Goal: Task Accomplishment & Management: Manage account settings

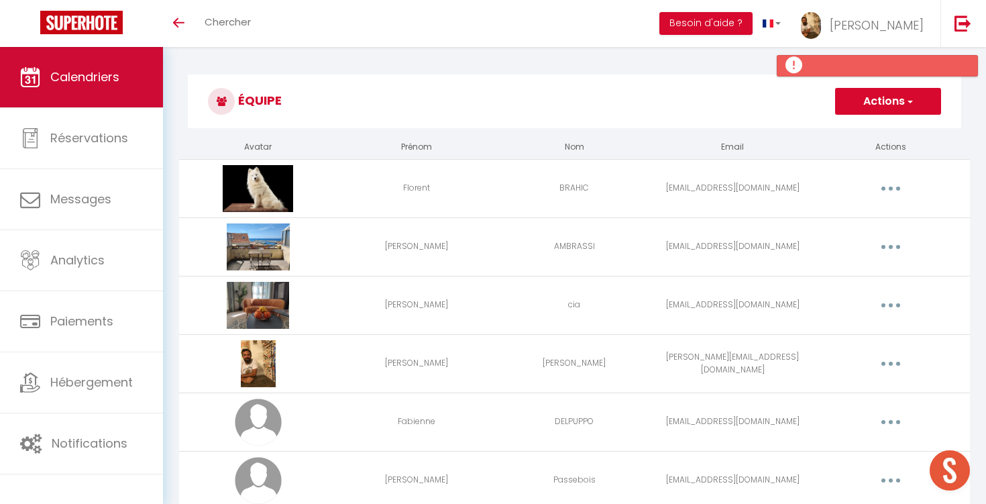
click at [81, 87] on link "Calendriers" at bounding box center [81, 77] width 163 height 60
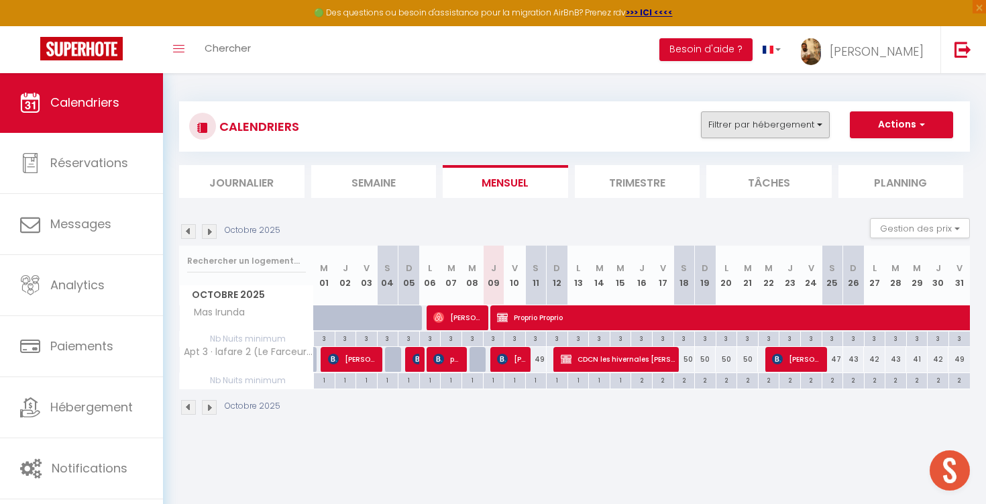
click at [760, 136] on button "Filtrer par hébergement" at bounding box center [765, 124] width 129 height 27
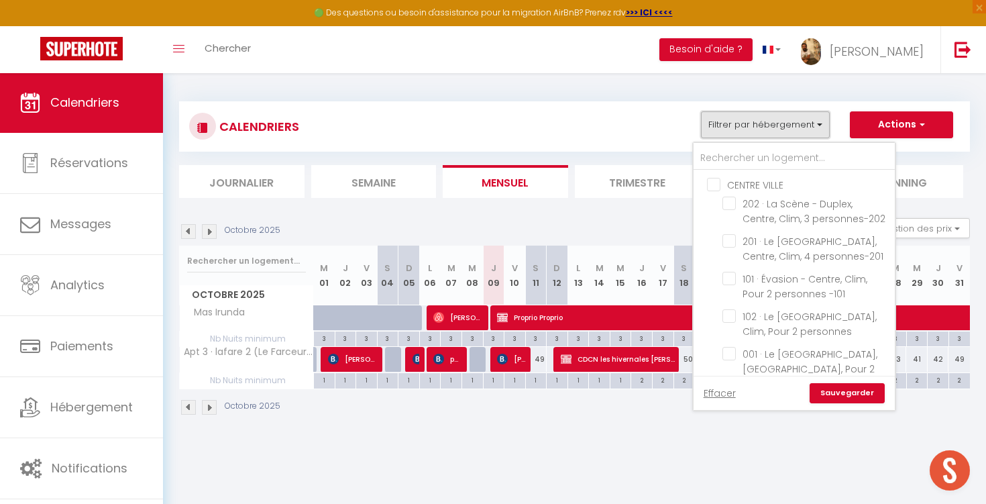
scroll to position [0, 1]
drag, startPoint x: 506, startPoint y: 118, endPoint x: 614, endPoint y: 129, distance: 109.2
click at [506, 118] on div "CALENDRIERS Filtrer par hébergement CENTRE VILLE 202 · [GEOGRAPHIC_DATA], Centr…" at bounding box center [574, 126] width 771 height 30
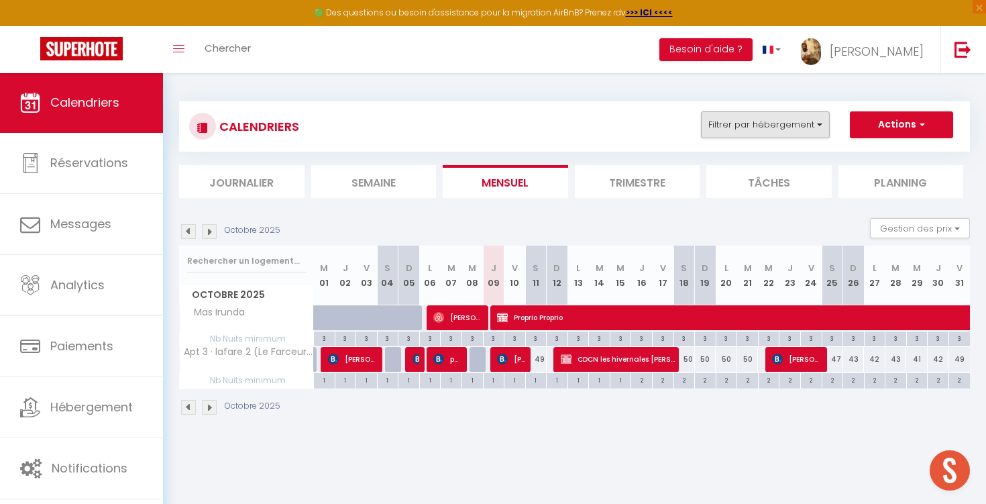
click at [739, 127] on button "Filtrer par hébergement" at bounding box center [765, 124] width 129 height 27
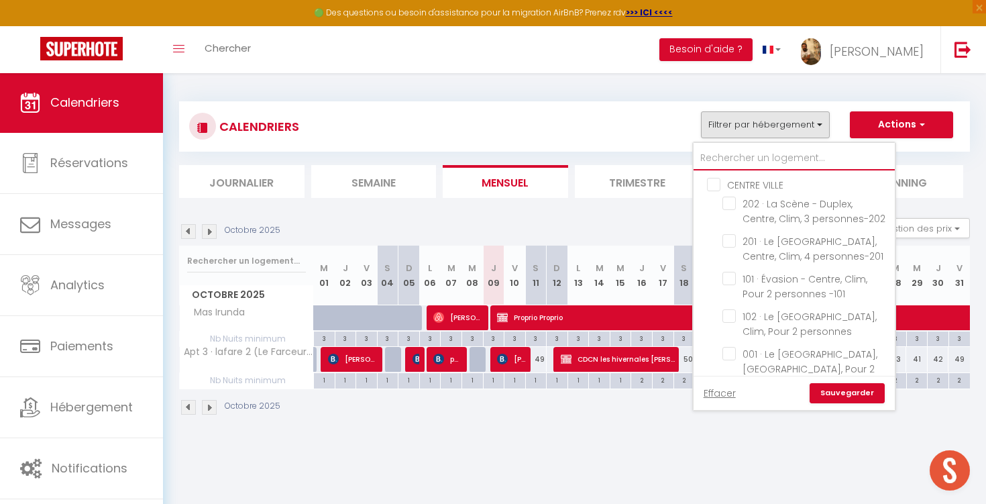
click at [734, 158] on input "text" at bounding box center [794, 158] width 201 height 24
type input "m"
checkbox input "false"
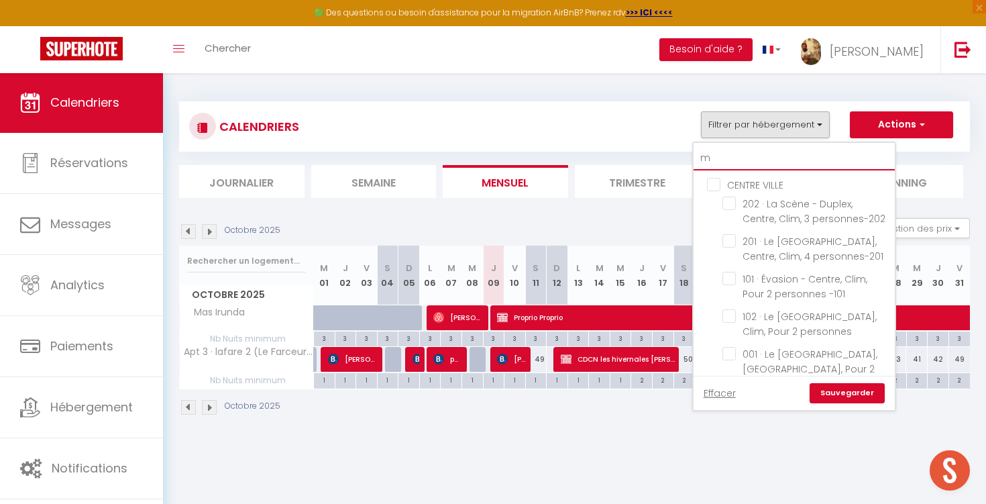
checkbox input "false"
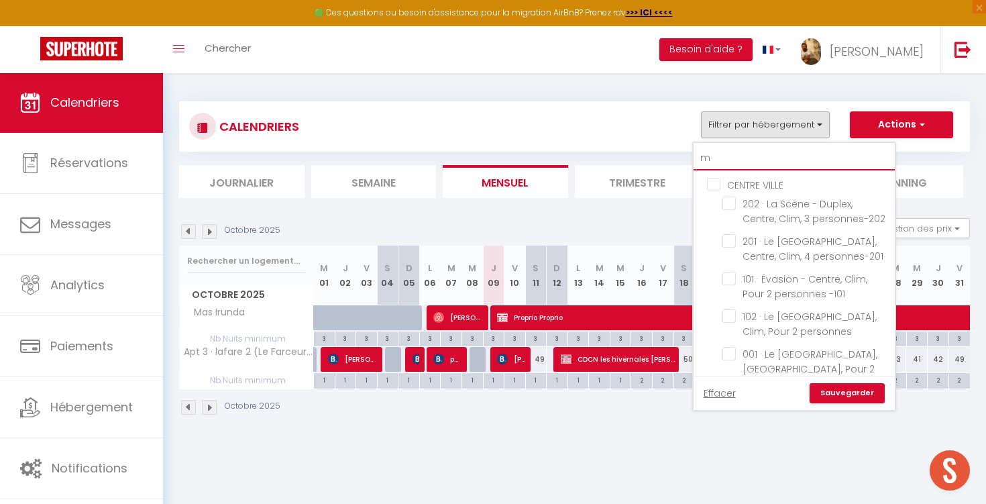
checkbox input "false"
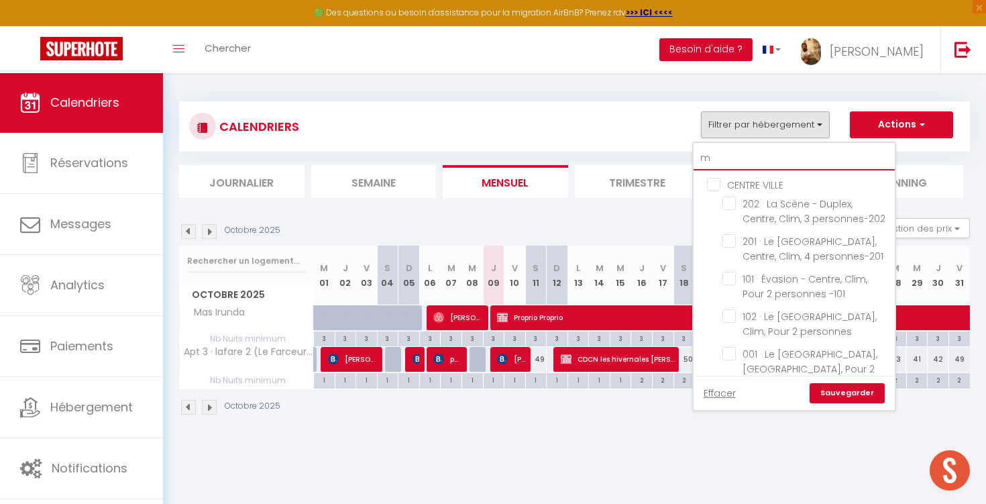
checkbox input "false"
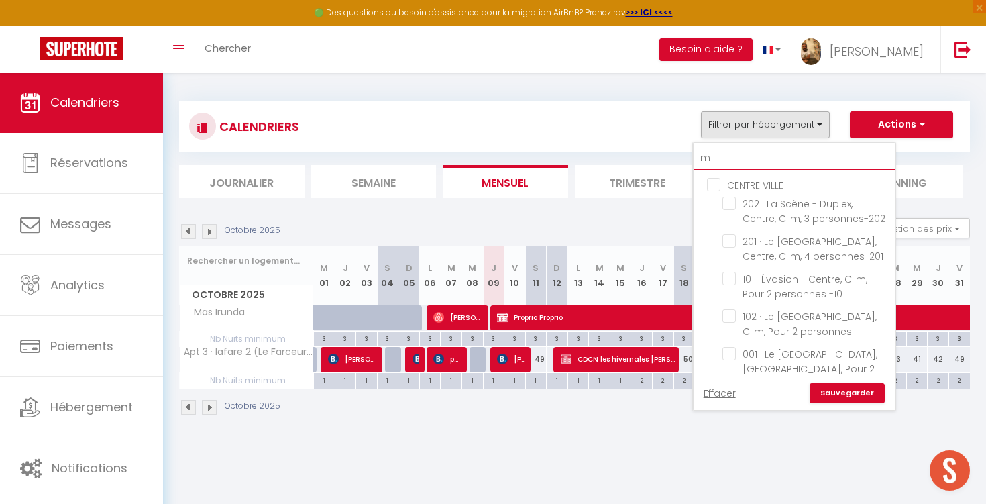
checkbox input "false"
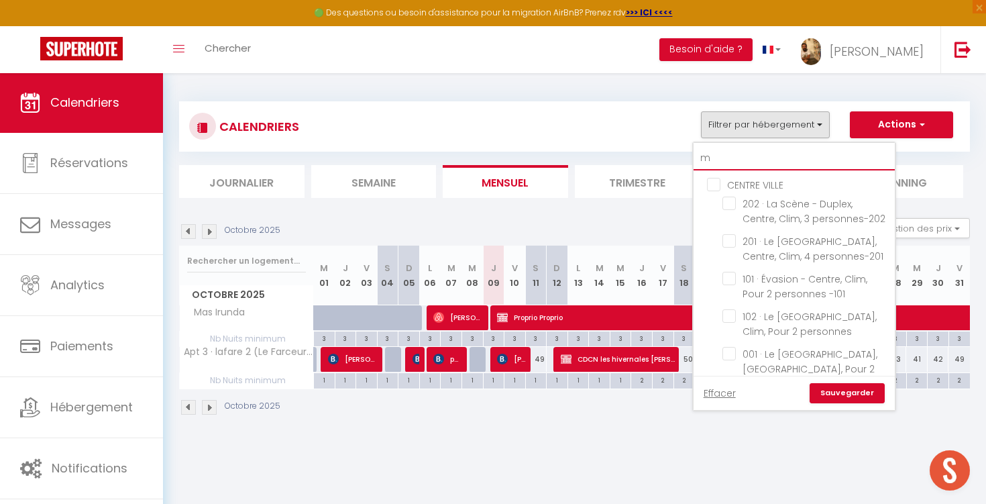
checkbox input "false"
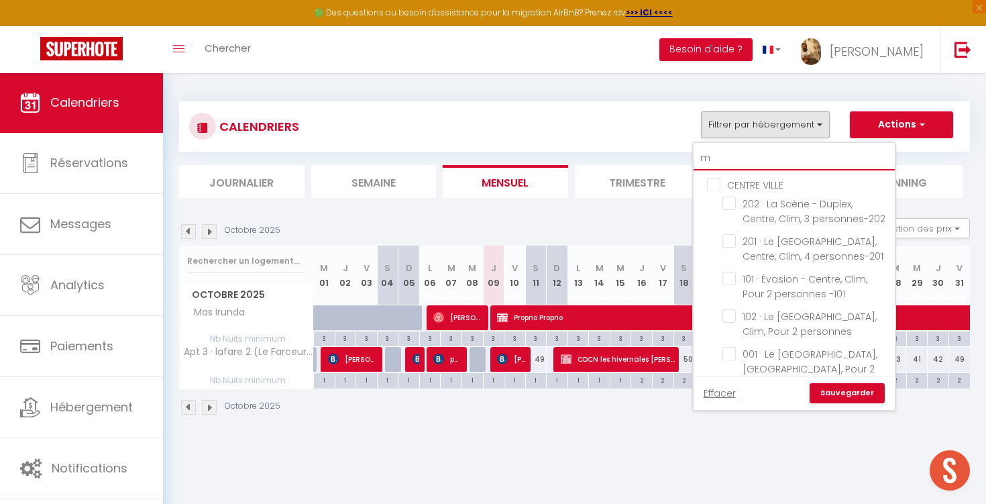
checkbox input "false"
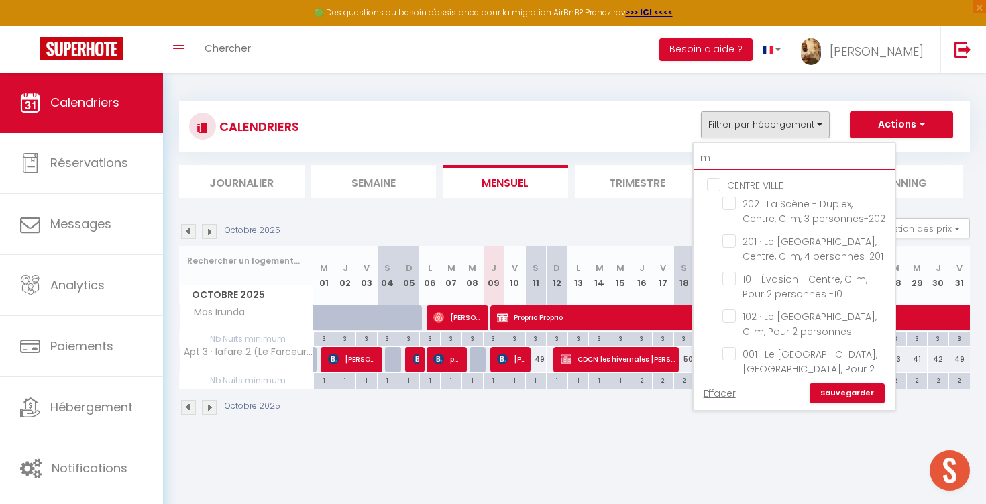
checkbox input "false"
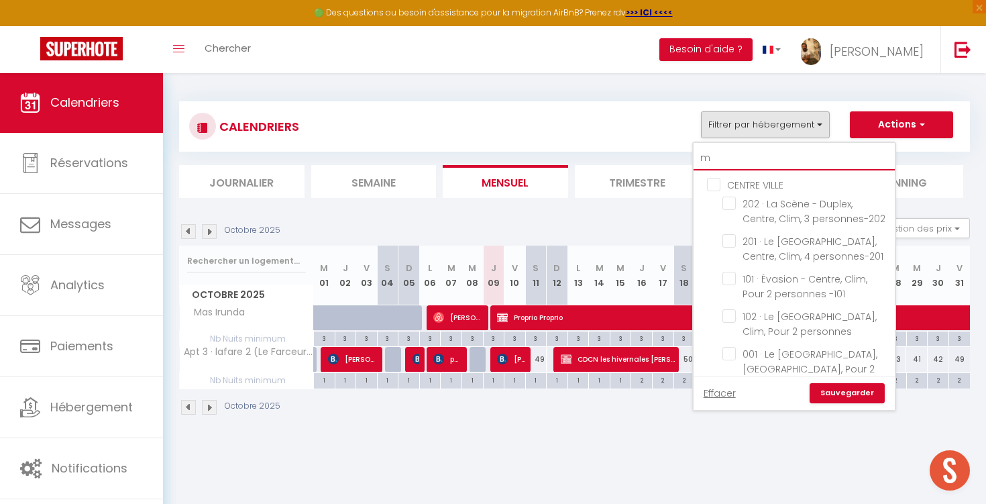
checkbox input "false"
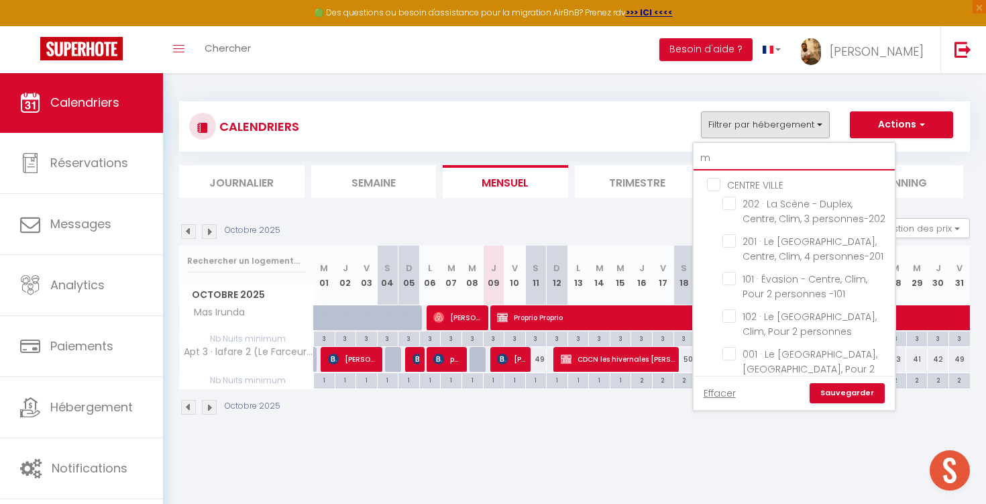
checkbox input "false"
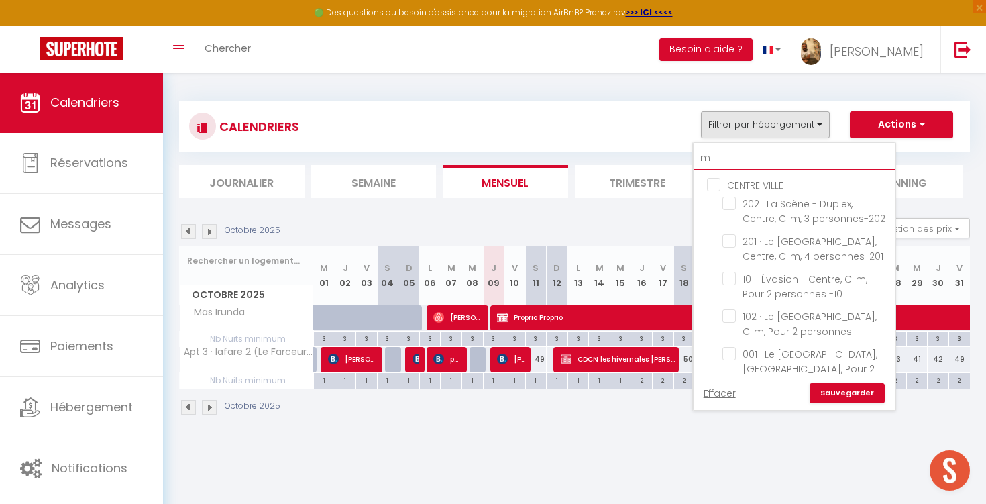
checkbox input "false"
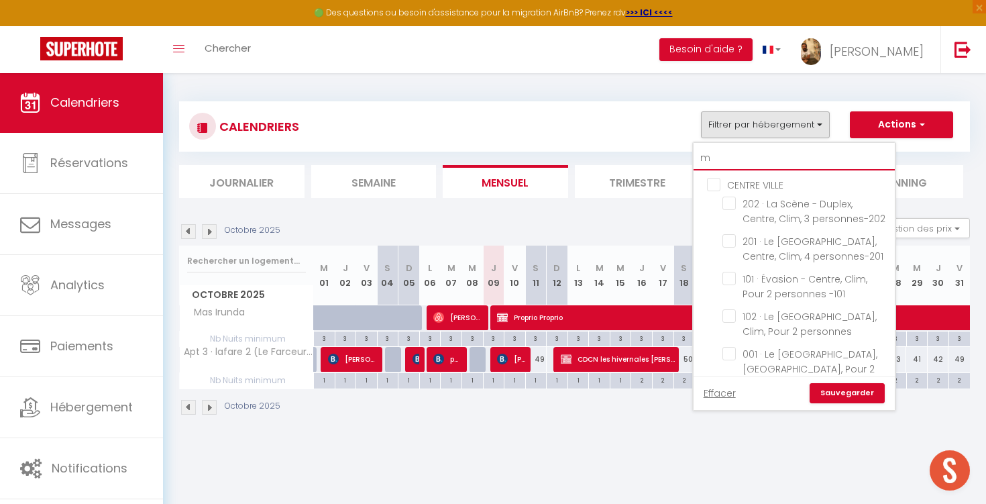
checkbox input "false"
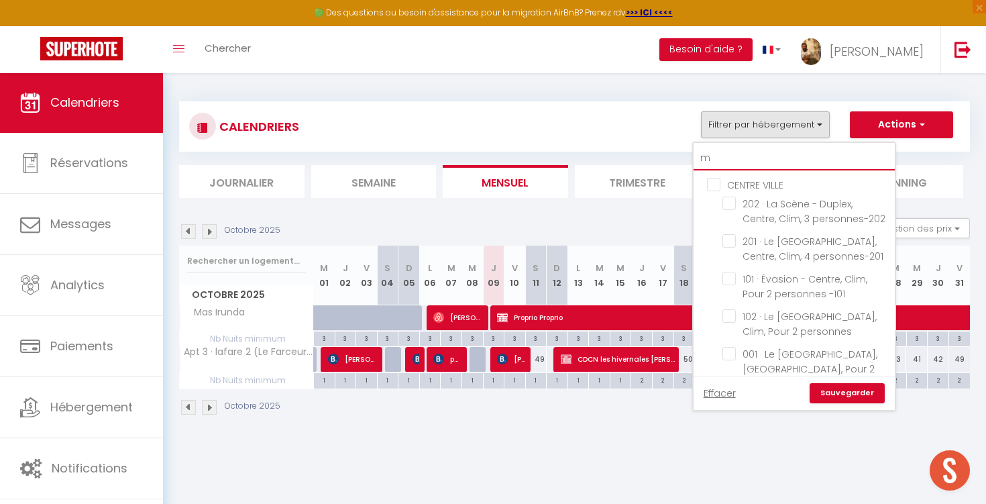
checkbox input "false"
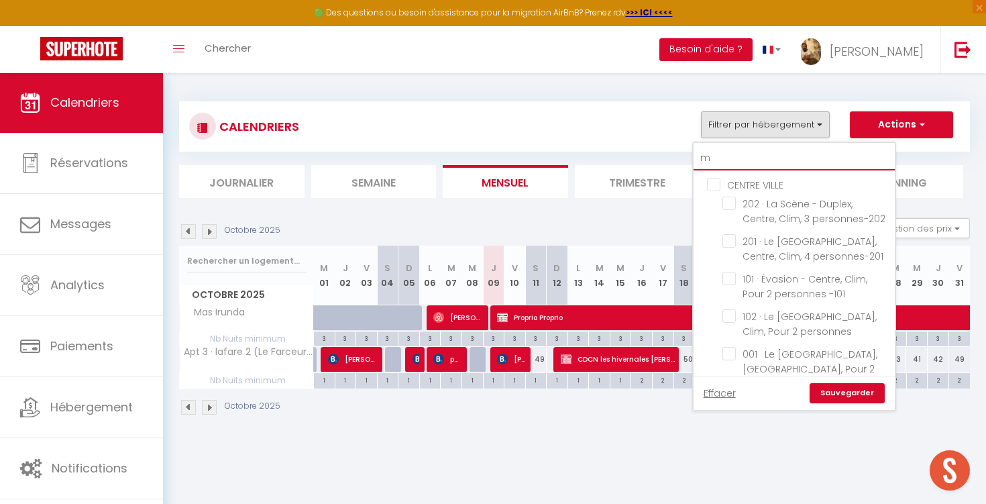
checkbox input "true"
checkbox input "false"
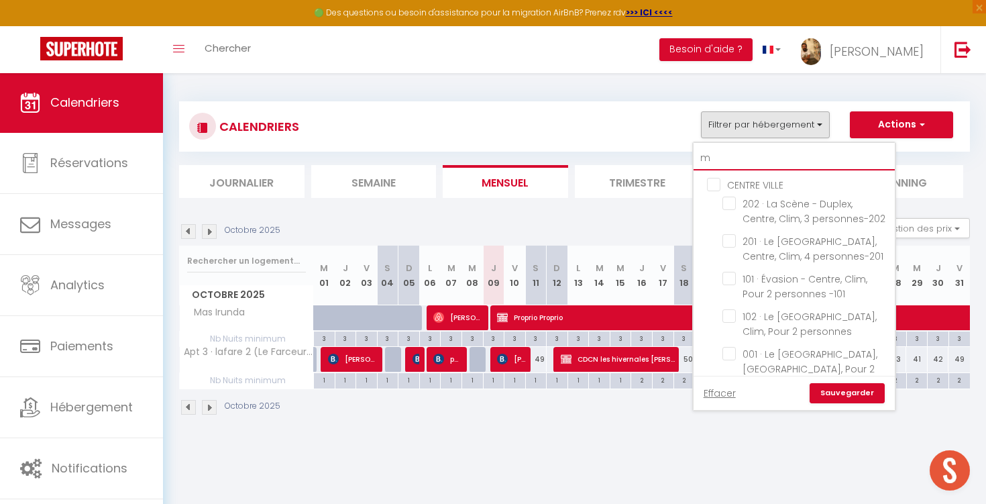
checkbox input "false"
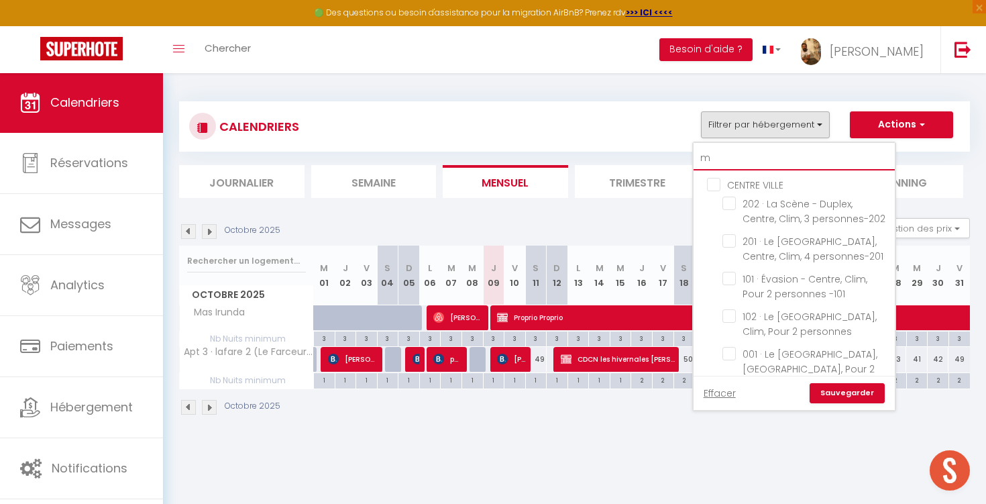
checkbox input "false"
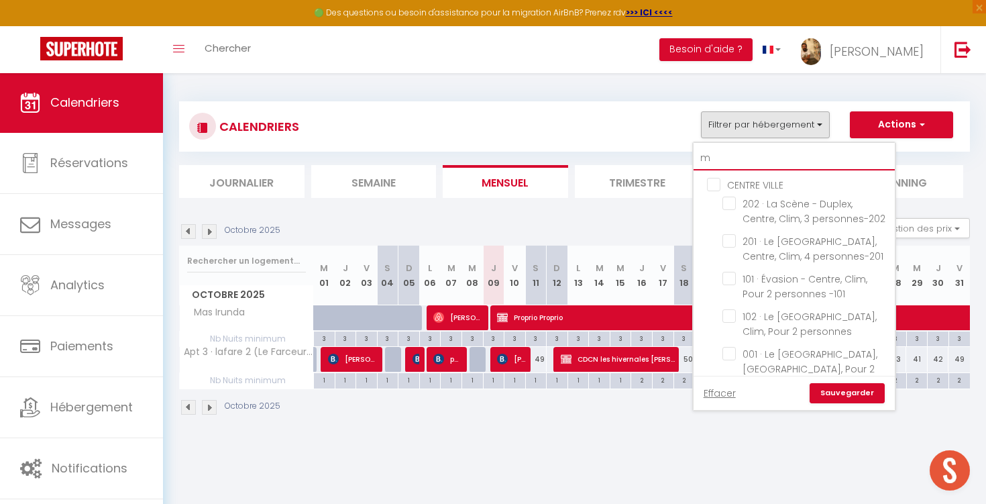
checkbox input "false"
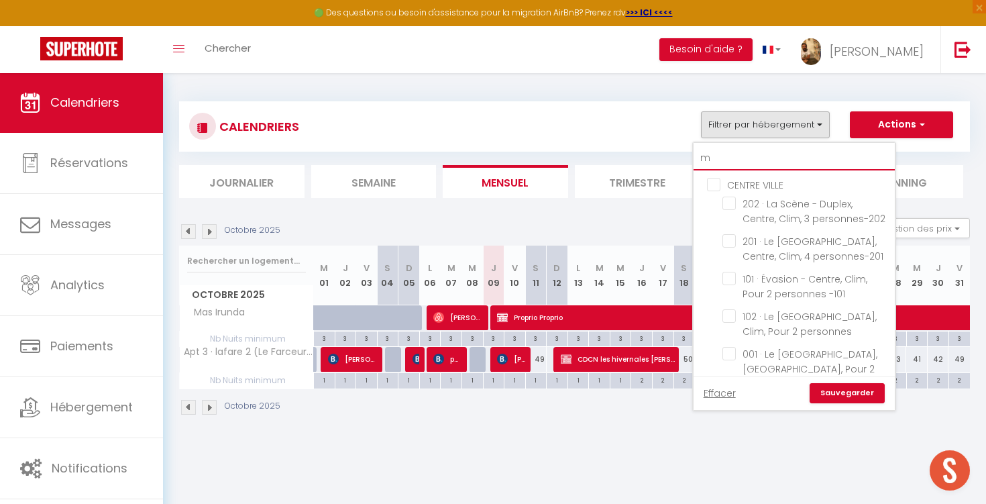
checkbox input "false"
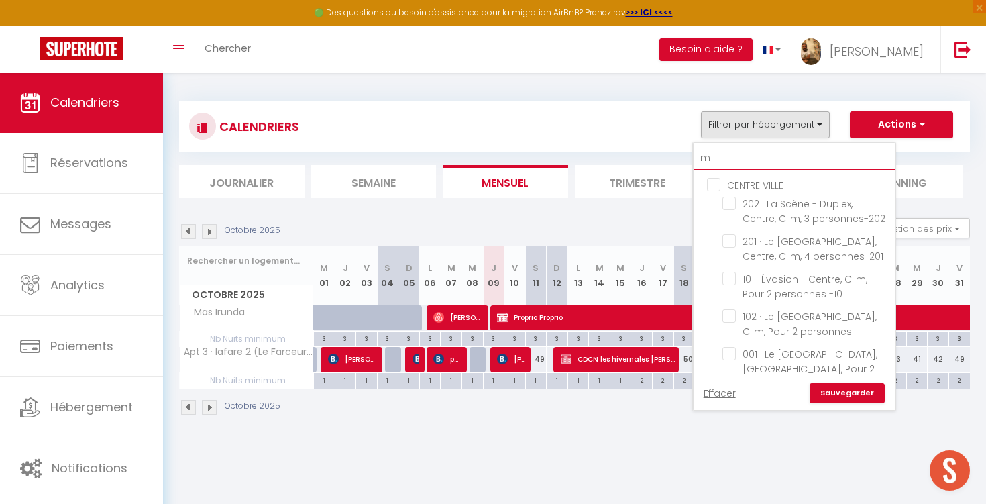
checkbox input "false"
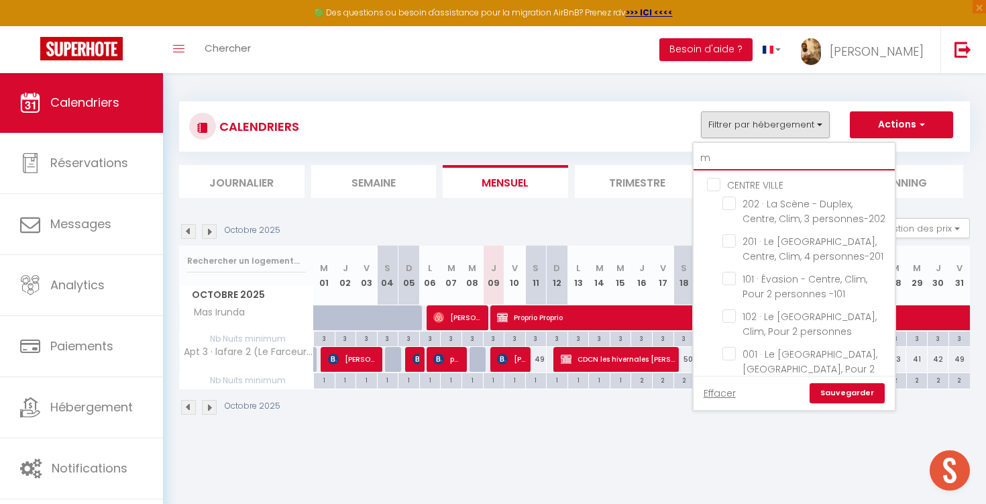
checkbox input "false"
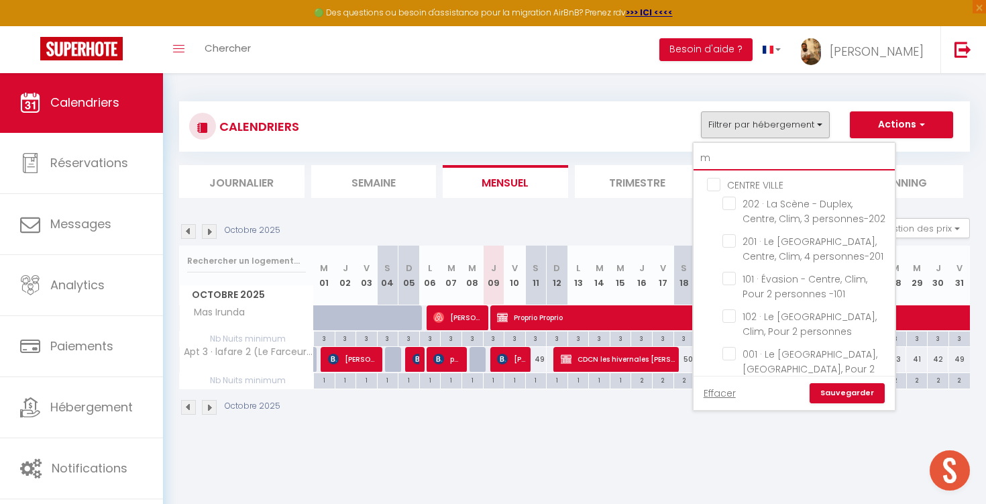
checkbox input "false"
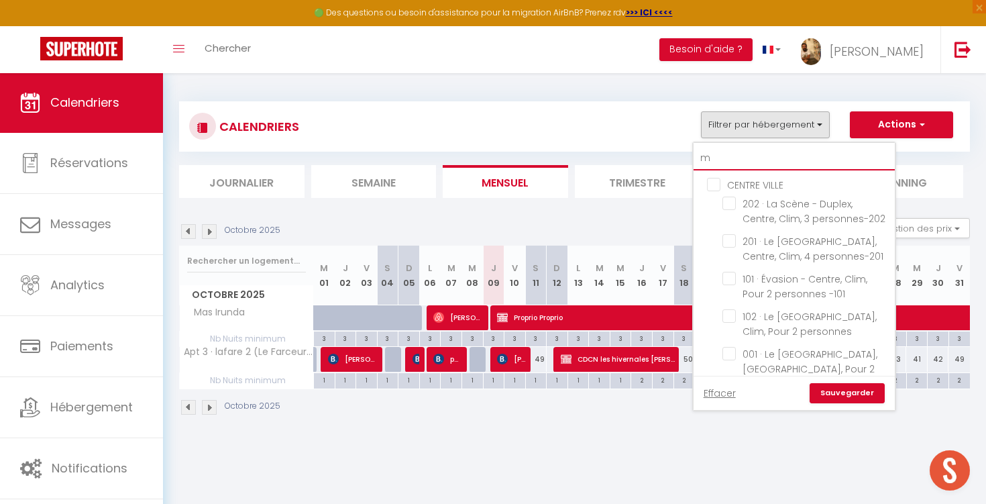
checkbox input "false"
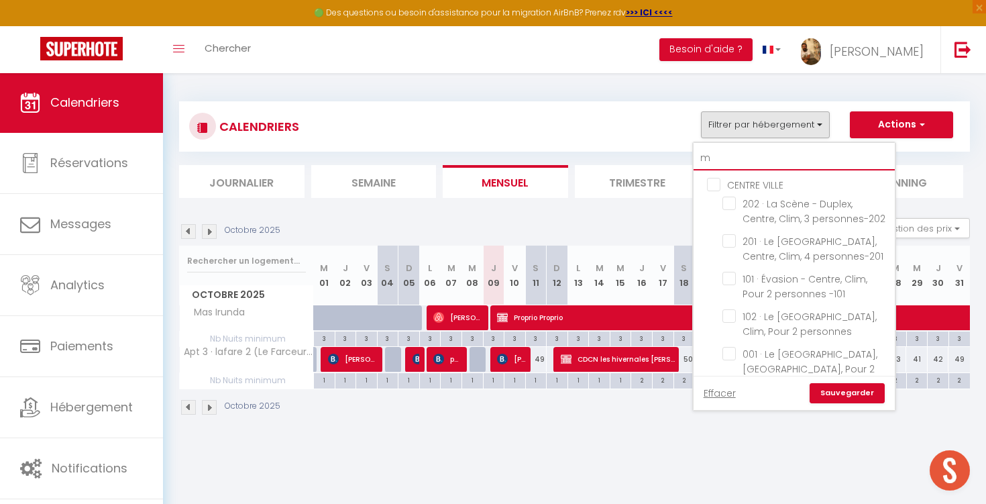
checkbox input "false"
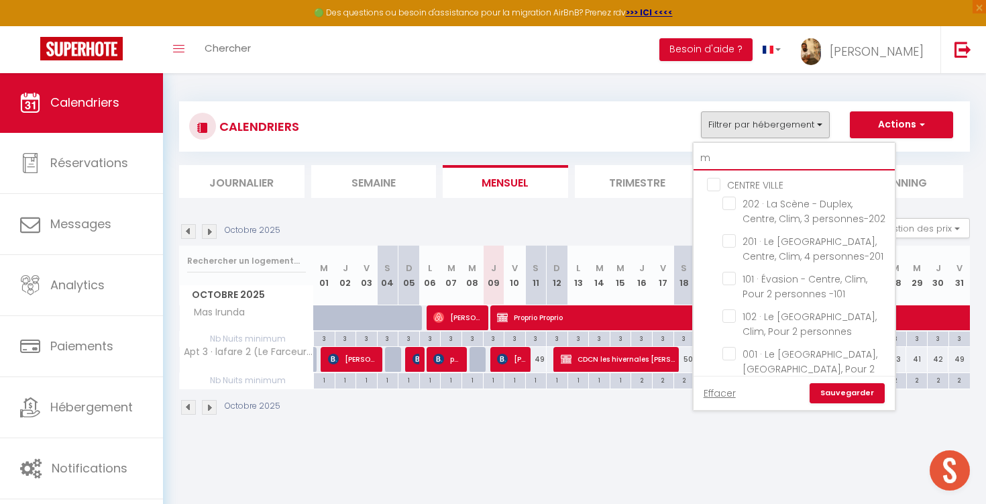
checkbox input "false"
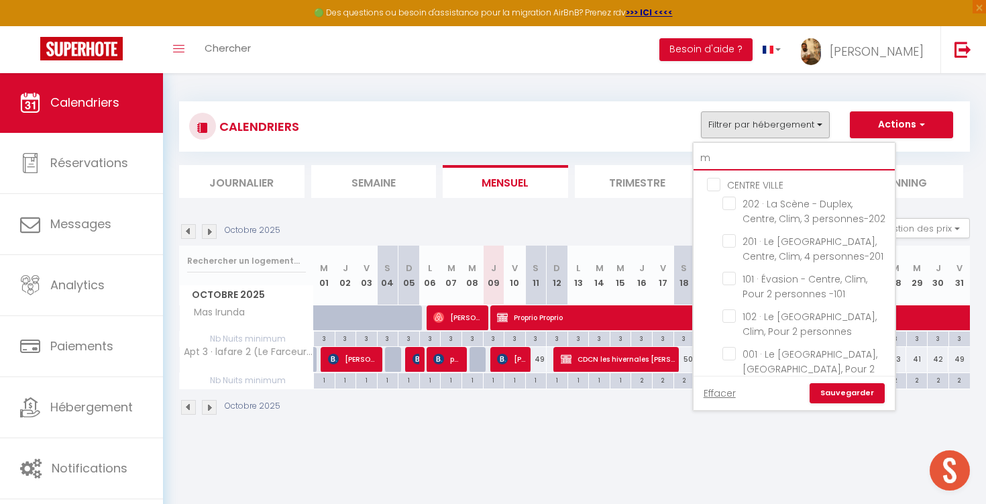
checkbox input "false"
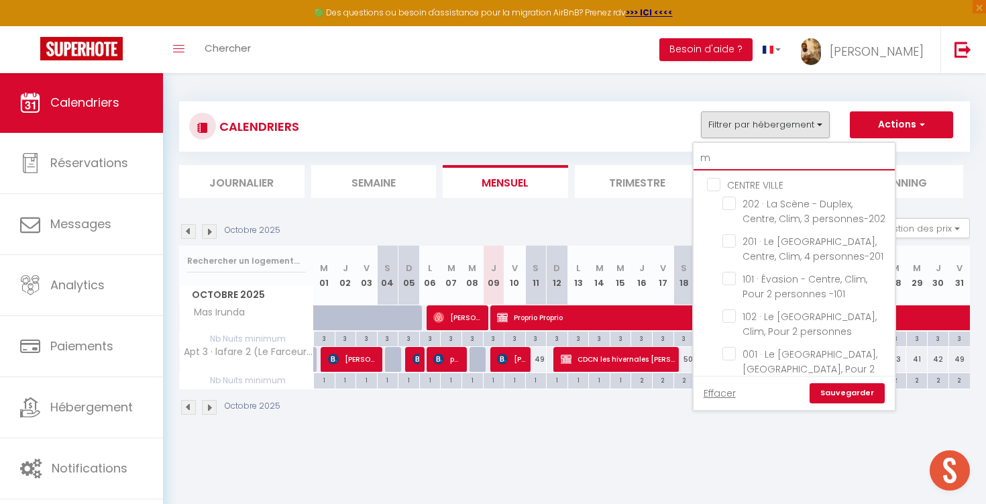
checkbox input "false"
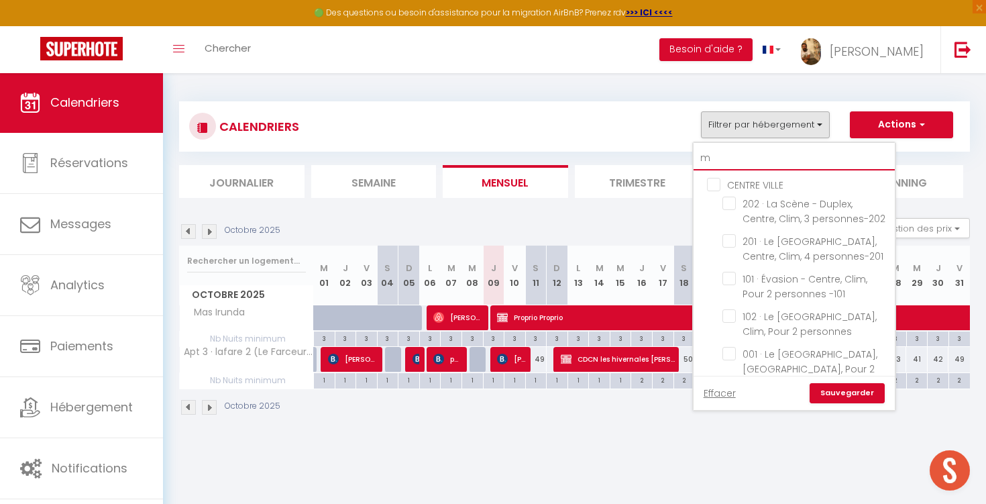
checkbox input "false"
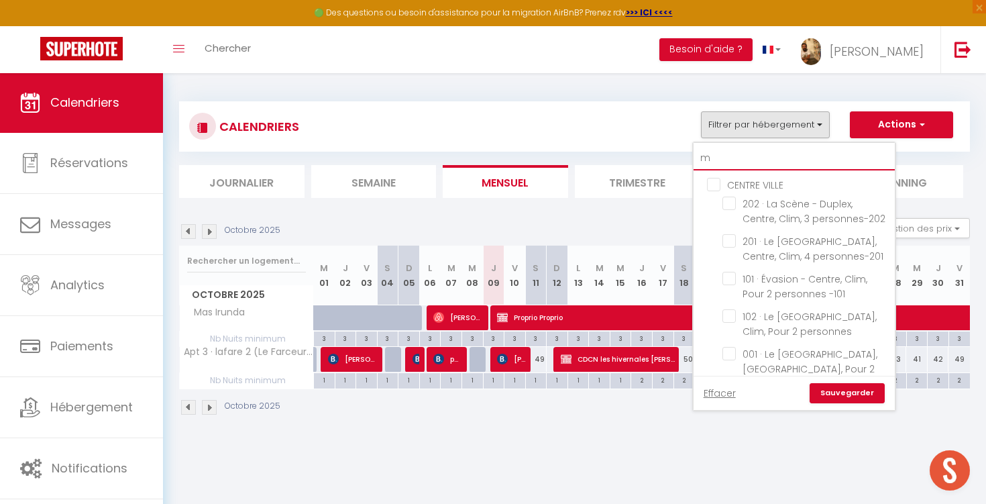
checkbox input "false"
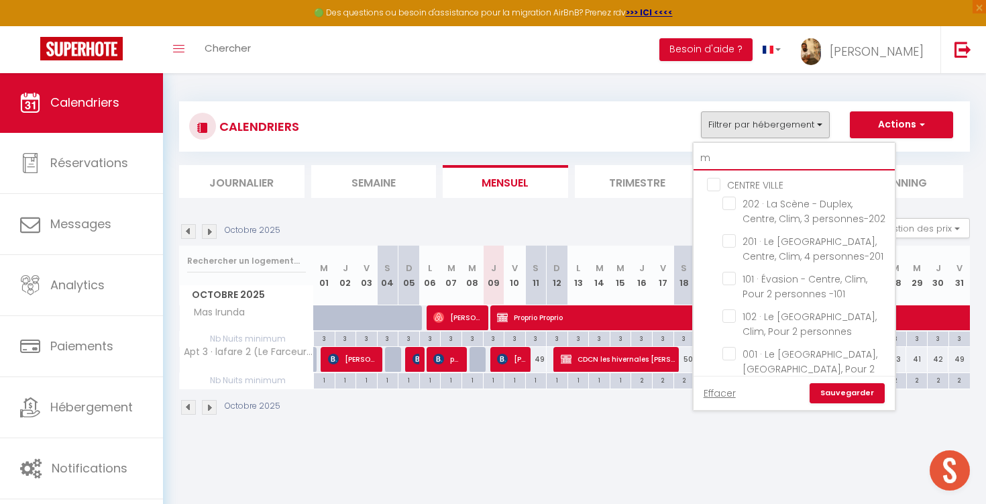
checkbox input "false"
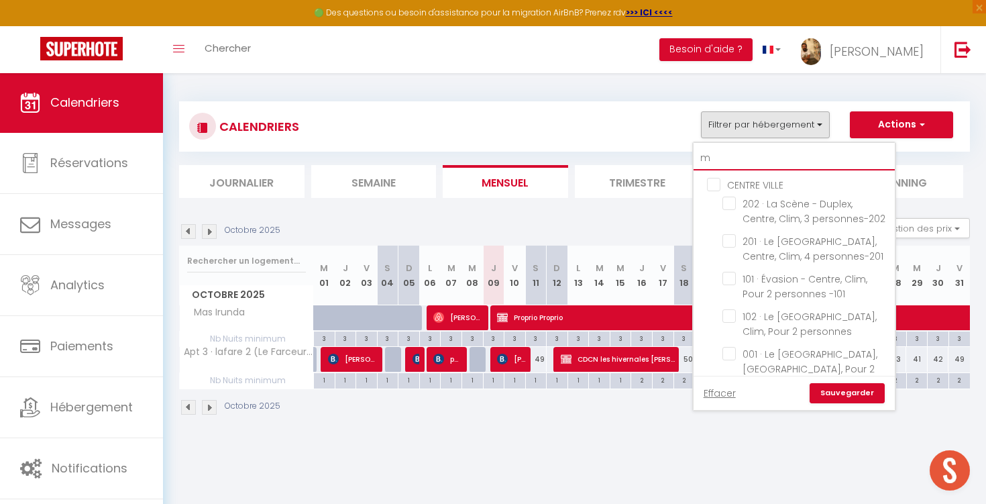
checkbox input "false"
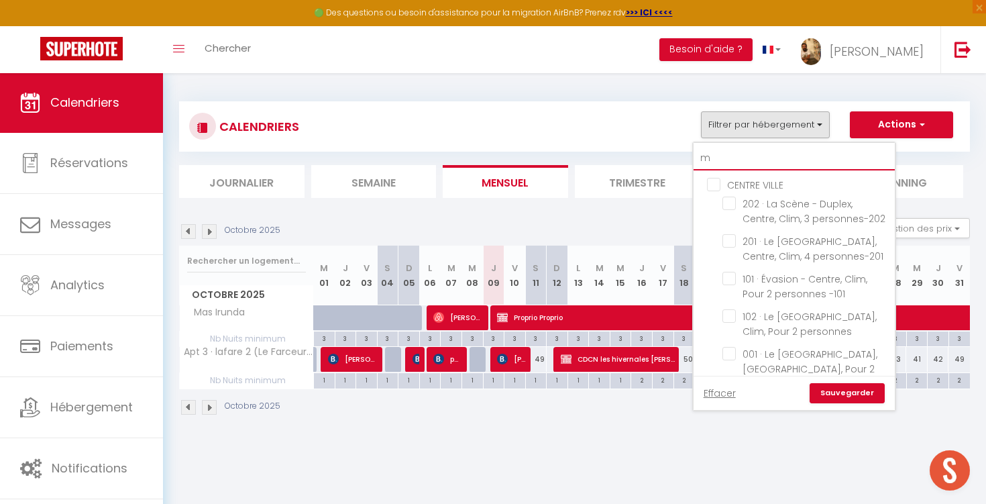
checkbox input "false"
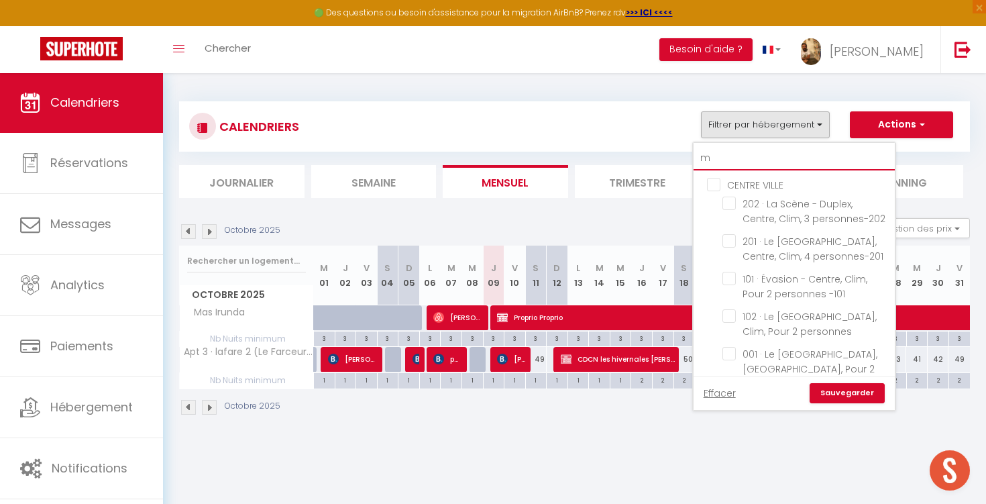
checkbox input "false"
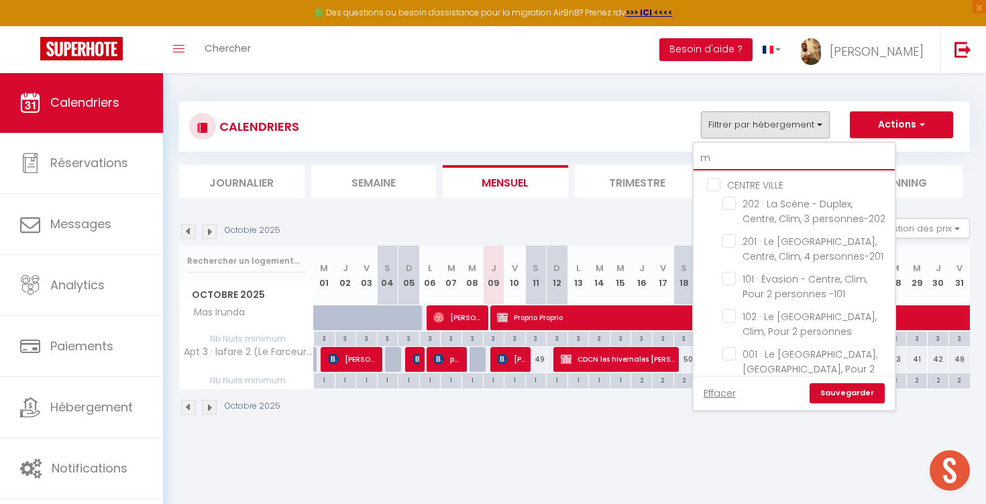
checkbox input "false"
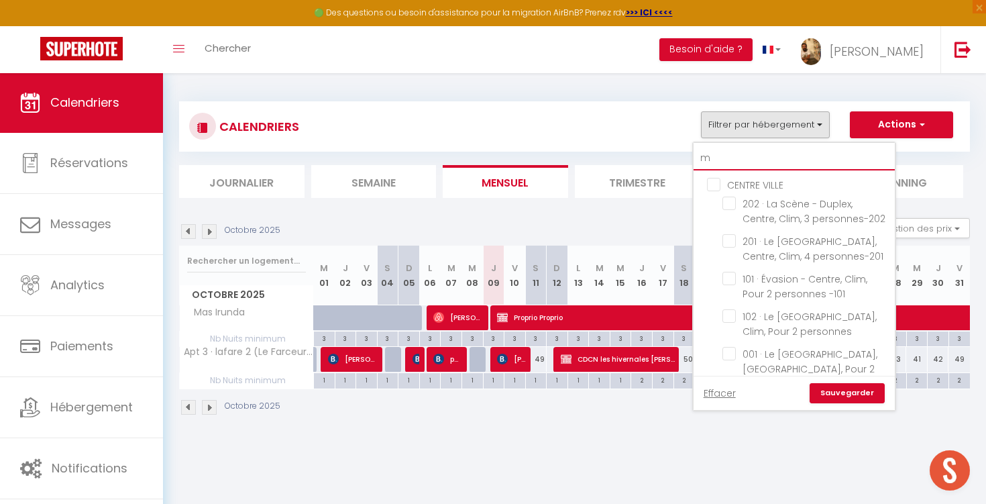
checkbox input "false"
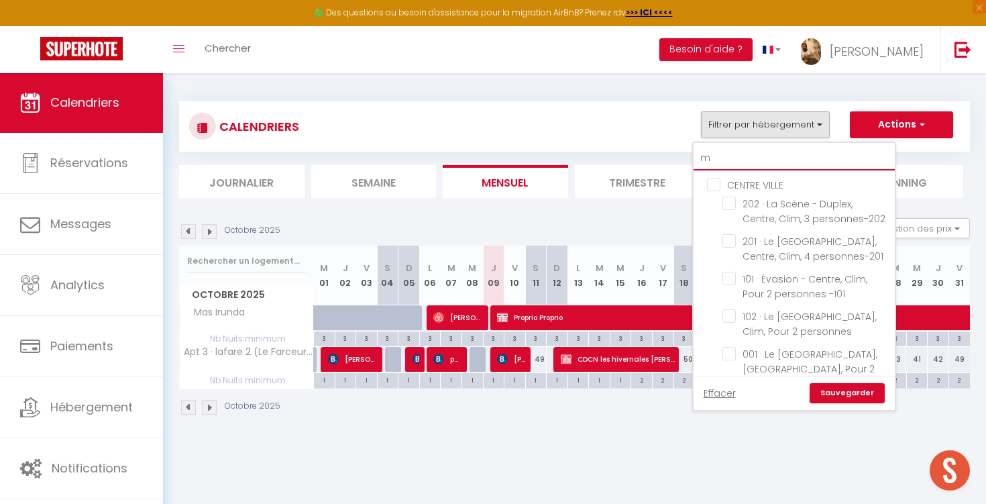
checkbox input "false"
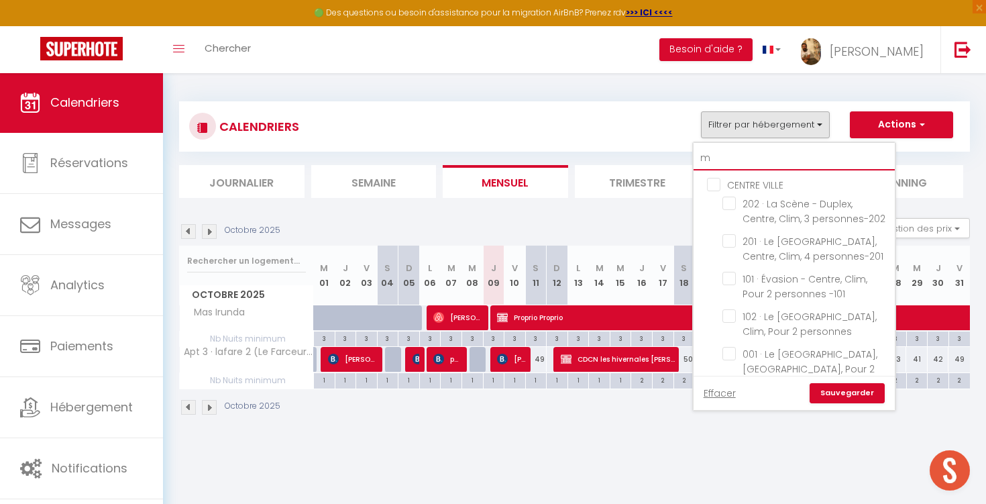
checkbox input "false"
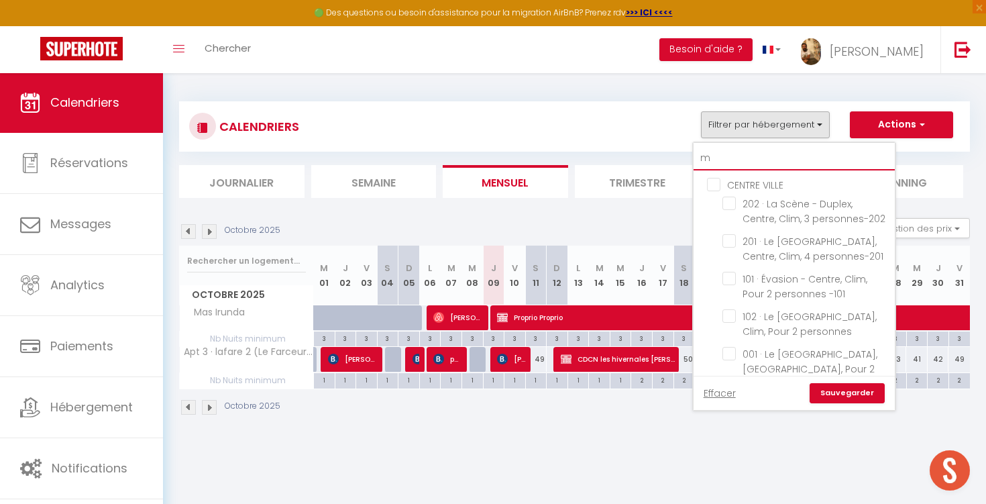
checkbox input "false"
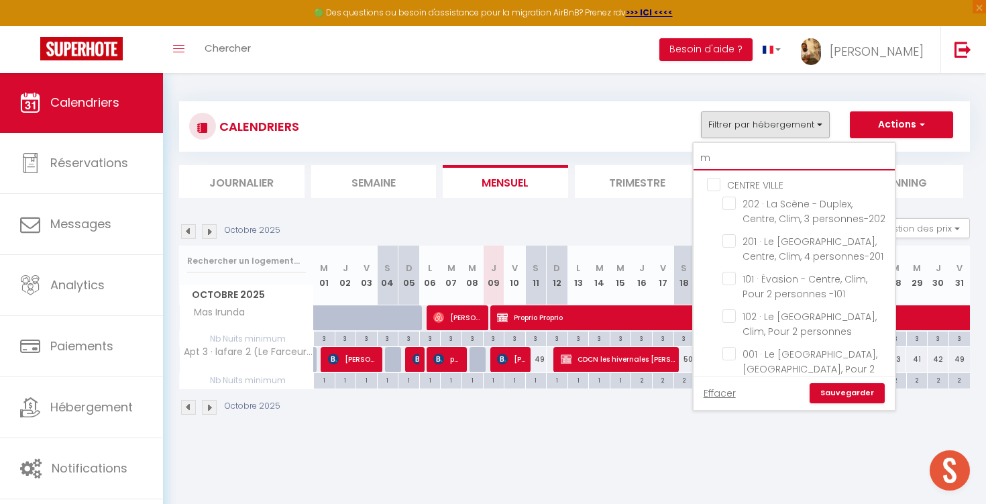
checkbox input "false"
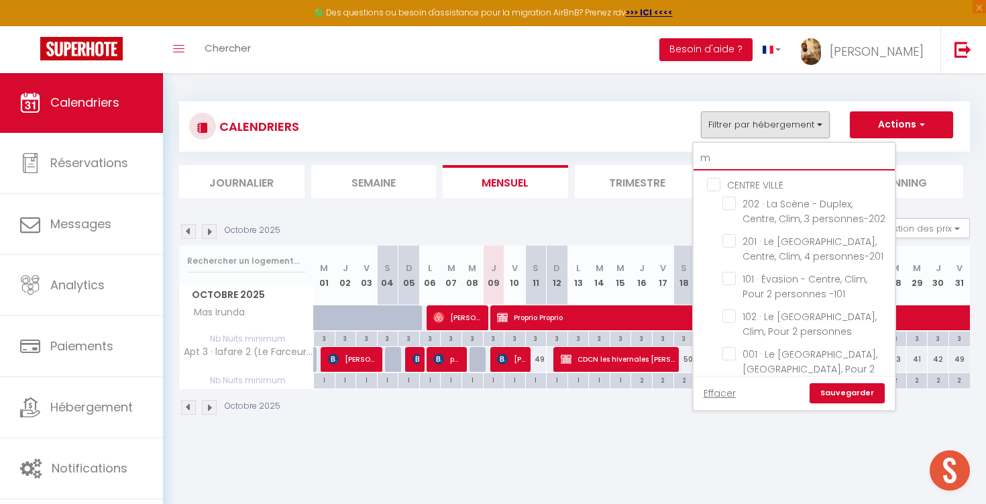
checkbox input "false"
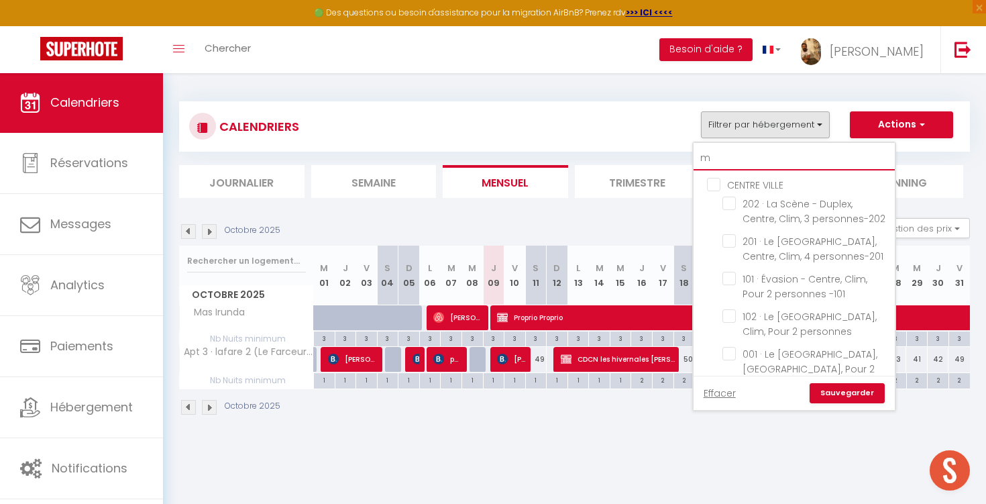
type input "ma"
checkbox input "false"
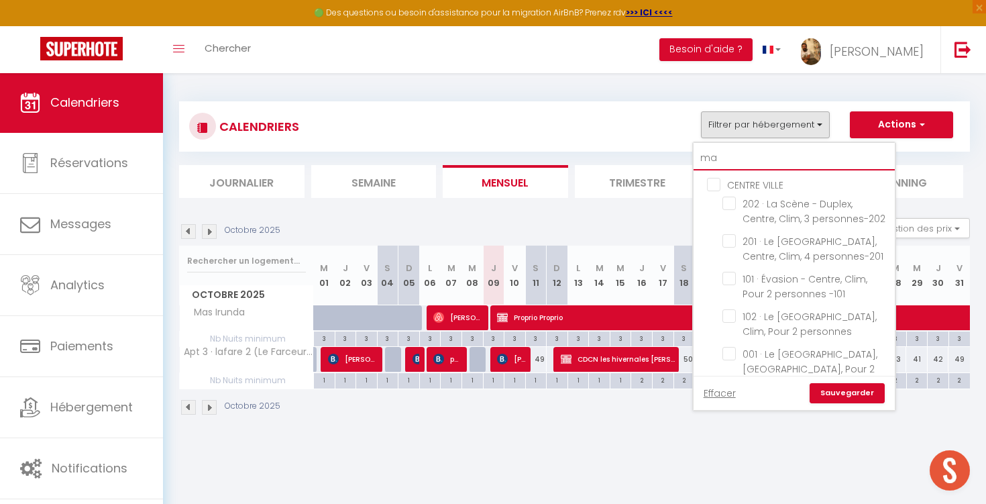
checkbox input "false"
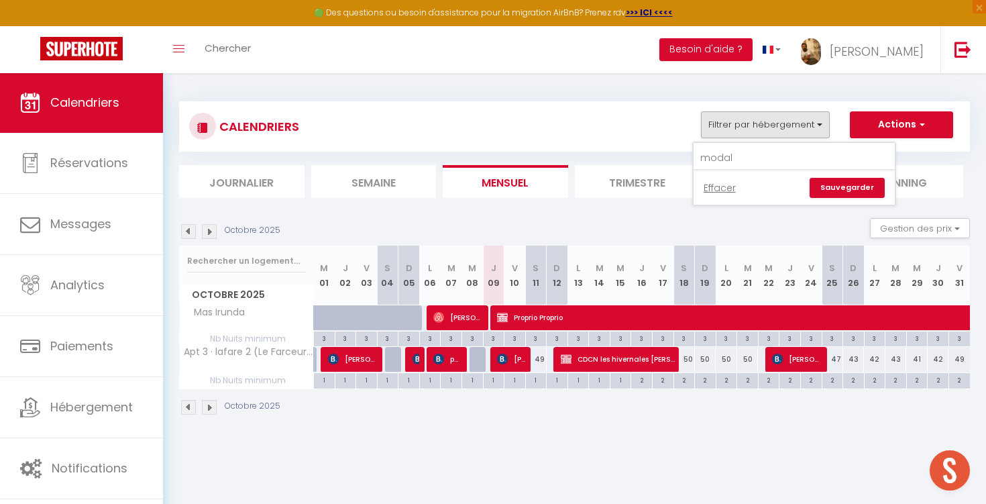
drag, startPoint x: 744, startPoint y: 174, endPoint x: 755, endPoint y: 203, distance: 30.8
click at [740, 154] on input "modal" at bounding box center [794, 158] width 201 height 24
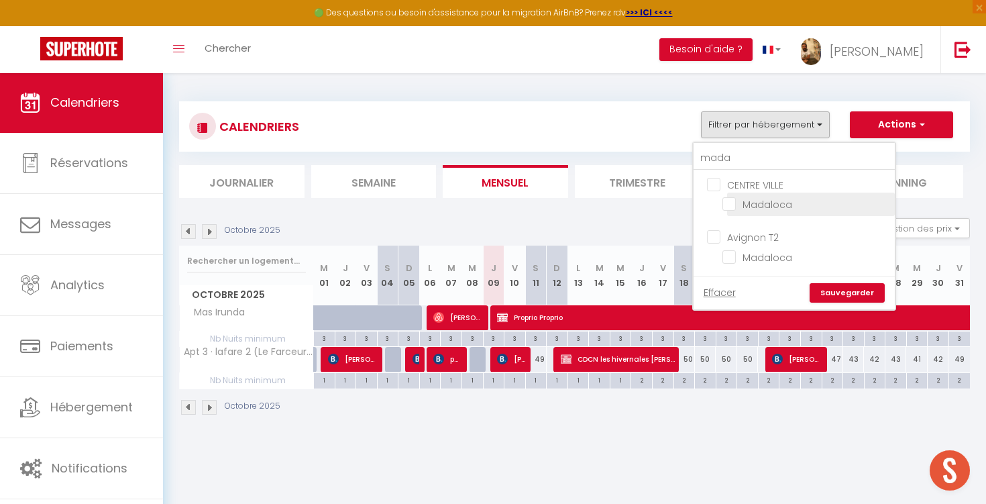
click at [729, 207] on input "Madaloca" at bounding box center [806, 203] width 168 height 13
click at [733, 157] on input "mada" at bounding box center [794, 158] width 201 height 24
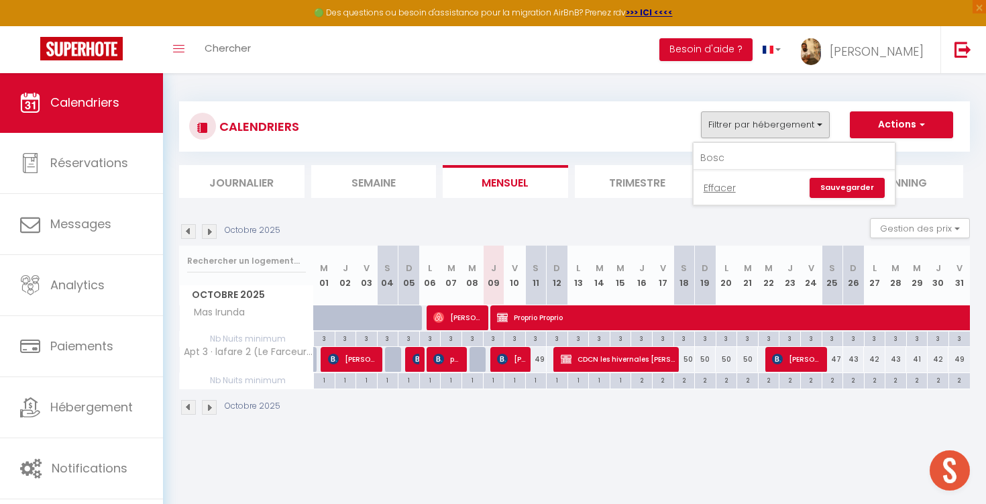
drag, startPoint x: 733, startPoint y: 157, endPoint x: 731, endPoint y: 206, distance: 49.0
click at [737, 153] on input "Bosc" at bounding box center [794, 158] width 201 height 24
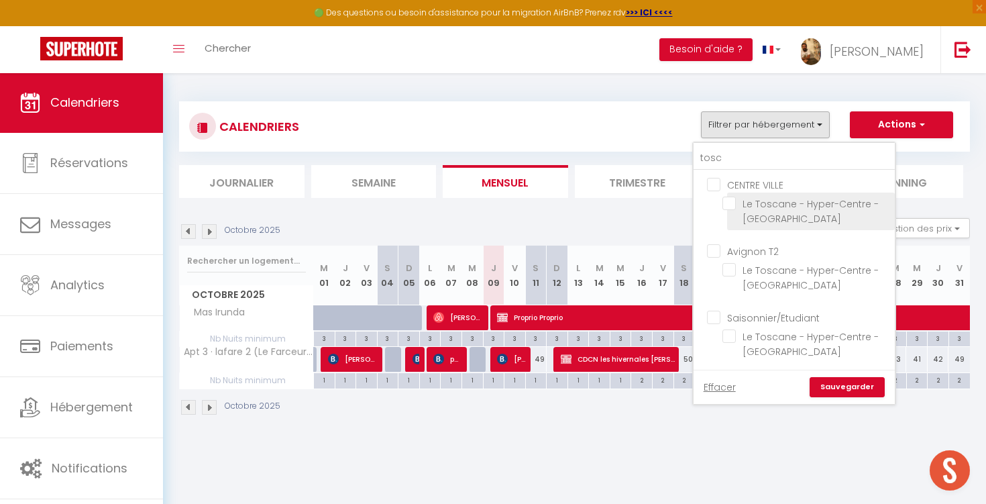
click at [736, 203] on input "Le Toscane - Hyper-Centre - [GEOGRAPHIC_DATA]" at bounding box center [806, 203] width 168 height 13
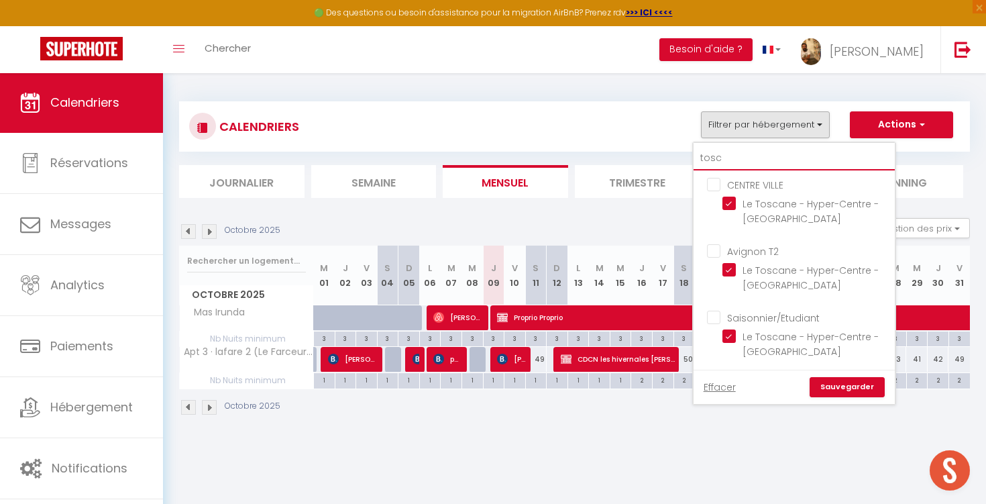
click at [731, 157] on input "tosc" at bounding box center [794, 158] width 201 height 24
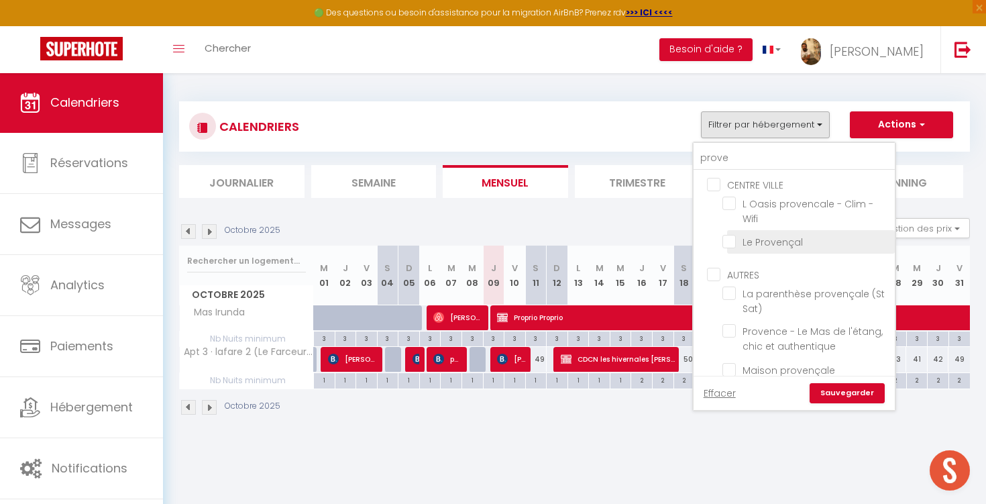
click at [729, 242] on input "Le Provençal" at bounding box center [806, 240] width 168 height 13
click at [833, 391] on link "Sauvegarder" at bounding box center [847, 393] width 75 height 20
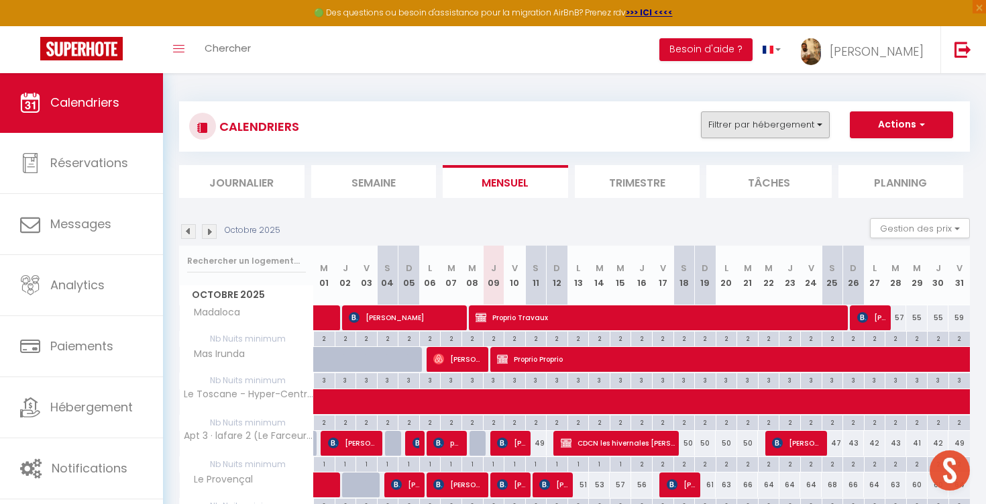
click at [777, 127] on button "Filtrer par hébergement" at bounding box center [765, 124] width 129 height 27
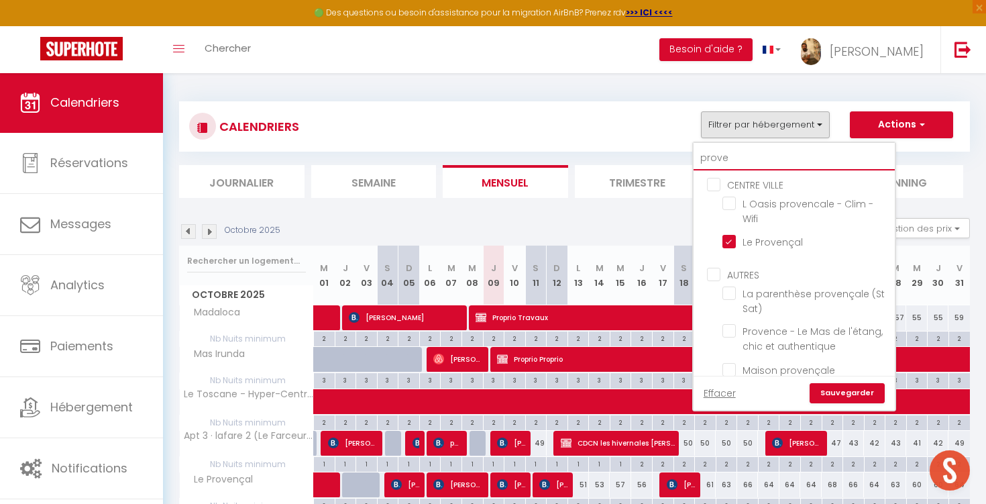
click at [772, 153] on input "prove" at bounding box center [794, 158] width 201 height 24
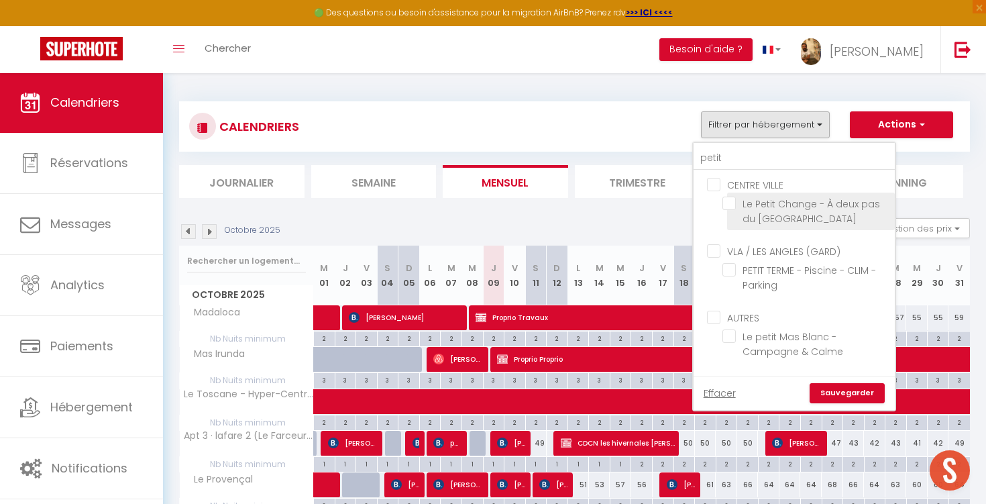
click at [727, 205] on input "Le Petit Change - À deux pas du [GEOGRAPHIC_DATA]" at bounding box center [806, 203] width 168 height 13
click at [830, 388] on link "Sauvegarder" at bounding box center [847, 393] width 75 height 20
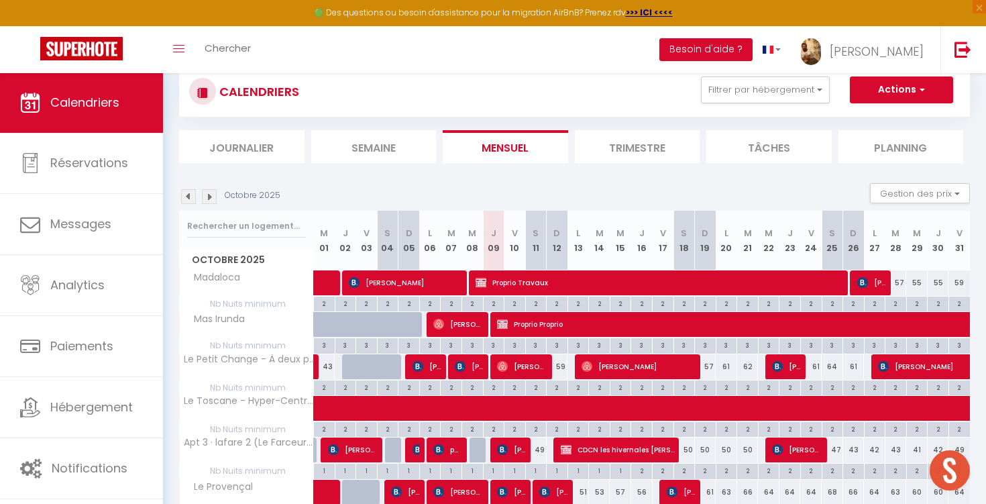
scroll to position [35, 0]
click at [782, 89] on button "Filtrer par hébergement" at bounding box center [765, 89] width 129 height 27
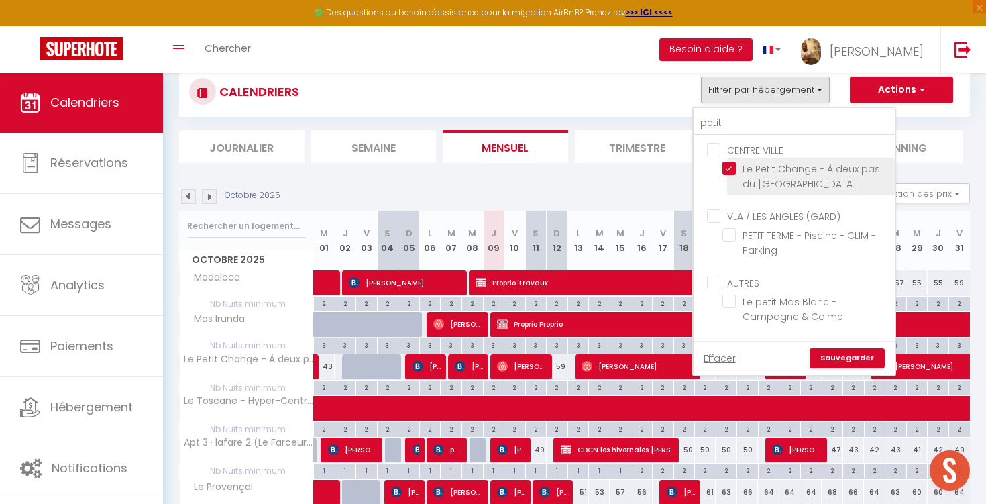
click at [732, 170] on input "Le Petit Change - À deux pas du [GEOGRAPHIC_DATA]" at bounding box center [806, 168] width 168 height 13
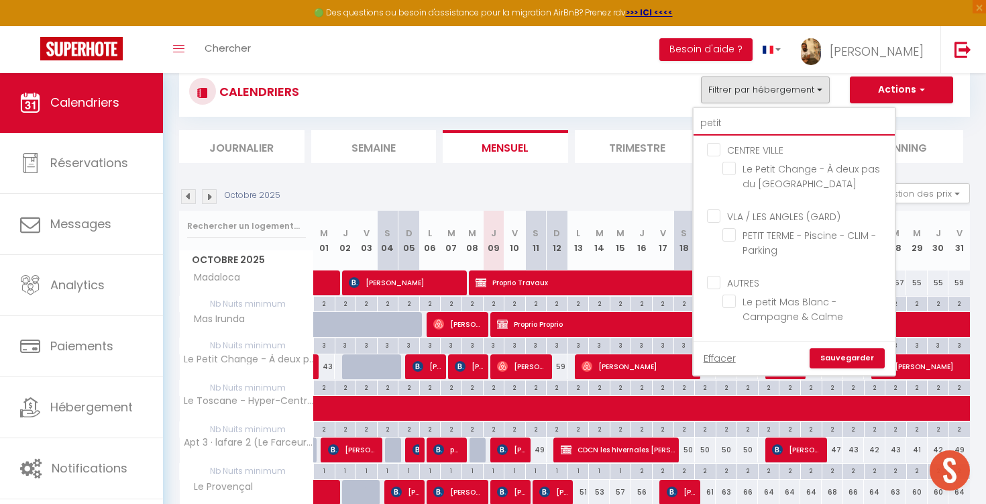
click at [732, 126] on input "petit" at bounding box center [794, 123] width 201 height 24
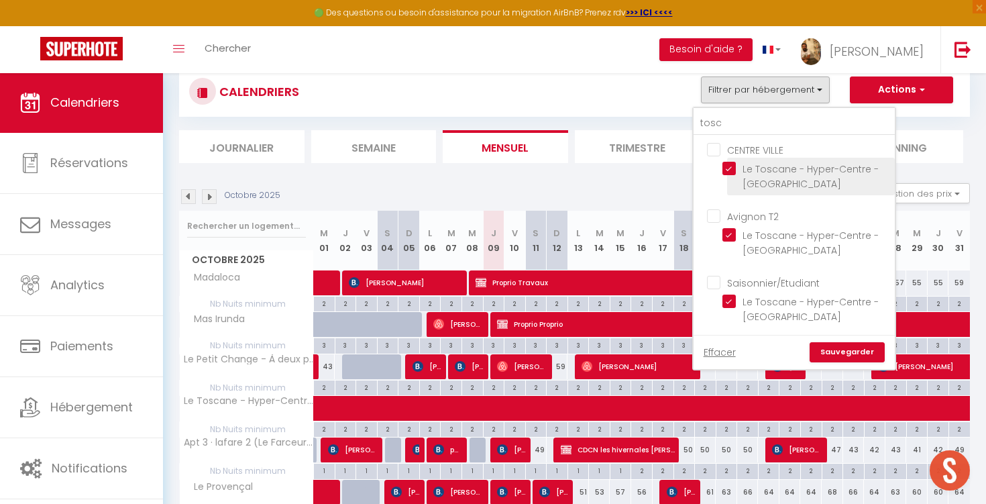
click at [728, 165] on input "Le Toscane - Hyper-Centre - [GEOGRAPHIC_DATA]" at bounding box center [806, 168] width 168 height 13
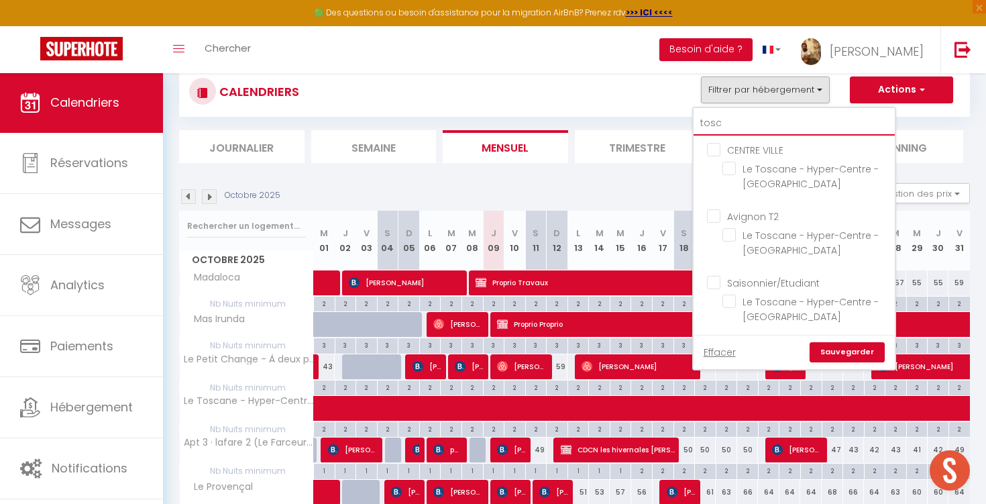
click at [733, 125] on input "tosc" at bounding box center [794, 123] width 201 height 24
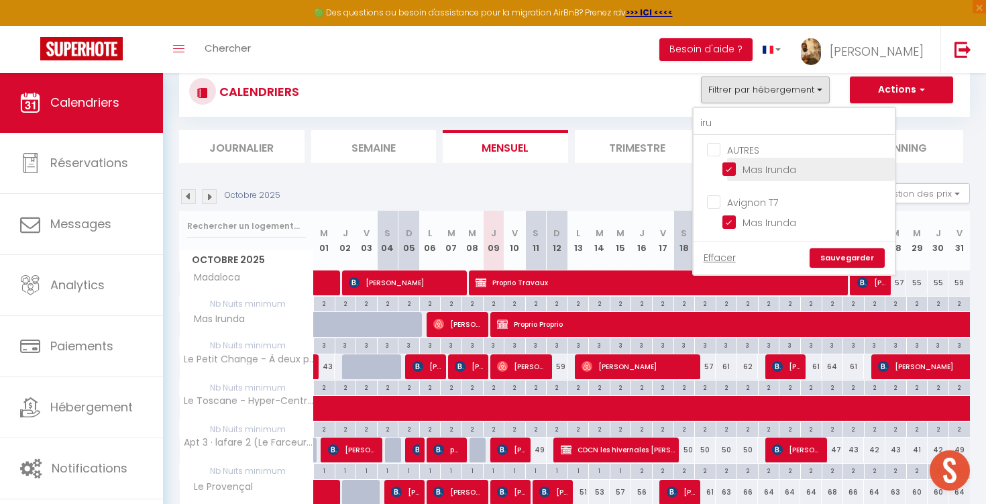
click at [731, 174] on input "Mas Irunda" at bounding box center [806, 168] width 168 height 13
click at [835, 254] on link "Sauvegarder" at bounding box center [847, 258] width 75 height 20
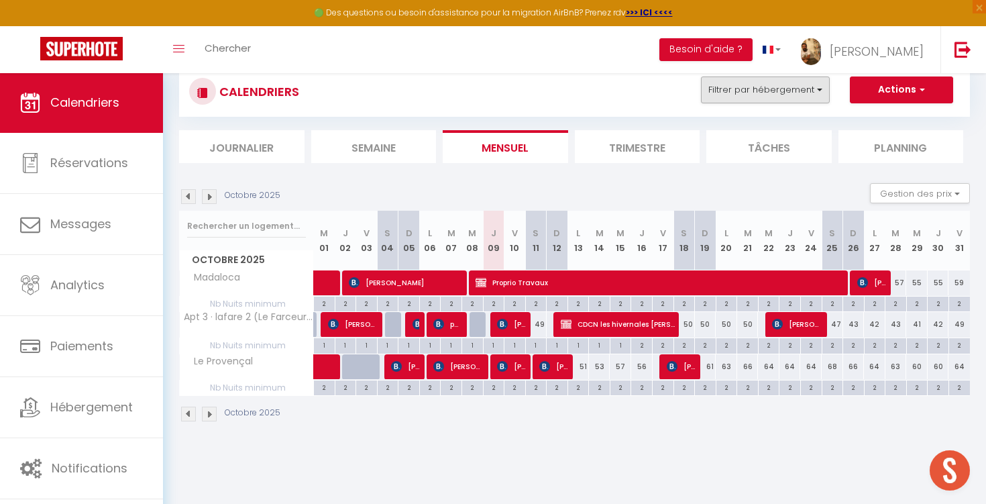
drag, startPoint x: 748, startPoint y: 82, endPoint x: 751, endPoint y: 91, distance: 9.8
click at [748, 82] on button "Filtrer par hébergement" at bounding box center [765, 89] width 129 height 27
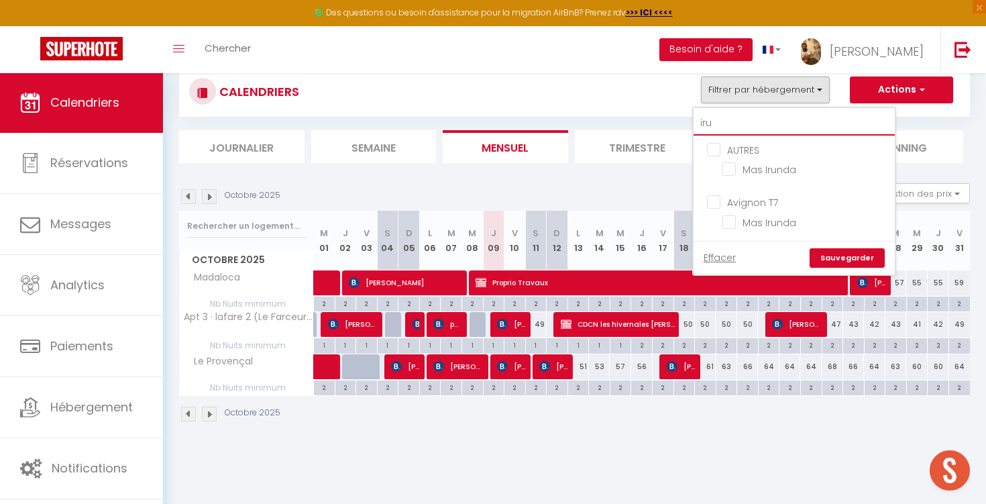
click at [742, 120] on input "iru" at bounding box center [794, 123] width 201 height 24
click at [741, 119] on input "iru" at bounding box center [794, 123] width 201 height 24
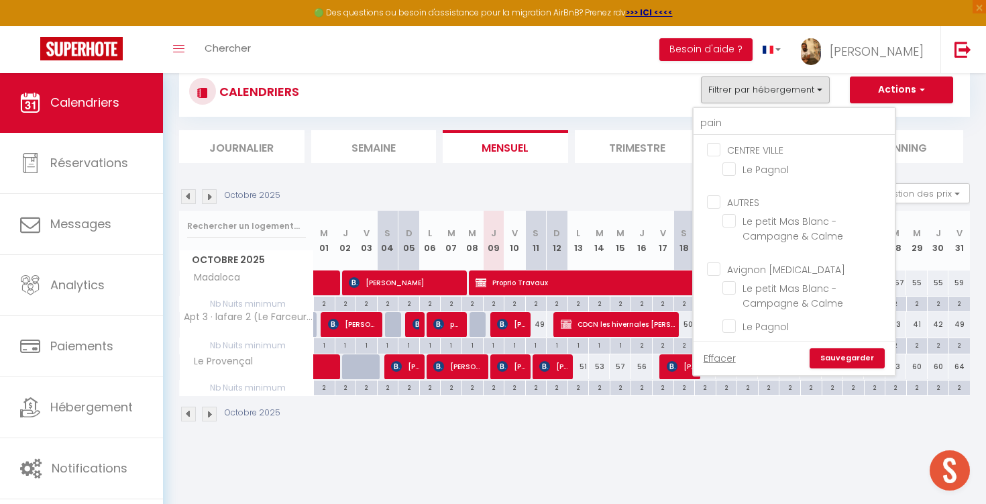
drag, startPoint x: 739, startPoint y: 120, endPoint x: 729, endPoint y: 171, distance: 52.0
click at [729, 171] on section "Octobre 2025 Gestion des prix Nb Nuits minimum Règles Disponibilité Octobre 202…" at bounding box center [574, 303] width 791 height 266
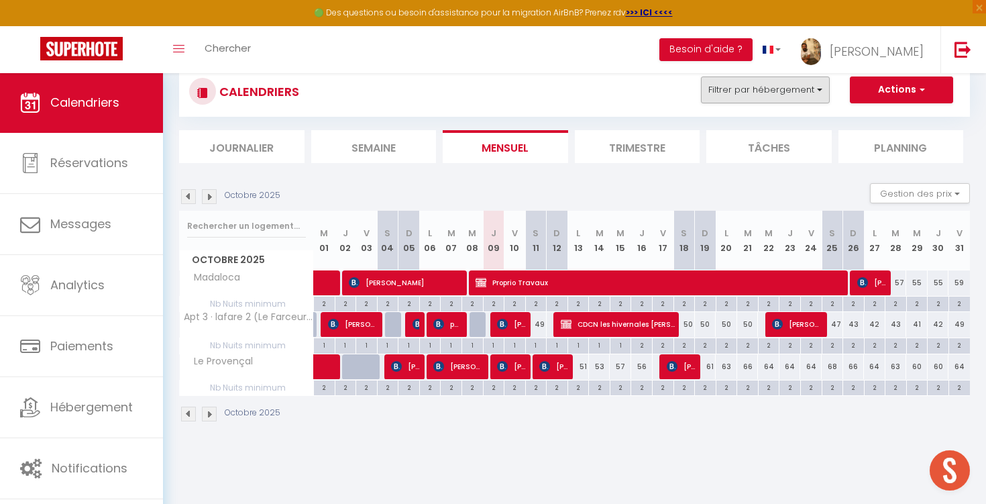
click at [723, 97] on button "Filtrer par hébergement" at bounding box center [765, 89] width 129 height 27
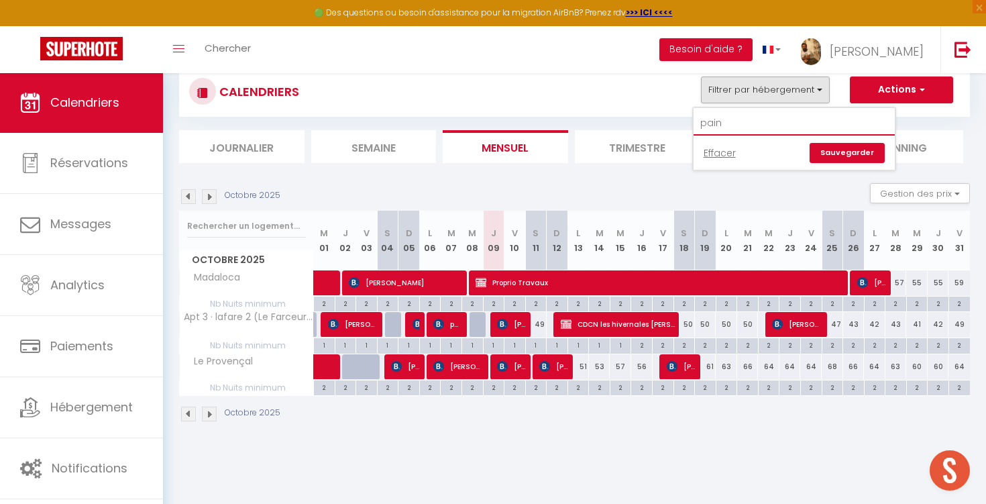
click at [732, 124] on input "pain" at bounding box center [794, 123] width 201 height 24
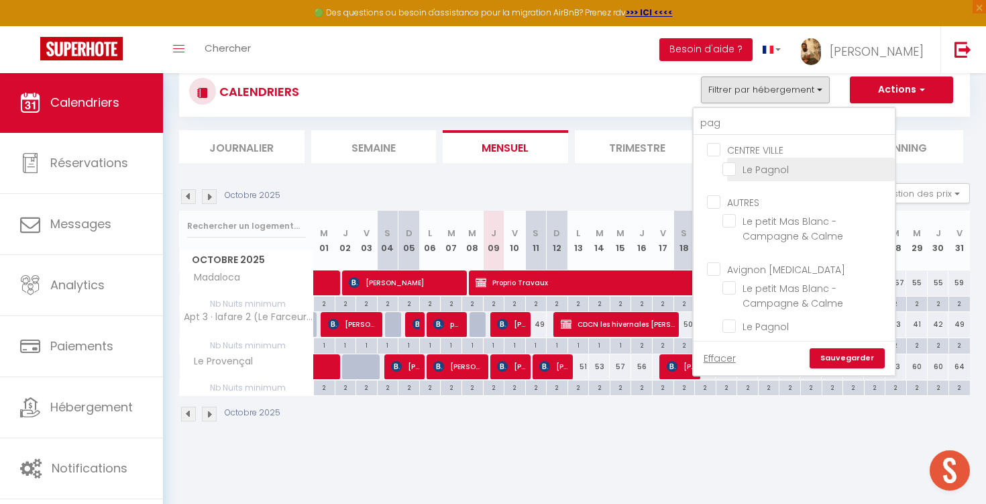
click at [750, 174] on input "Le Pagnol" at bounding box center [806, 168] width 168 height 13
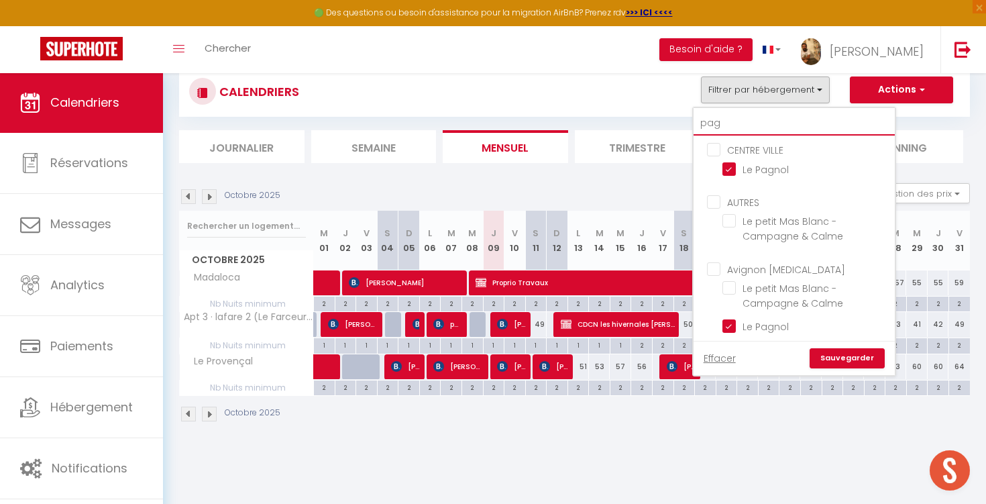
click at [751, 113] on input "pag" at bounding box center [794, 123] width 201 height 24
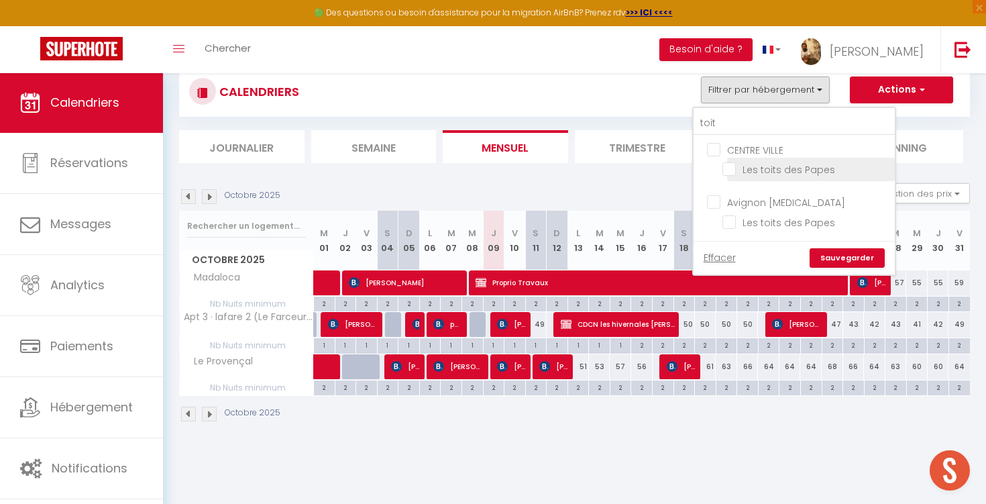
click at [773, 171] on input "Les toits des Papes" at bounding box center [806, 168] width 168 height 13
click at [846, 254] on link "Sauvegarder" at bounding box center [847, 258] width 75 height 20
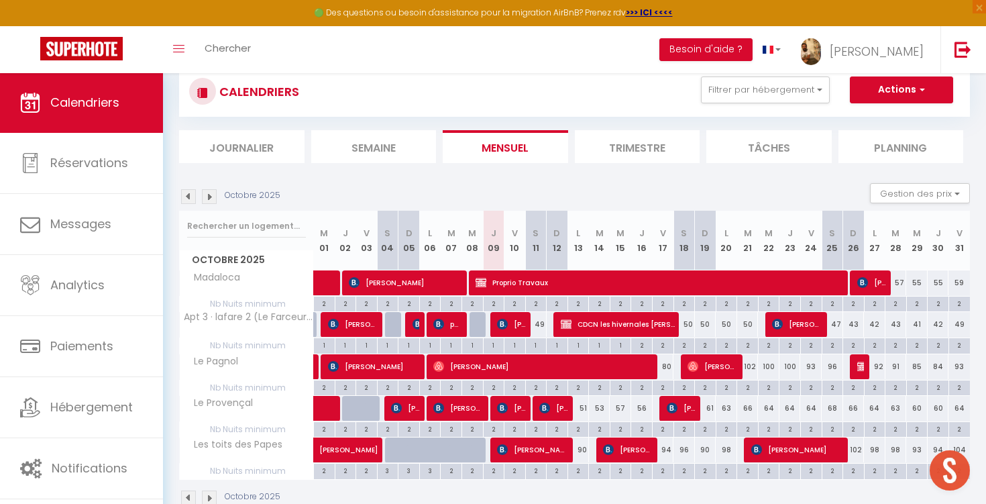
click at [861, 374] on span "Proprio Travaux" at bounding box center [860, 366] width 7 height 25
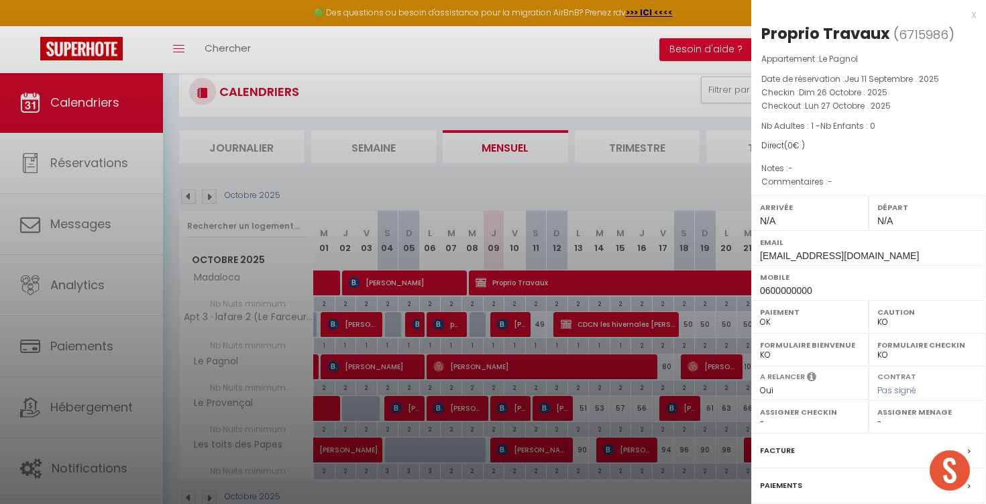
click at [973, 14] on div "x" at bounding box center [863, 15] width 225 height 16
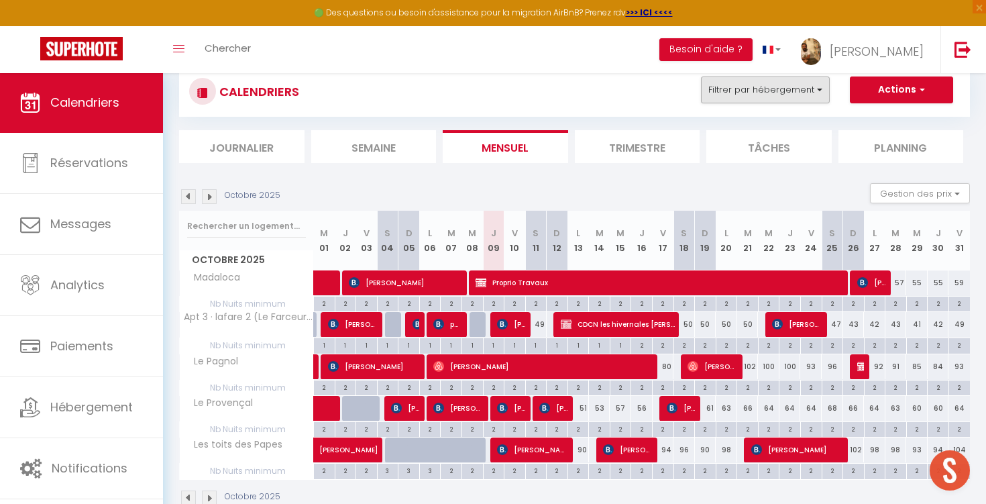
click at [785, 95] on button "Filtrer par hébergement" at bounding box center [765, 89] width 129 height 27
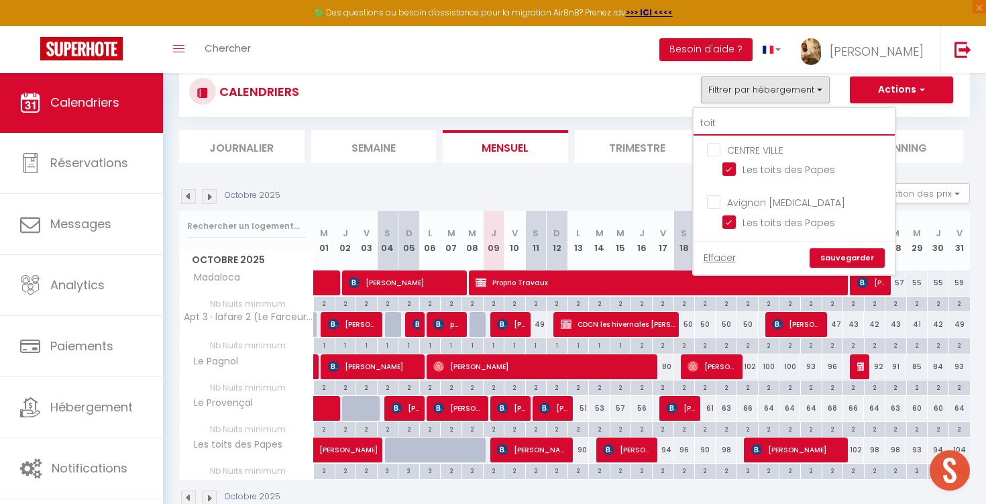
click at [753, 125] on input "toit" at bounding box center [794, 123] width 201 height 24
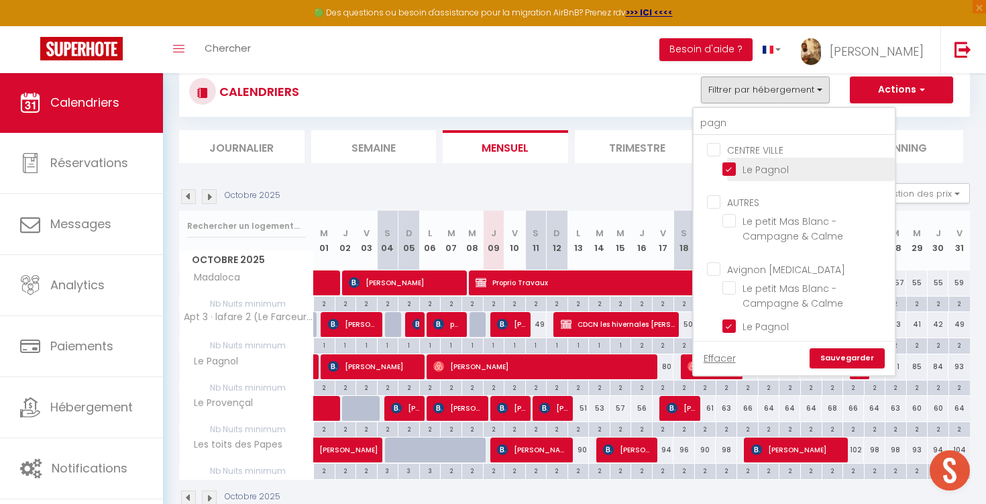
click at [732, 168] on input "Le Pagnol" at bounding box center [806, 168] width 168 height 13
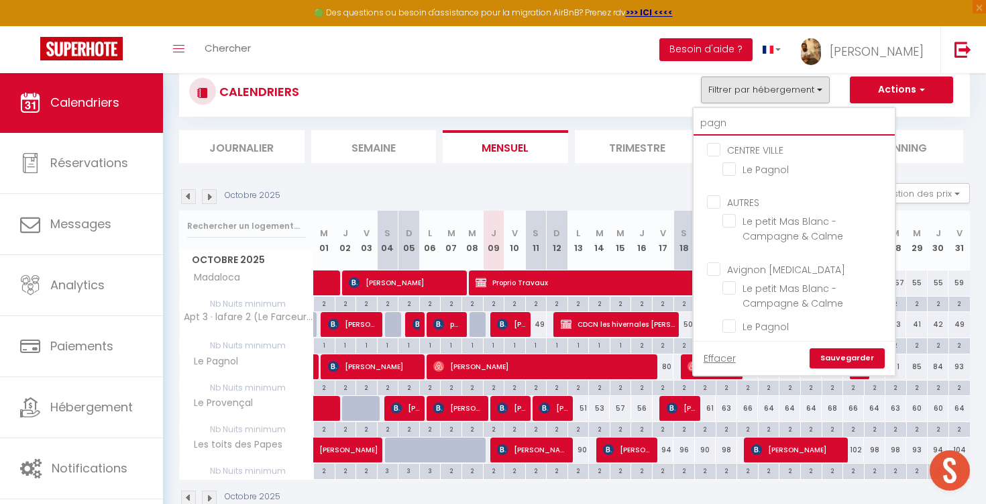
click at [732, 121] on input "pagn" at bounding box center [794, 123] width 201 height 24
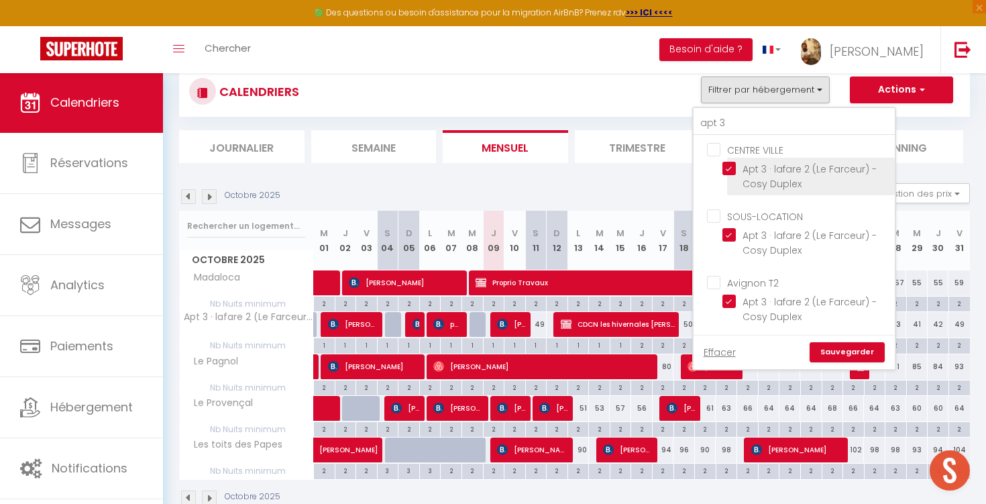
click at [727, 164] on input "Apt 3 · lafare 2 (Le Farceur) - Cosy Duplex" at bounding box center [806, 168] width 168 height 13
click at [842, 354] on link "Sauvegarder" at bounding box center [847, 352] width 75 height 20
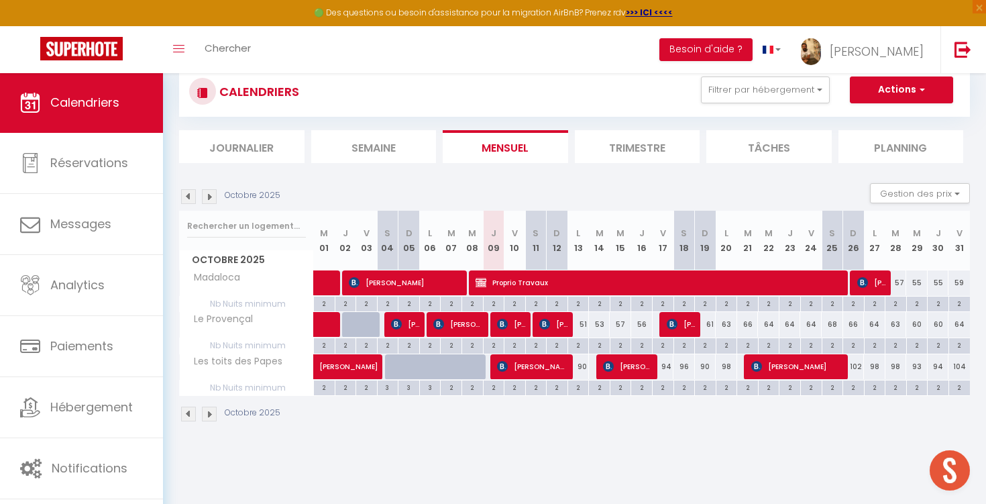
click at [865, 284] on img at bounding box center [862, 282] width 11 height 11
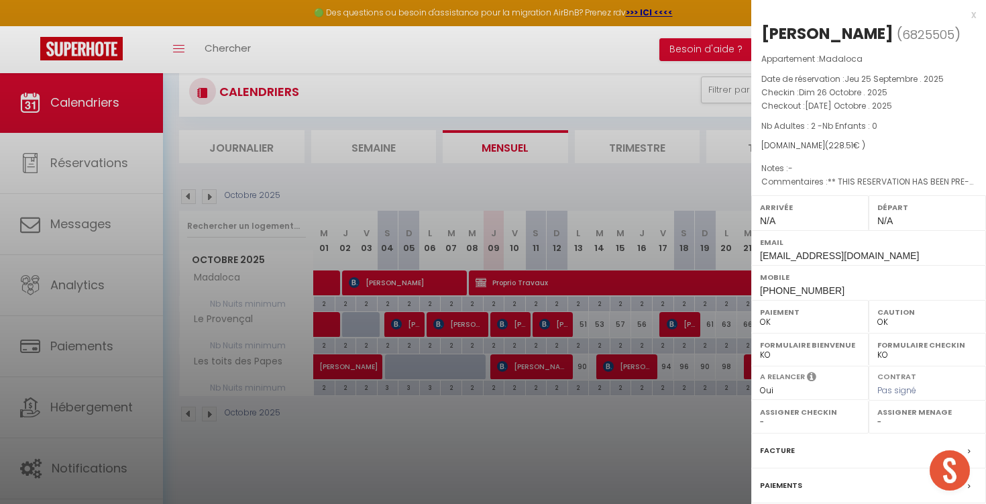
click at [973, 14] on div "x" at bounding box center [863, 15] width 225 height 16
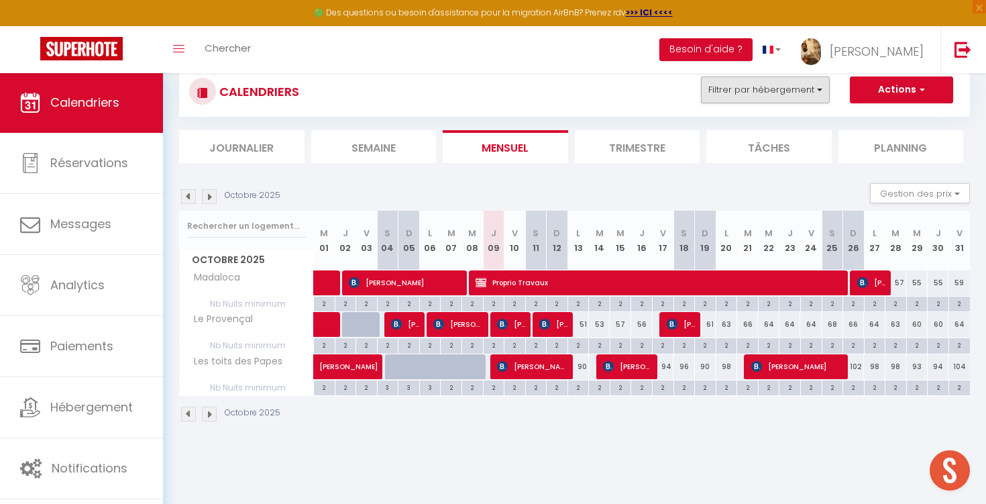
click at [747, 80] on button "Filtrer par hébergement" at bounding box center [765, 89] width 129 height 27
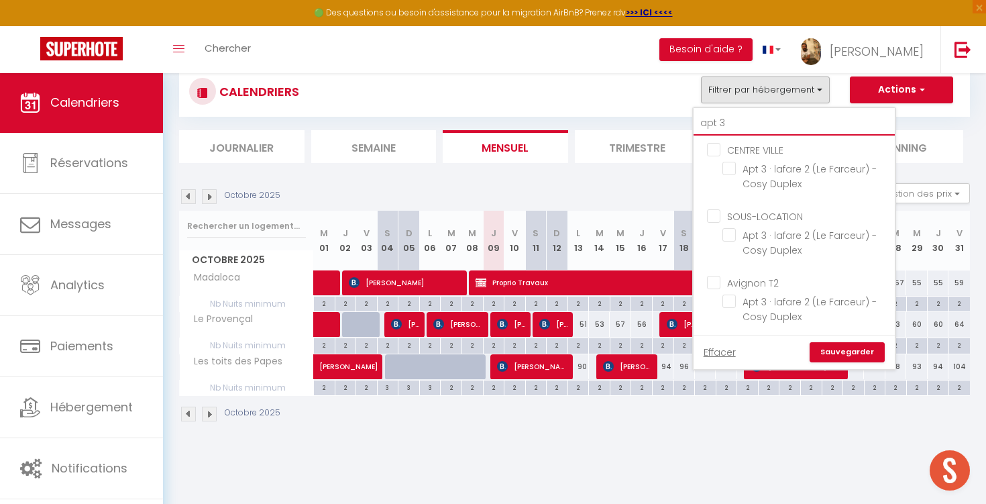
click at [742, 118] on input "apt 3" at bounding box center [794, 123] width 201 height 24
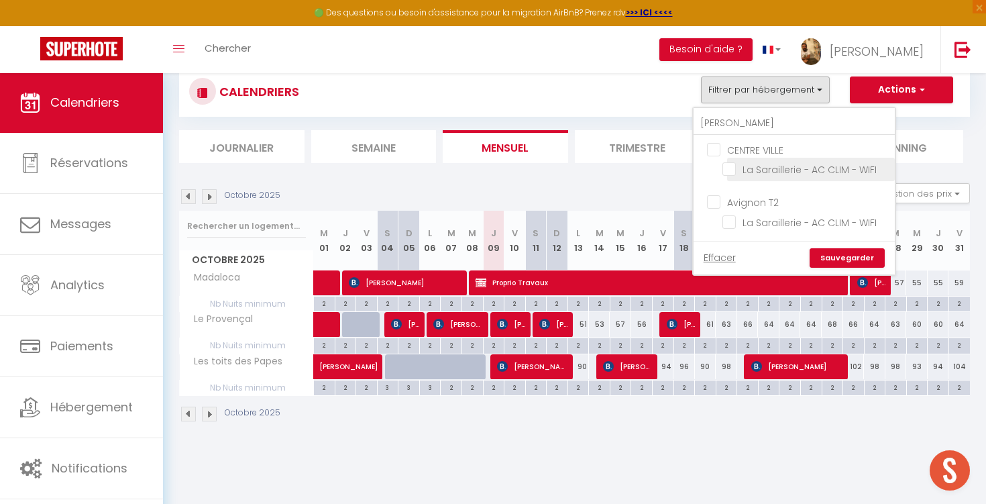
click at [759, 168] on input "La Saraillerie - AC CLIM - WIFI" at bounding box center [806, 168] width 168 height 13
click at [849, 256] on link "Sauvegarder" at bounding box center [847, 258] width 75 height 20
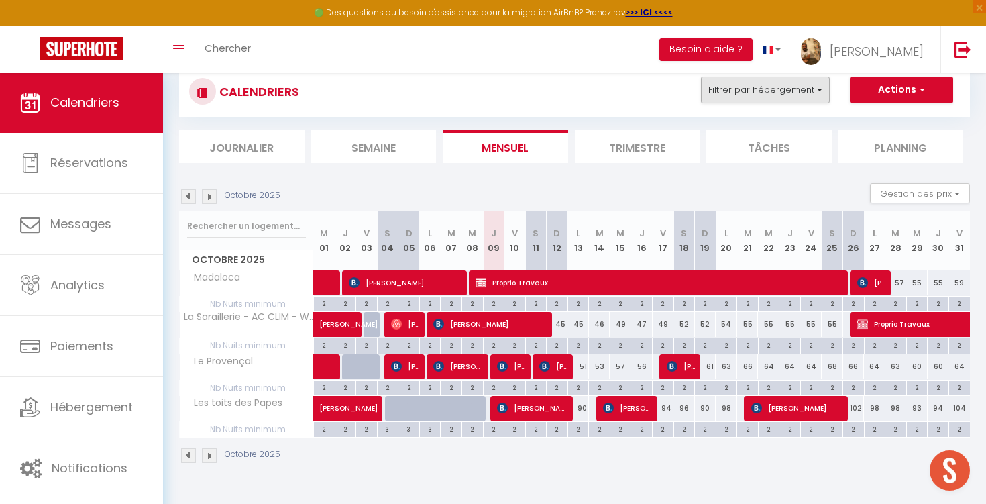
click at [734, 93] on button "Filtrer par hébergement" at bounding box center [765, 89] width 129 height 27
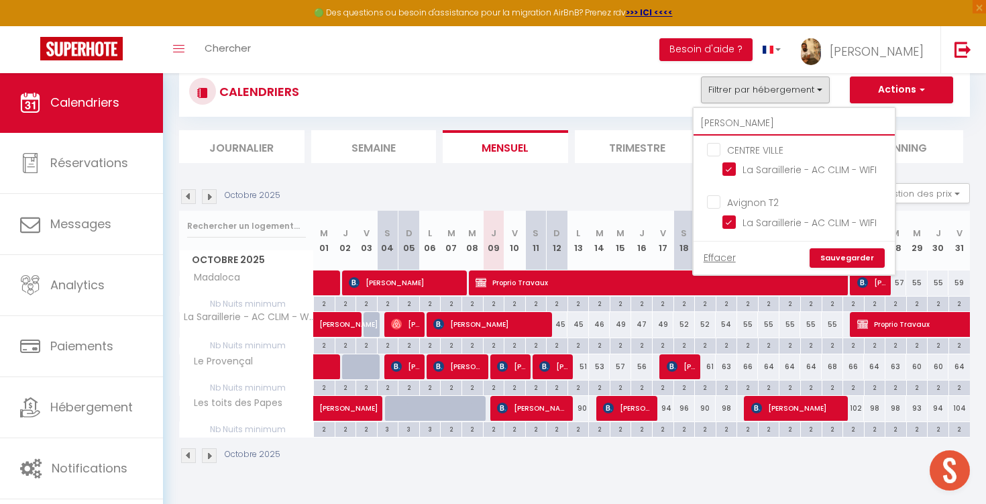
click at [733, 127] on input "[PERSON_NAME]" at bounding box center [794, 123] width 201 height 24
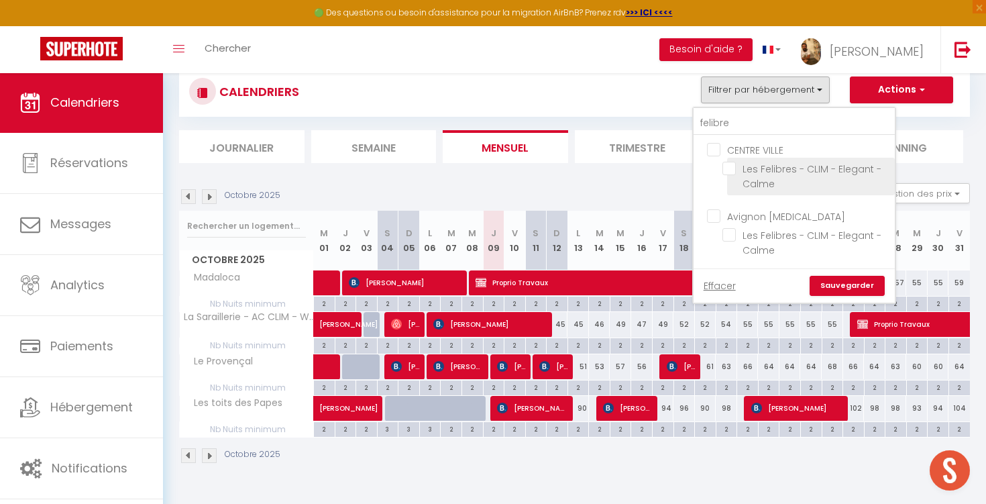
click at [780, 176] on label "Les Felibres - CLIM - Elegant - Calme" at bounding box center [811, 177] width 150 height 30
click at [780, 175] on input "Les Felibres - CLIM - Elegant - Calme" at bounding box center [806, 168] width 168 height 13
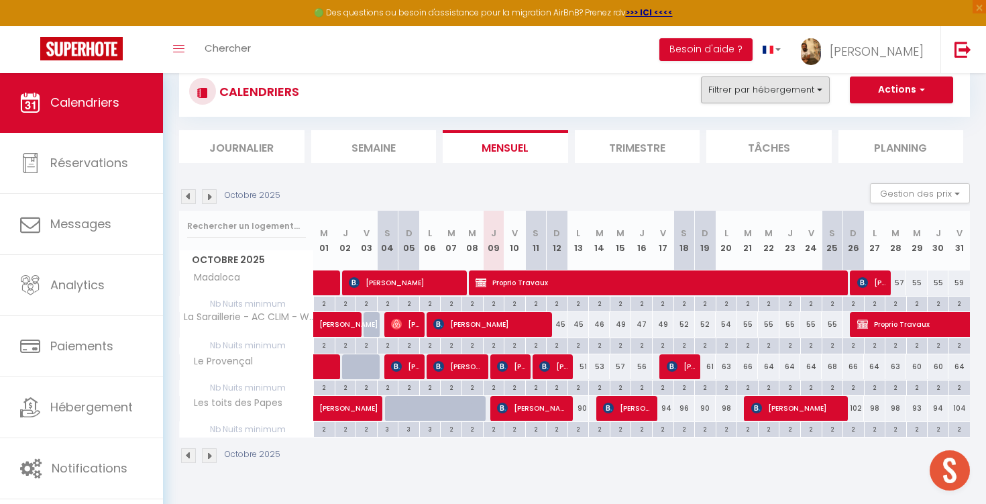
click at [747, 97] on button "Filtrer par hébergement" at bounding box center [765, 89] width 129 height 27
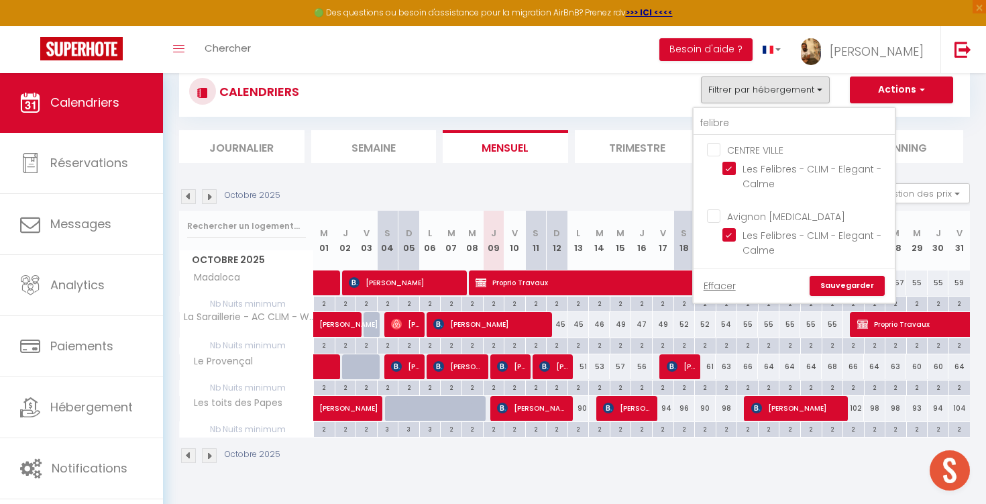
click at [827, 290] on link "Sauvegarder" at bounding box center [847, 286] width 75 height 20
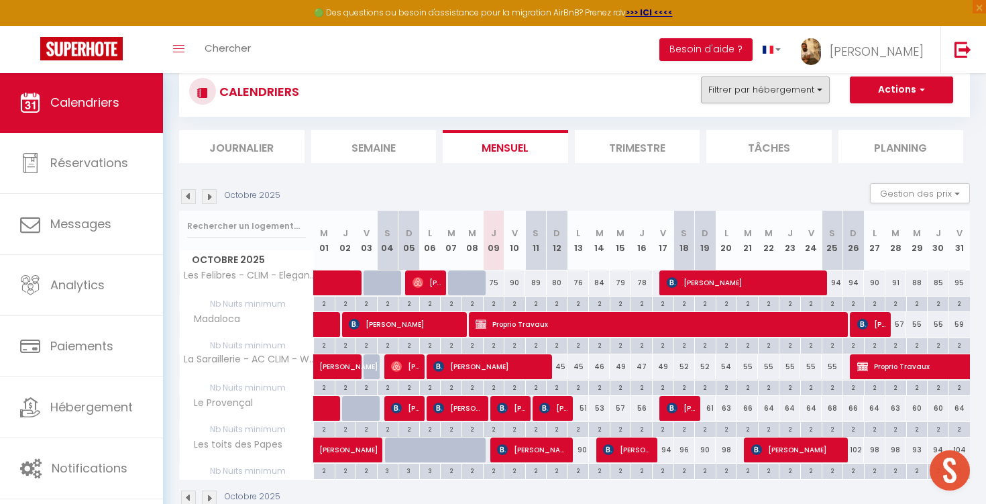
click at [736, 86] on button "Filtrer par hébergement" at bounding box center [765, 89] width 129 height 27
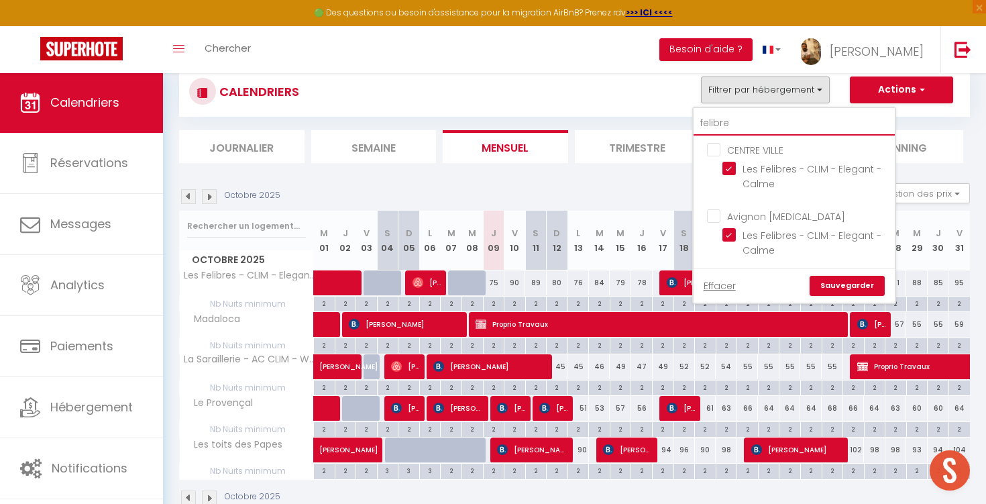
click at [755, 125] on input "felibre" at bounding box center [794, 123] width 201 height 24
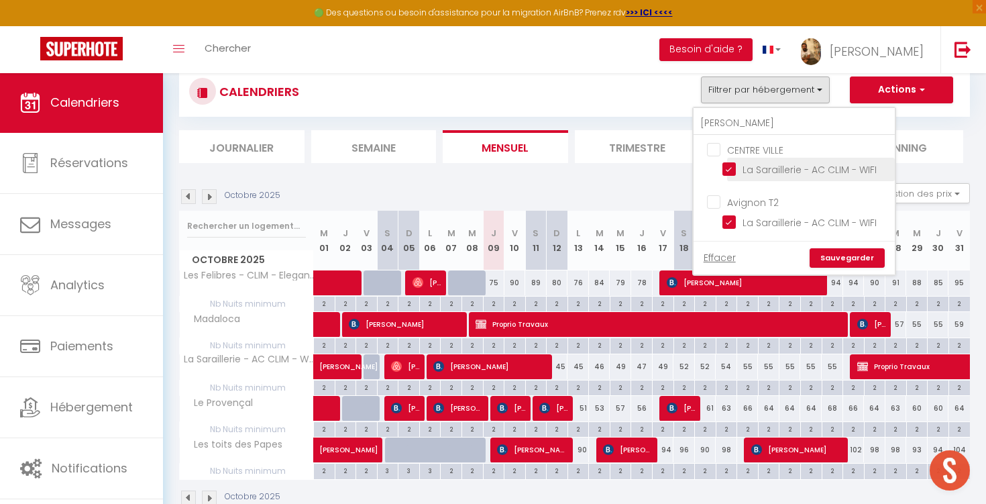
click at [782, 171] on input "La Saraillerie - AC CLIM - WIFI" at bounding box center [806, 168] width 168 height 13
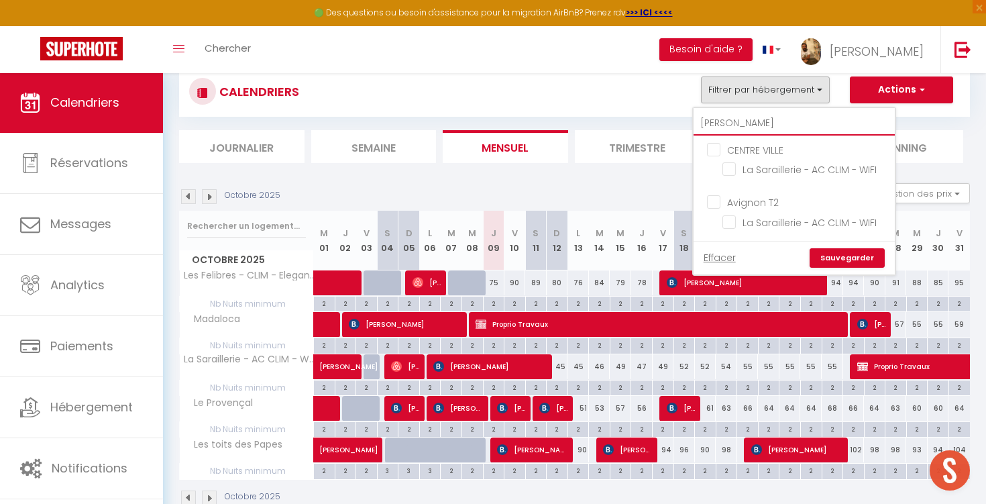
click at [751, 124] on input "[PERSON_NAME]" at bounding box center [794, 123] width 201 height 24
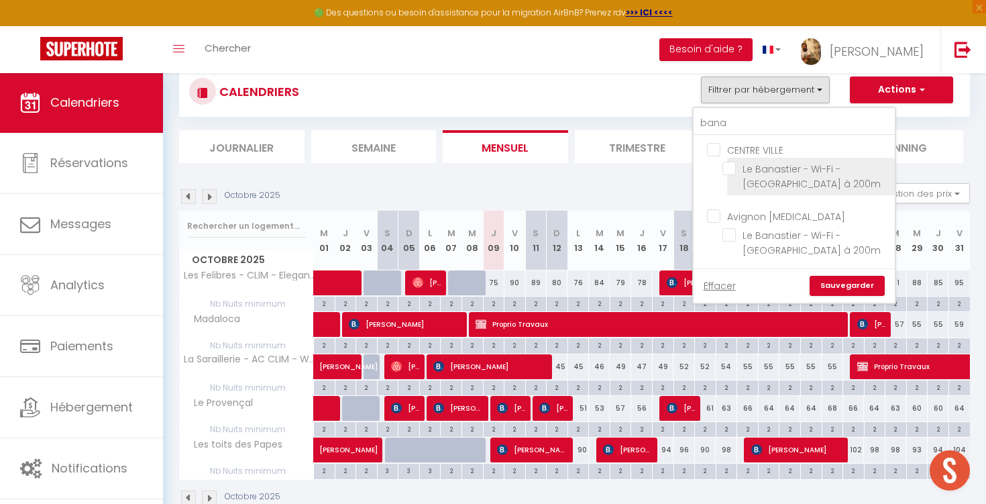
click at [760, 172] on input "Le Banastier - Wi-Fi - [GEOGRAPHIC_DATA] à 200m" at bounding box center [806, 168] width 168 height 13
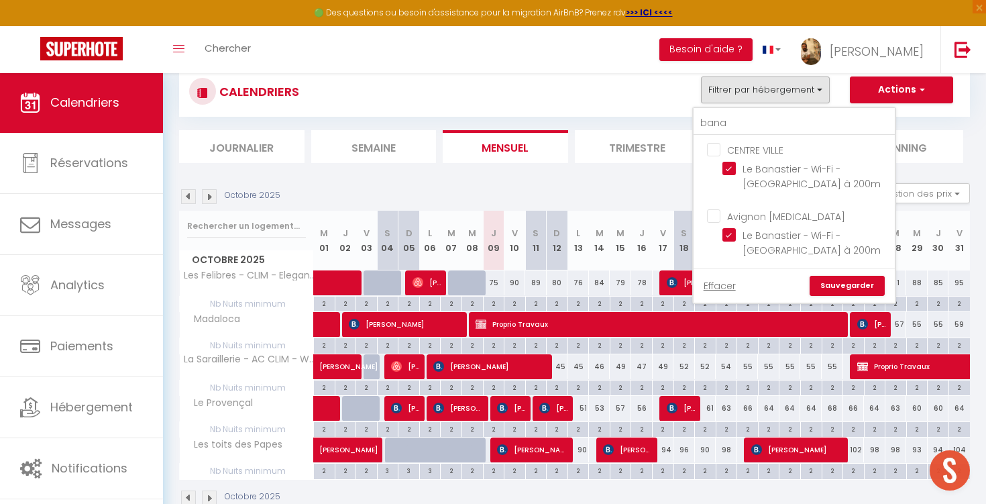
click at [837, 280] on link "Sauvegarder" at bounding box center [847, 286] width 75 height 20
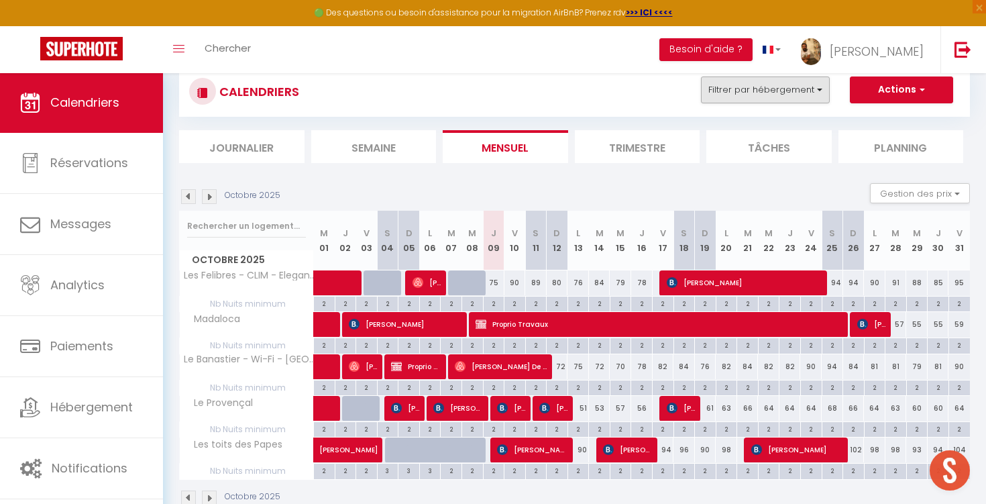
click at [731, 78] on button "Filtrer par hébergement" at bounding box center [765, 89] width 129 height 27
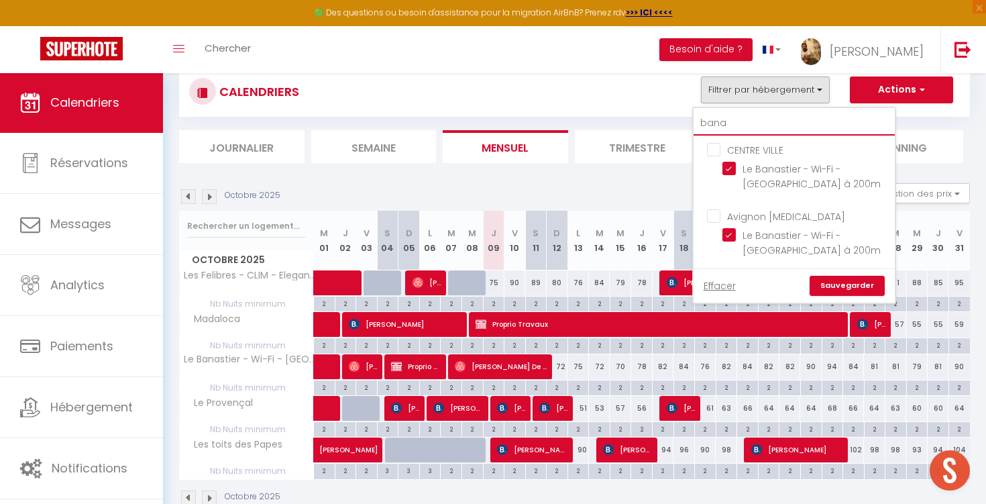
click at [733, 111] on input "bana" at bounding box center [794, 123] width 201 height 24
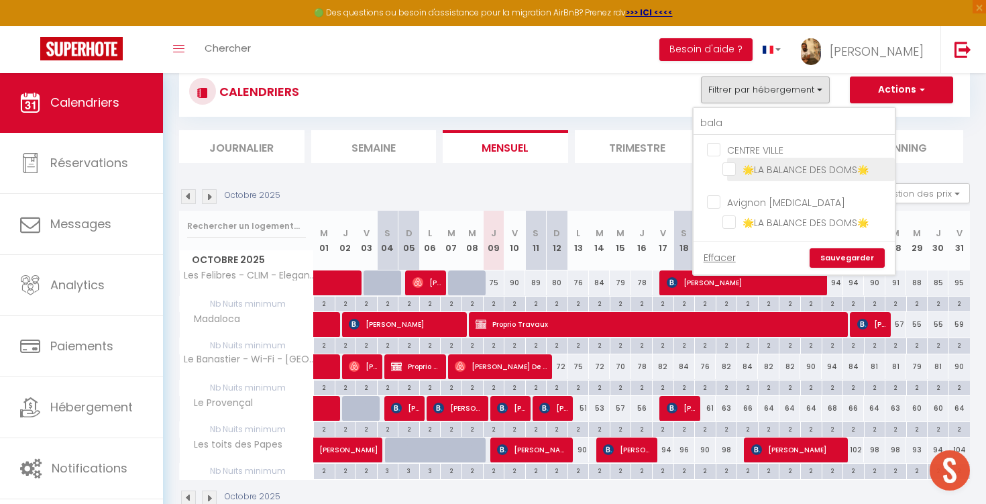
click at [753, 171] on input "🌟LA BALANCE DES DOMS🌟" at bounding box center [806, 168] width 168 height 13
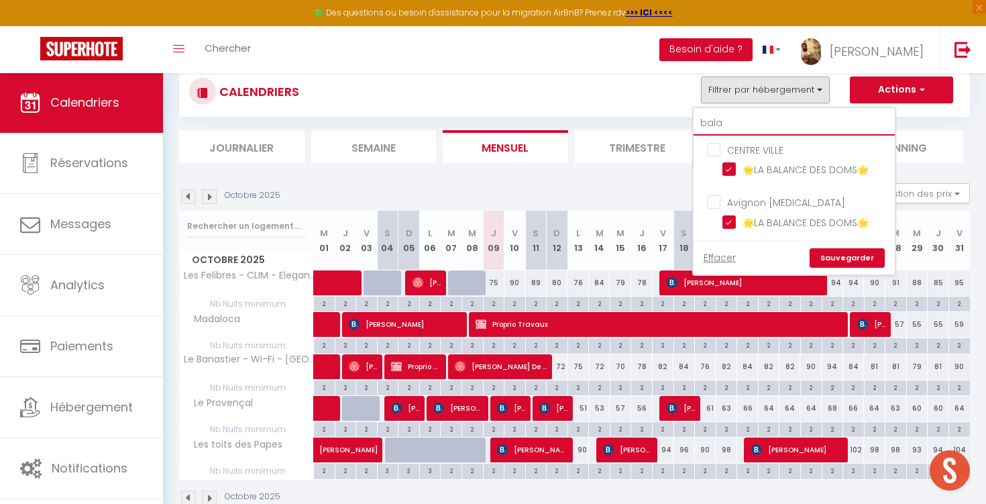
click at [746, 123] on input "bala" at bounding box center [794, 123] width 201 height 24
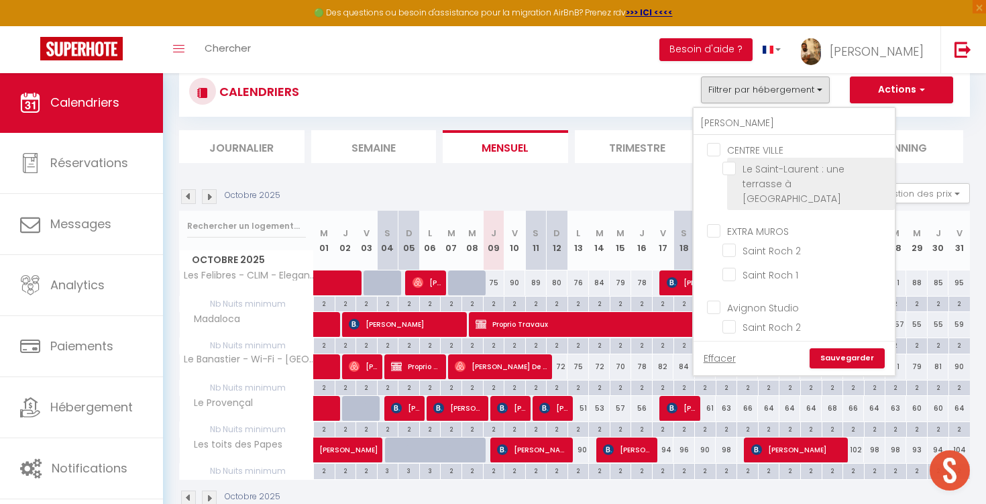
click at [758, 166] on input "Le Saint-Laurent : une terrasse à [GEOGRAPHIC_DATA]" at bounding box center [806, 168] width 168 height 13
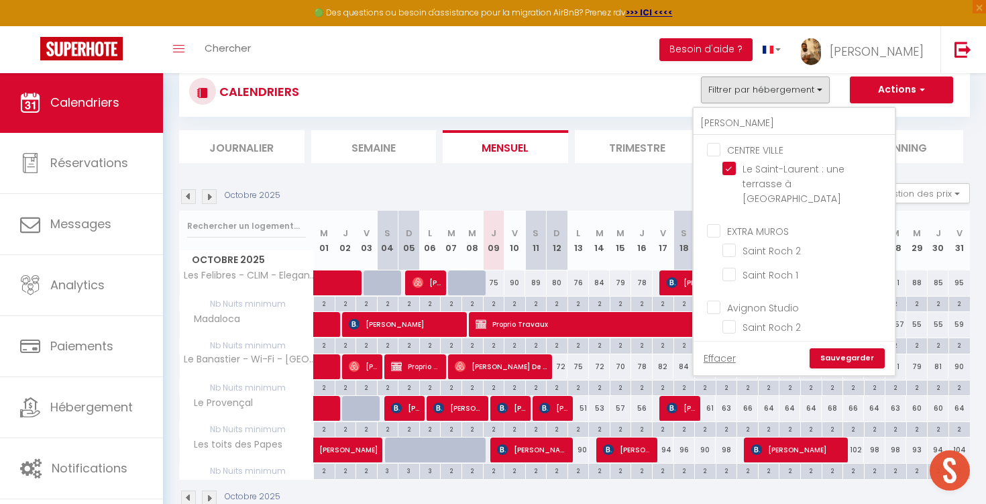
click at [832, 356] on link "Sauvegarder" at bounding box center [847, 358] width 75 height 20
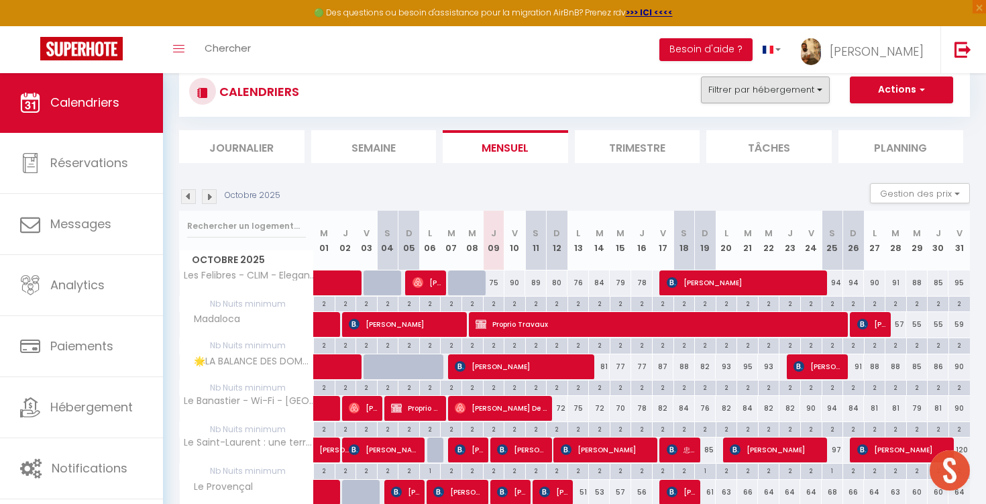
click at [793, 101] on button "Filtrer par hébergement" at bounding box center [765, 89] width 129 height 27
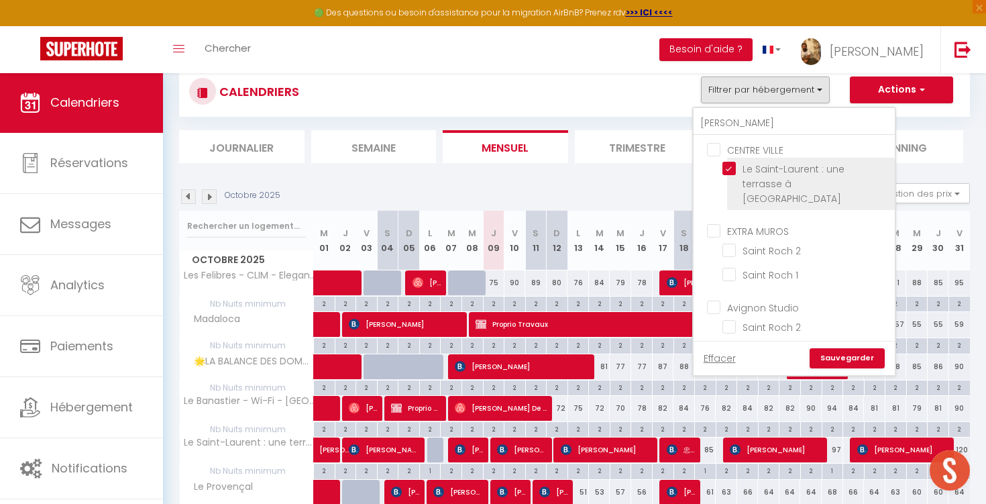
click at [733, 165] on input "Le Saint-Laurent : une terrasse à [GEOGRAPHIC_DATA]" at bounding box center [806, 168] width 168 height 13
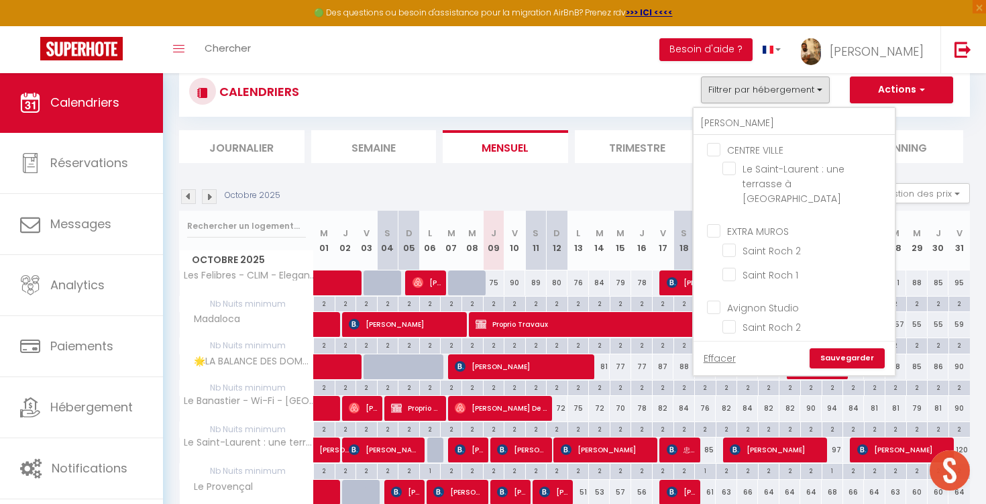
click at [834, 356] on link "Sauvegarder" at bounding box center [847, 358] width 75 height 20
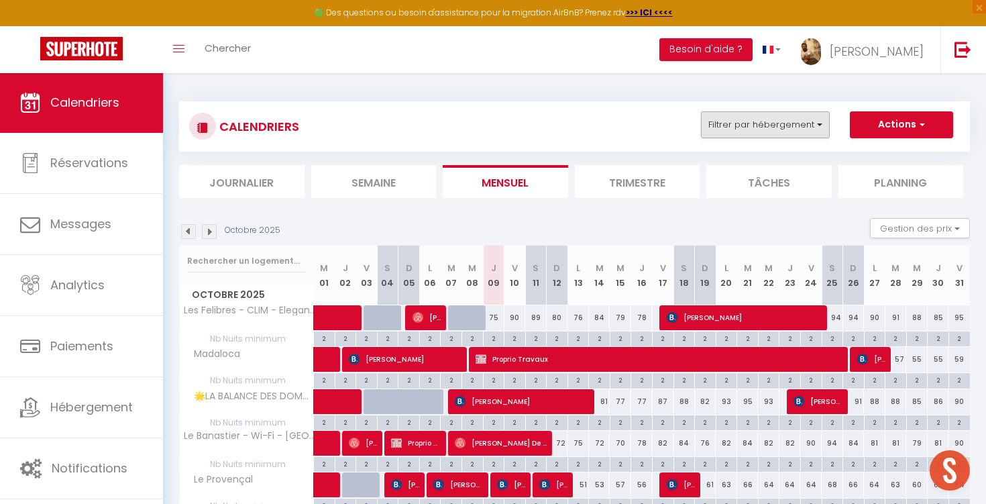
scroll to position [0, 0]
click at [790, 129] on button "Filtrer par hébergement" at bounding box center [765, 124] width 129 height 27
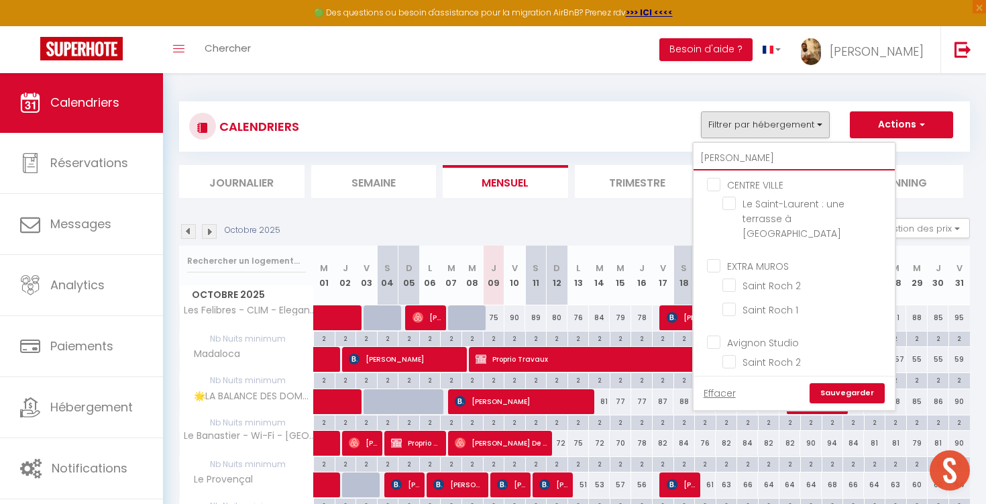
click at [769, 157] on input "[PERSON_NAME]" at bounding box center [794, 158] width 201 height 24
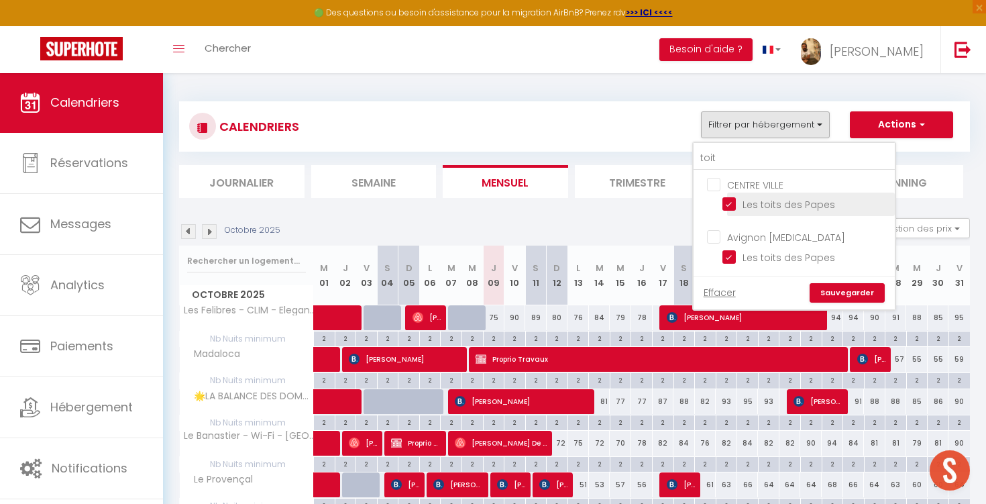
click at [734, 204] on input "Les toits des Papes" at bounding box center [806, 203] width 168 height 13
click at [855, 297] on link "Sauvegarder" at bounding box center [847, 293] width 75 height 20
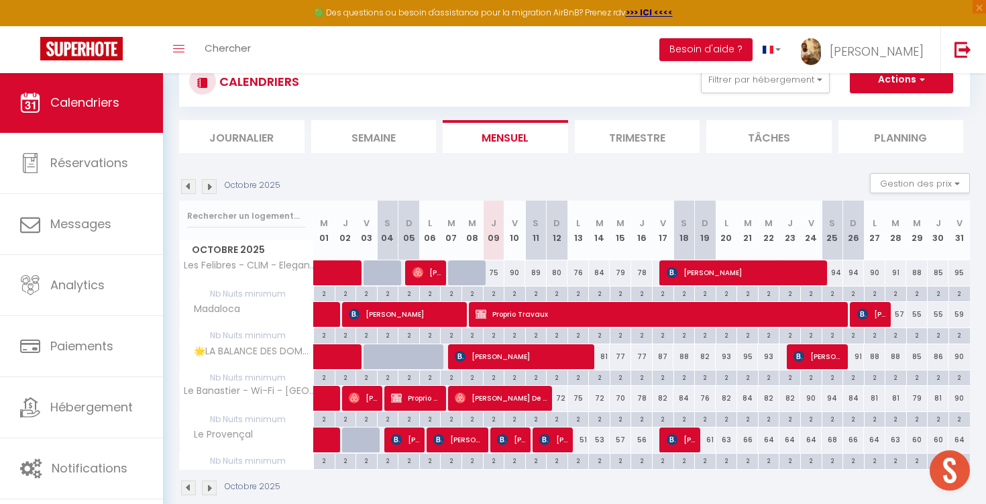
scroll to position [42, 0]
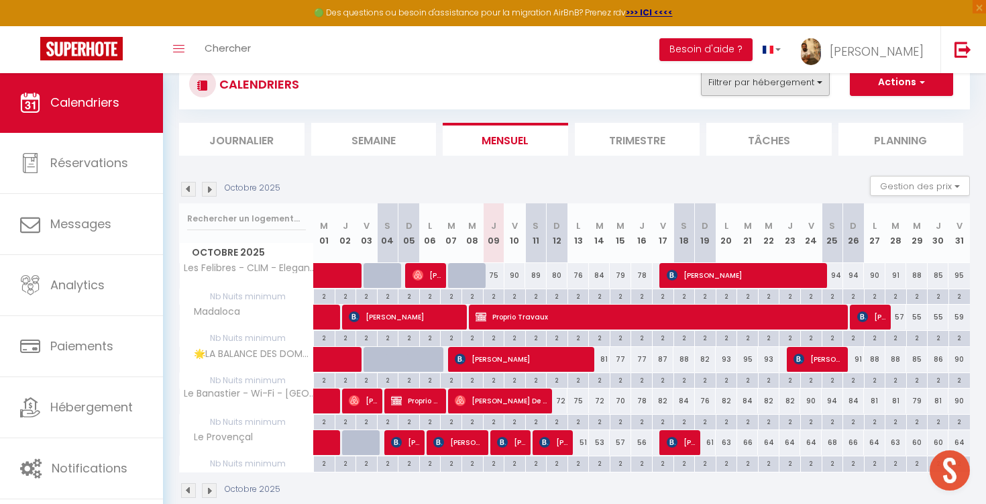
click at [779, 84] on button "Filtrer par hébergement" at bounding box center [765, 82] width 129 height 27
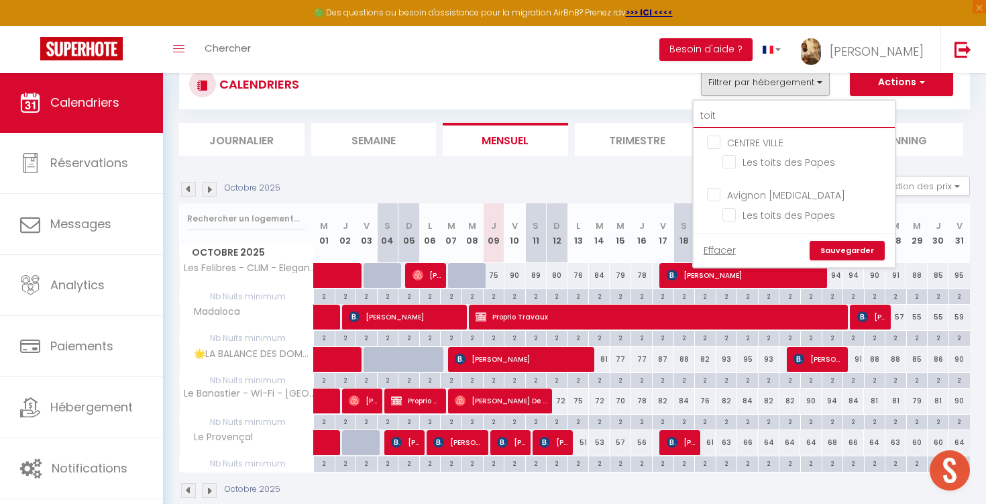
click at [769, 113] on input "toit" at bounding box center [794, 116] width 201 height 24
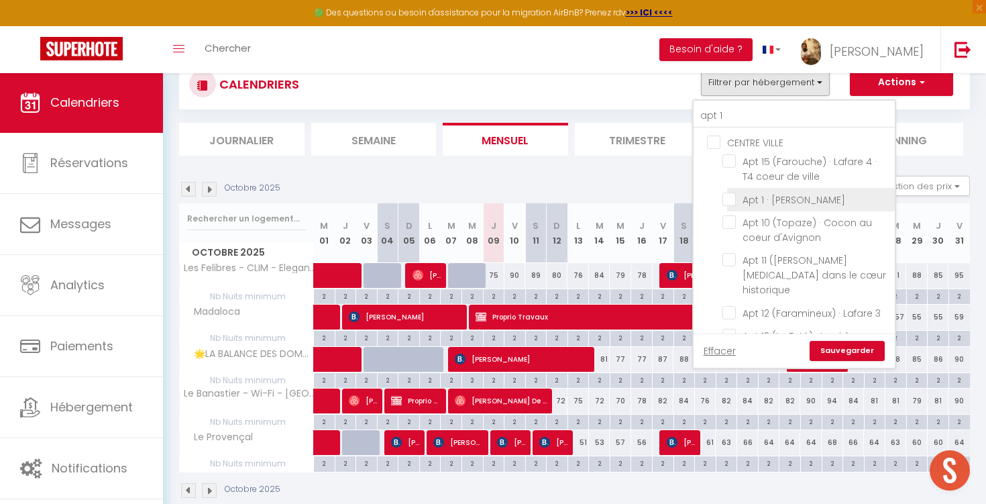
click at [781, 195] on input "Apt 1 · [PERSON_NAME]" at bounding box center [806, 198] width 168 height 13
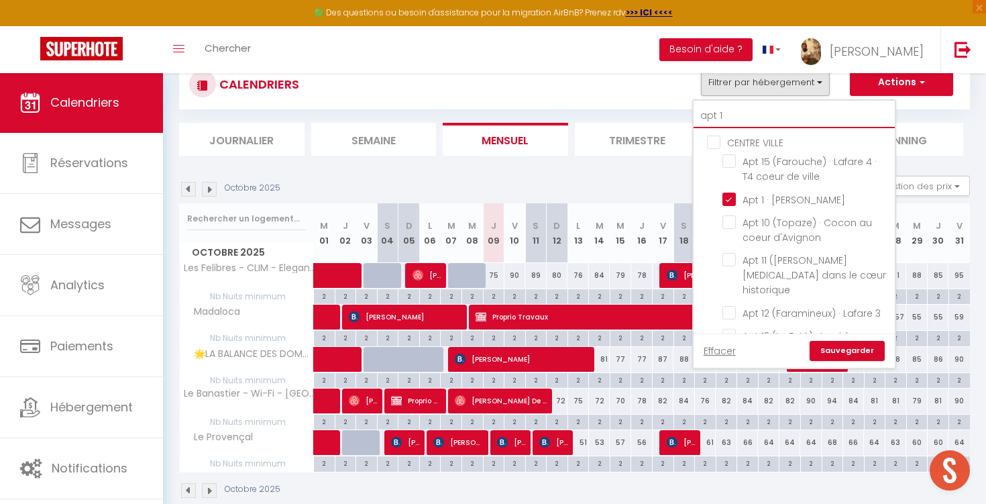
click at [754, 120] on input "apt 1" at bounding box center [794, 116] width 201 height 24
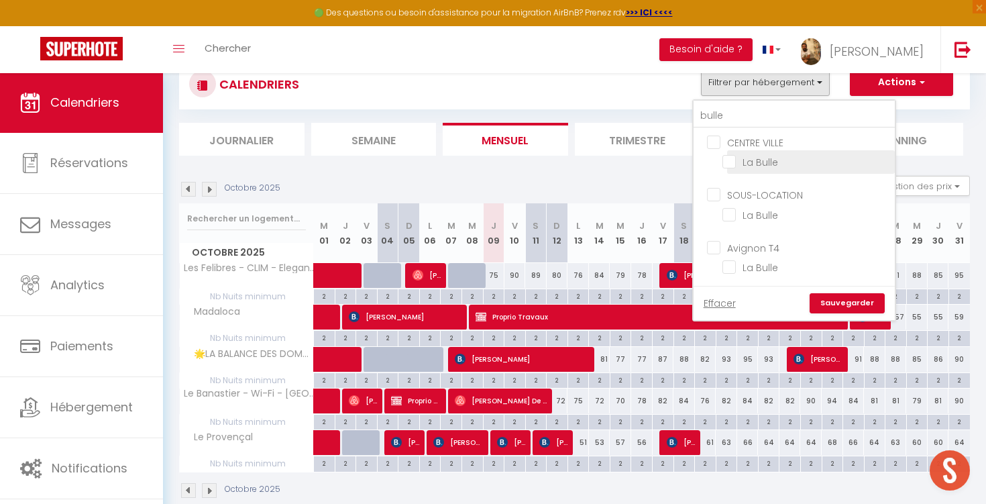
click at [739, 166] on input "La Bulle" at bounding box center [806, 160] width 168 height 13
click at [740, 121] on input "bulle" at bounding box center [794, 116] width 201 height 24
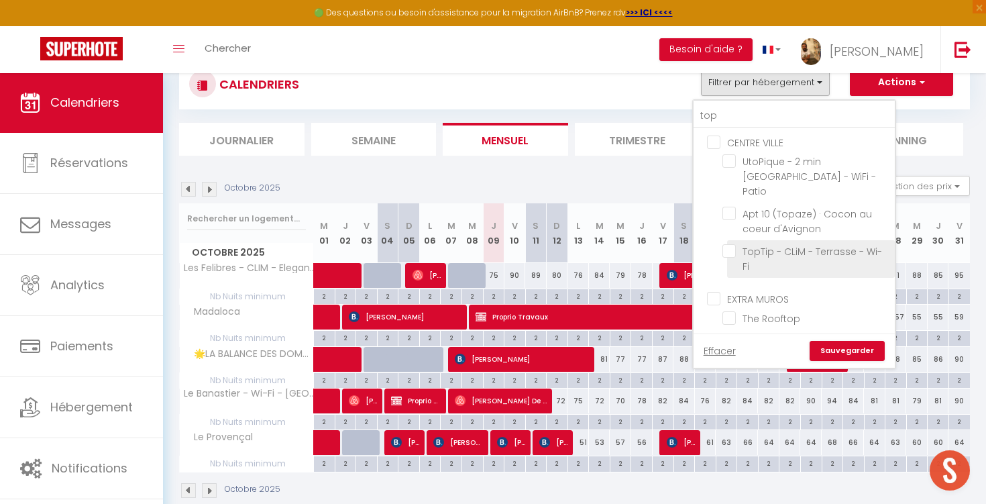
click at [762, 244] on input "TopTip - CLiM - Terrasse - Wi-Fi" at bounding box center [806, 250] width 168 height 13
click at [843, 349] on link "Sauvegarder" at bounding box center [847, 351] width 75 height 20
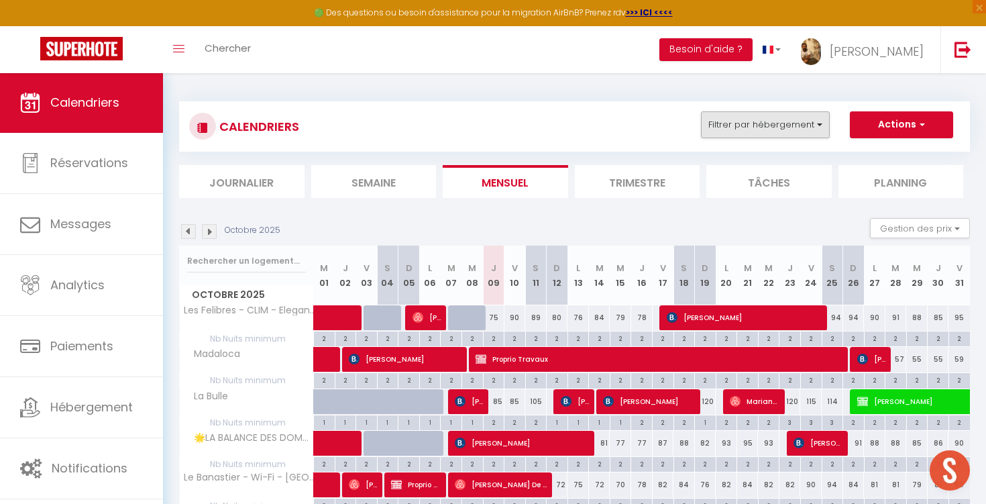
scroll to position [0, 0]
click at [772, 121] on button "Filtrer par hébergement" at bounding box center [765, 124] width 129 height 27
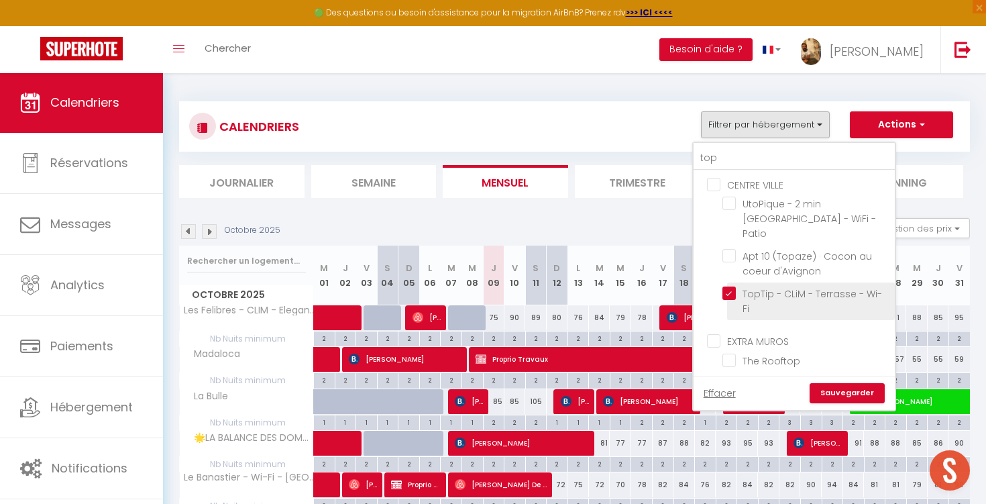
click at [728, 286] on input "TopTip - CLiM - Terrasse - Wi-Fi" at bounding box center [806, 292] width 168 height 13
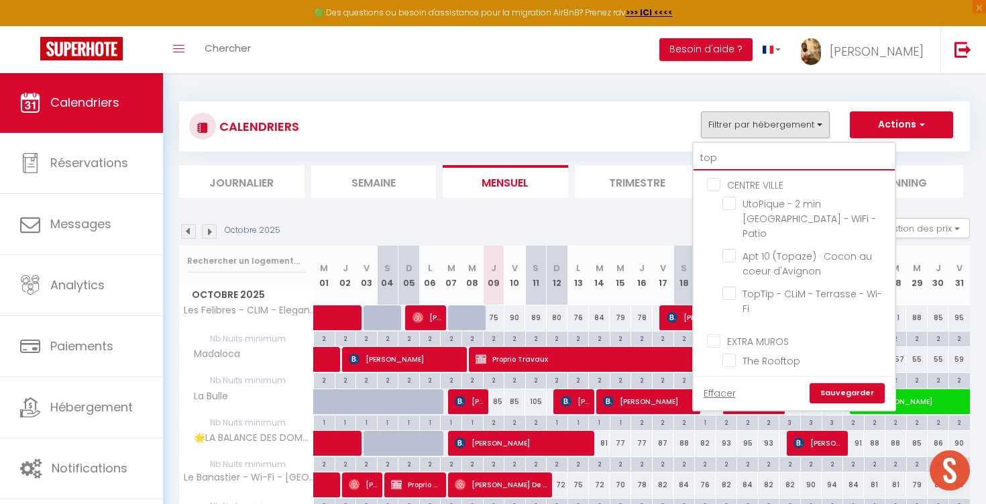
click at [727, 160] on input "top" at bounding box center [794, 158] width 201 height 24
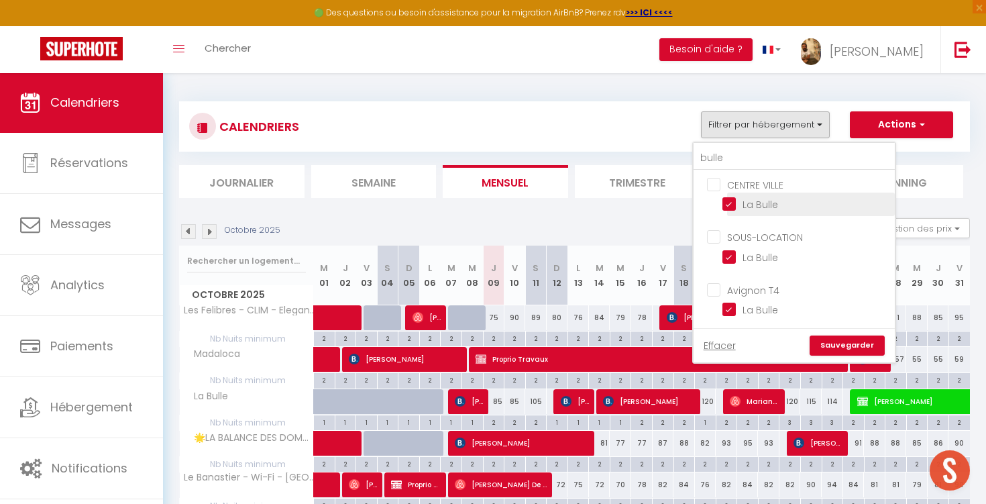
click at [739, 207] on input "La Bulle" at bounding box center [806, 203] width 168 height 13
click at [739, 163] on input "bulle" at bounding box center [794, 158] width 201 height 24
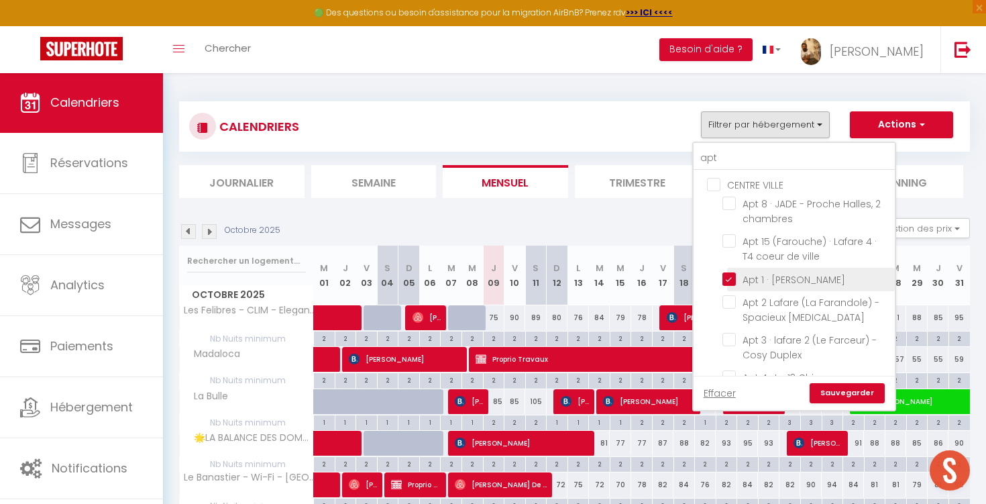
click at [737, 280] on input "Apt 1 · [PERSON_NAME]" at bounding box center [806, 278] width 168 height 13
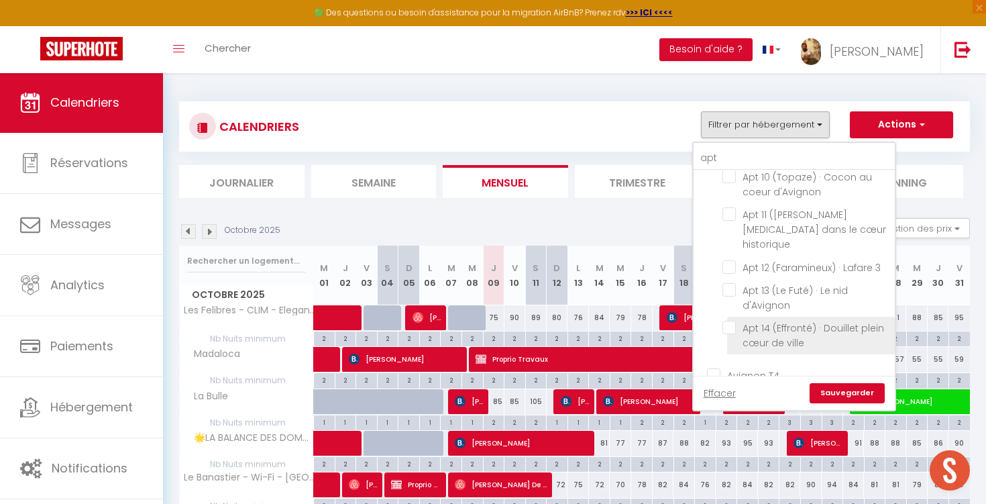
scroll to position [895, 0]
click at [594, 215] on section "Octobre 2025 Gestion des prix Nb Nuits minimum Règles Disponibilité Octobre 202…" at bounding box center [574, 442] width 791 height 475
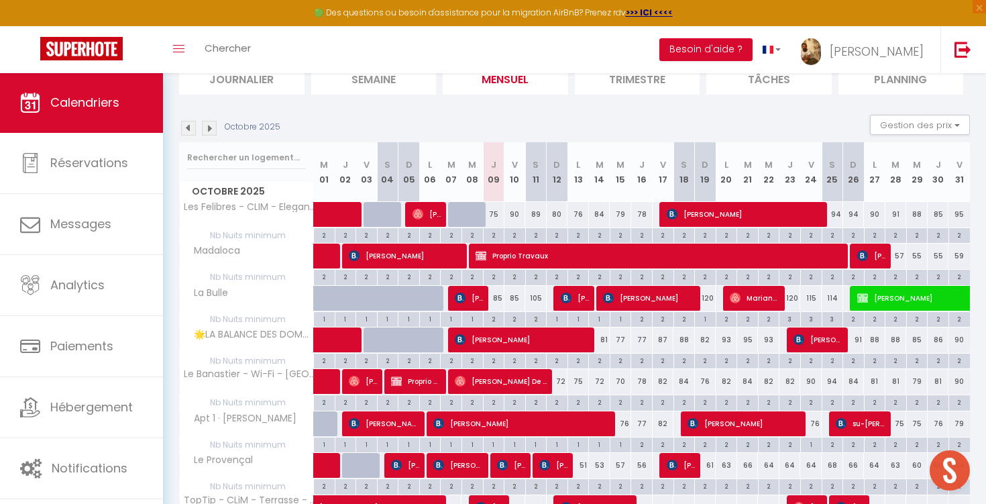
scroll to position [109, 0]
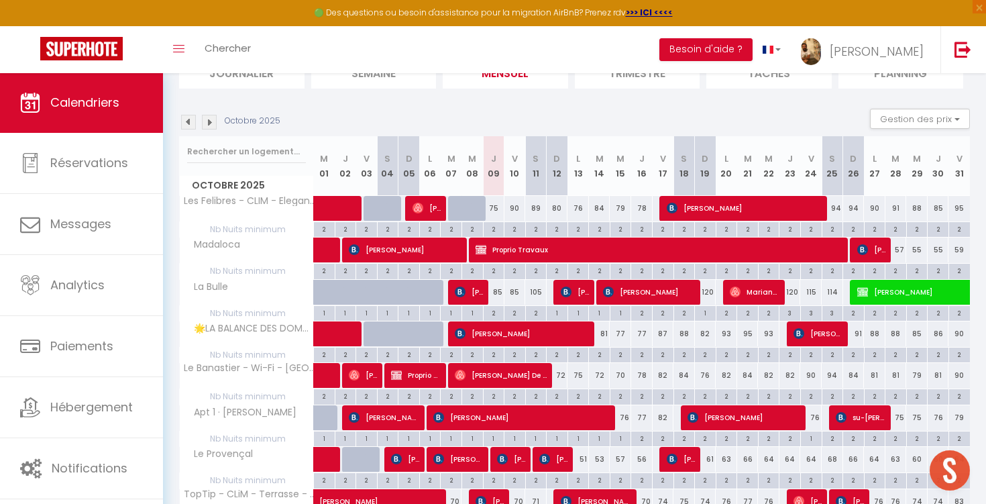
click at [207, 119] on img at bounding box center [209, 122] width 15 height 15
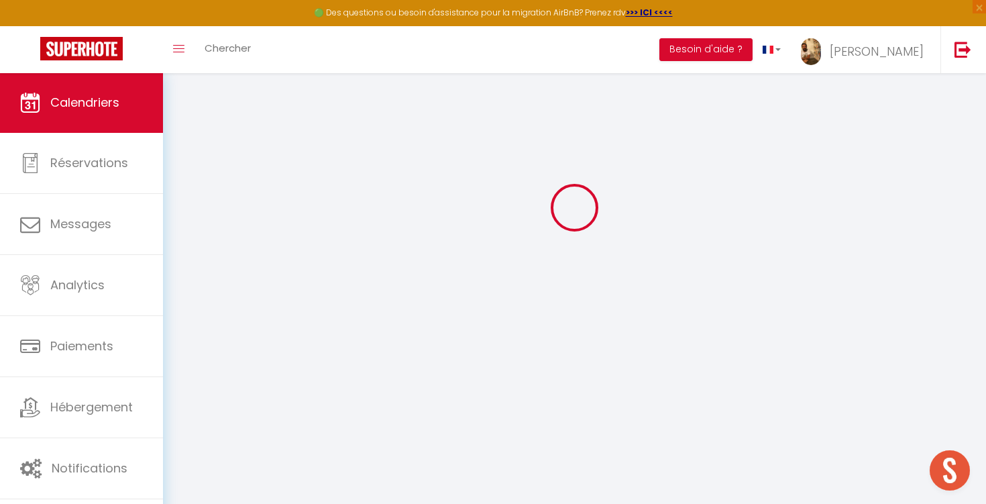
scroll to position [72, 0]
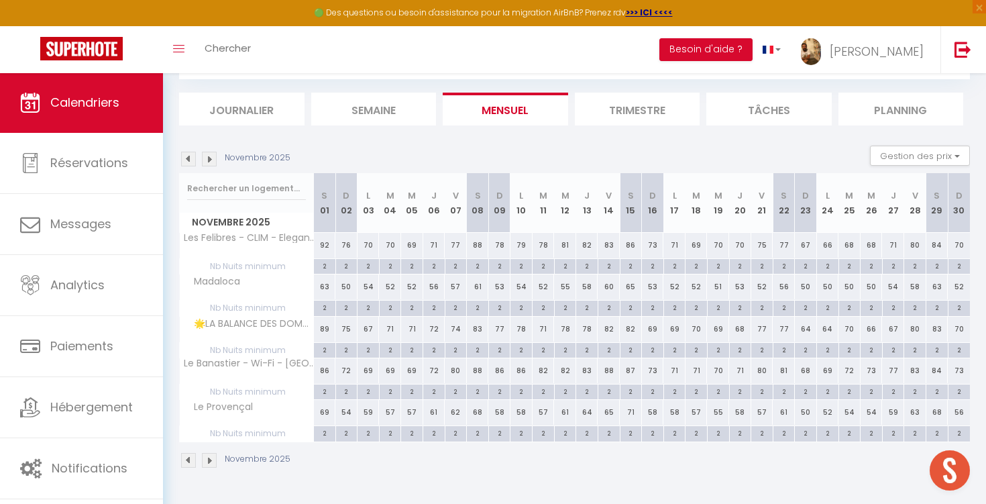
click at [185, 159] on img at bounding box center [188, 159] width 15 height 15
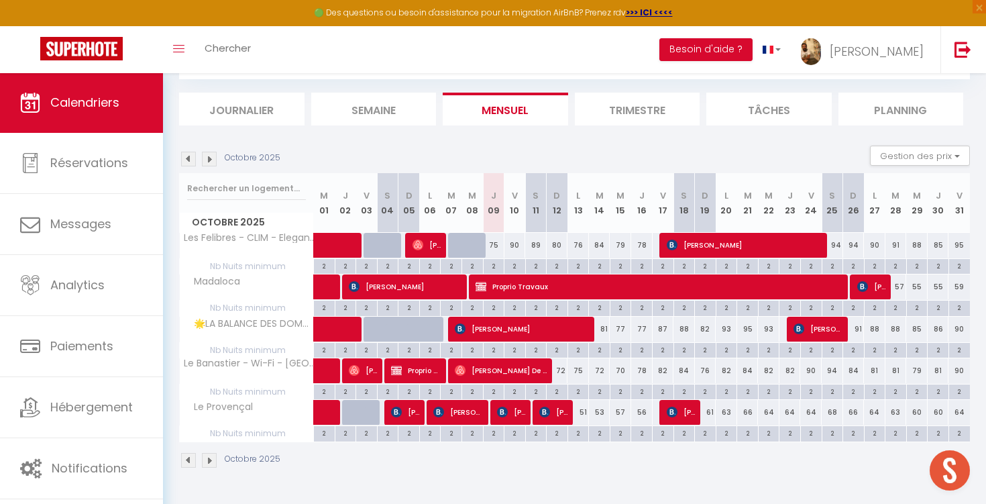
scroll to position [9, 0]
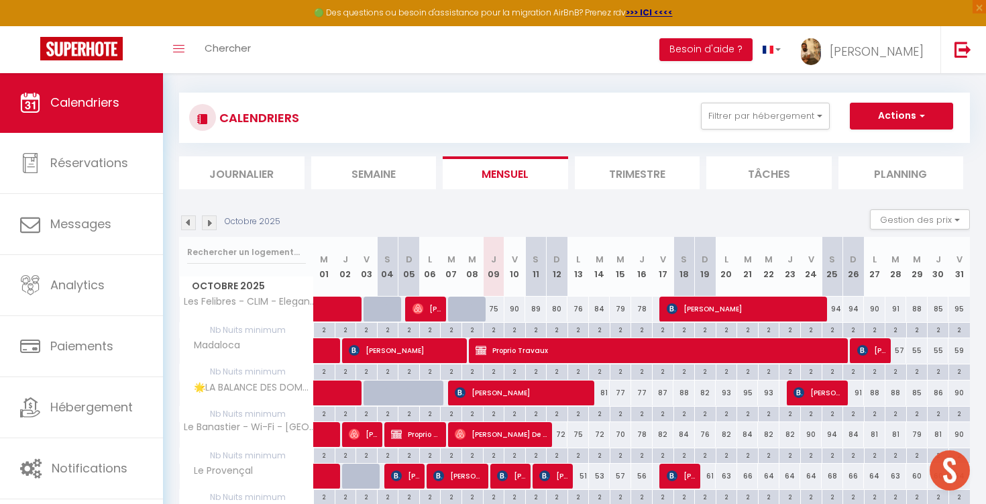
click at [899, 113] on button "Actions" at bounding box center [901, 116] width 103 height 27
click at [871, 148] on link "Nouvelle réservation" at bounding box center [887, 147] width 117 height 20
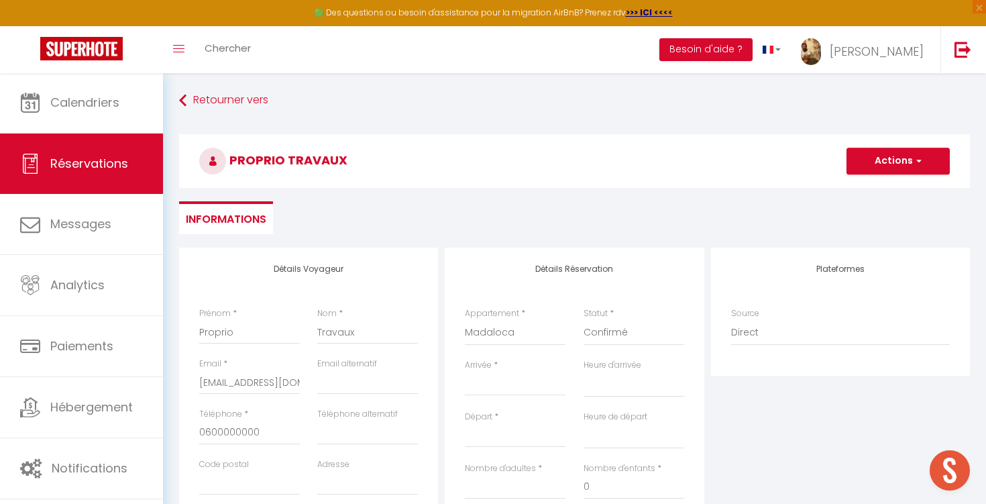
click at [515, 374] on div "< [DATE] > Dim Lun Mar Mer Jeu Ven Sam 1 2 3 4 5 6 7 8 9 10 11 12 13 14 15 16 1…" at bounding box center [515, 384] width 101 height 24
click at [502, 386] on input "Arrivée" at bounding box center [515, 384] width 101 height 17
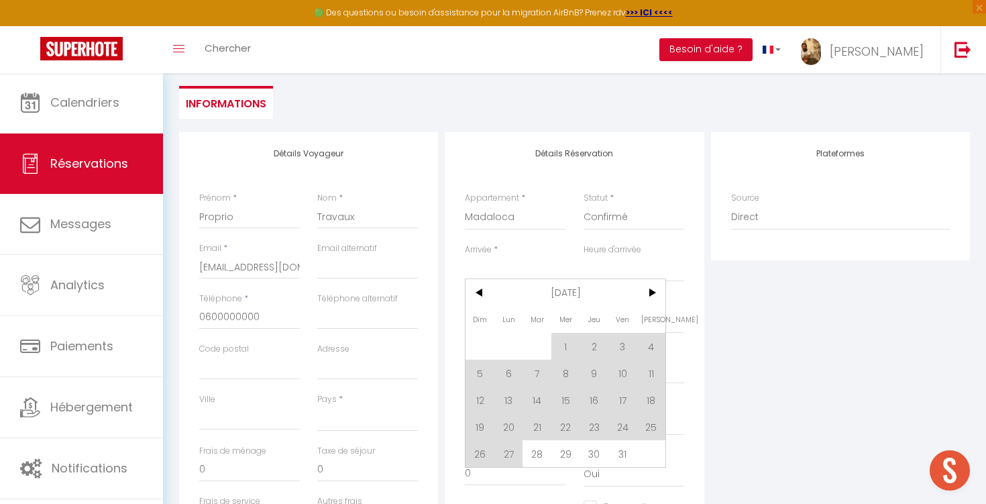
scroll to position [137, 0]
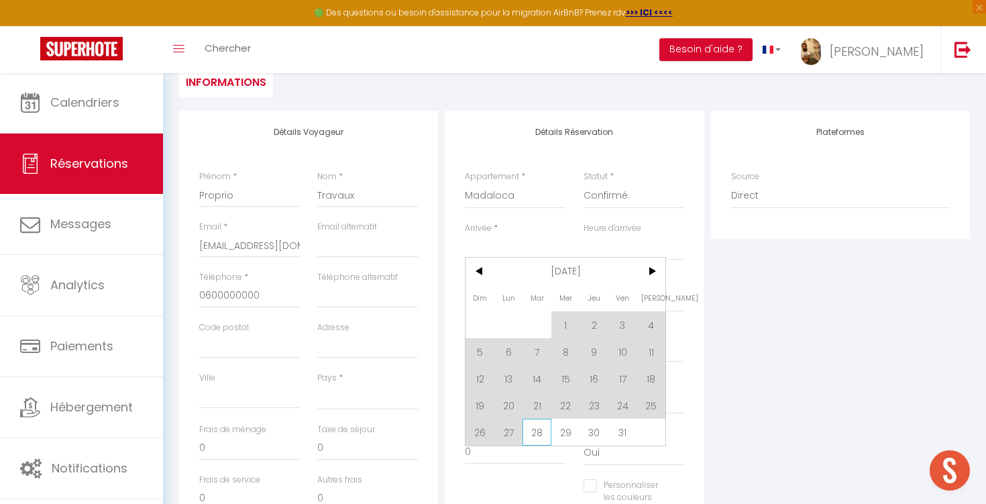
click at [539, 437] on span "28" at bounding box center [537, 432] width 29 height 27
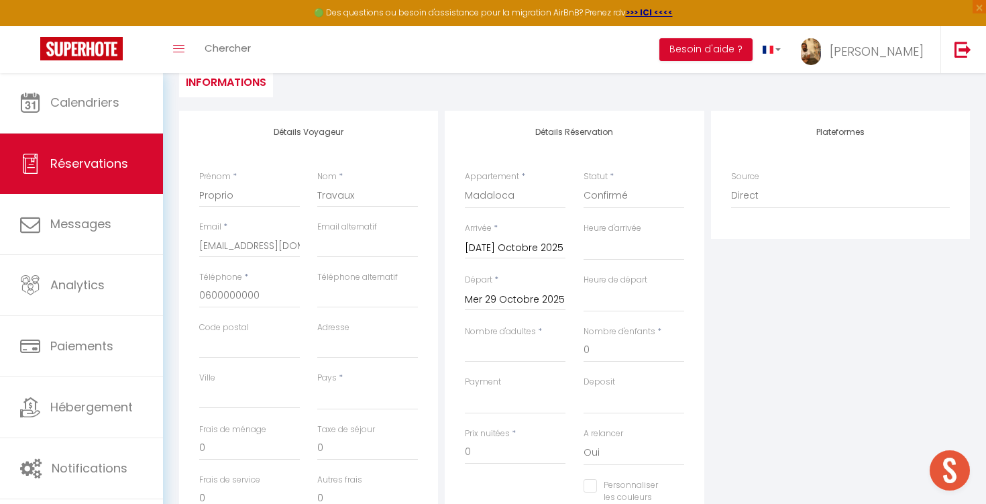
click at [538, 301] on input "Mer 29 Octobre 2025" at bounding box center [515, 299] width 101 height 17
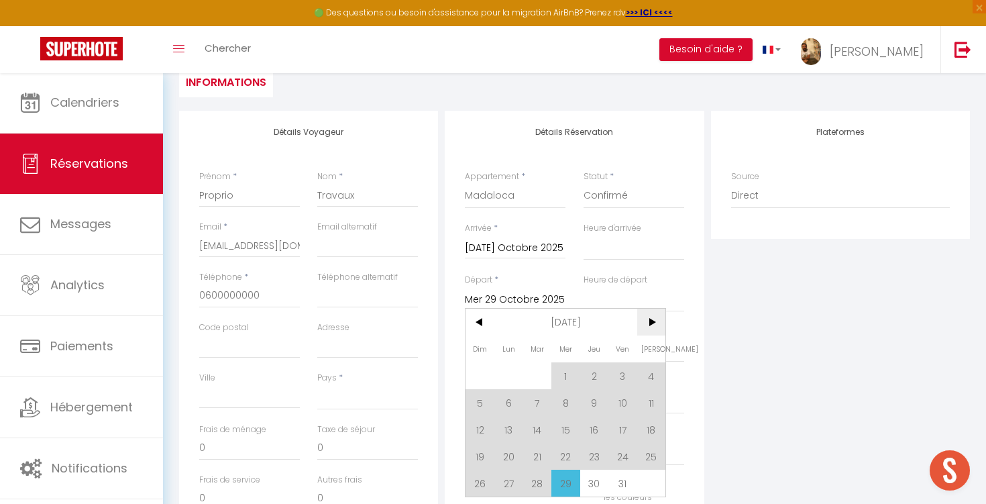
click at [650, 327] on span ">" at bounding box center [651, 322] width 29 height 27
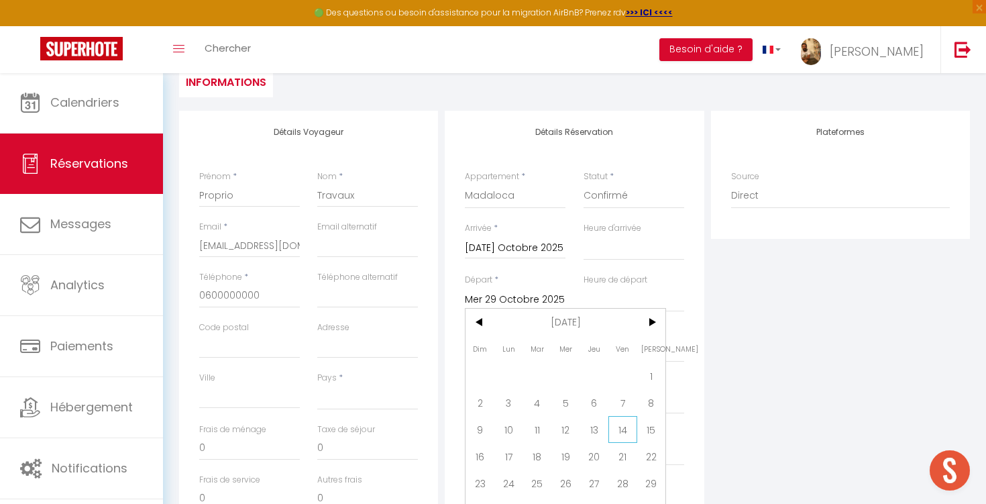
click at [618, 422] on span "14" at bounding box center [622, 429] width 29 height 27
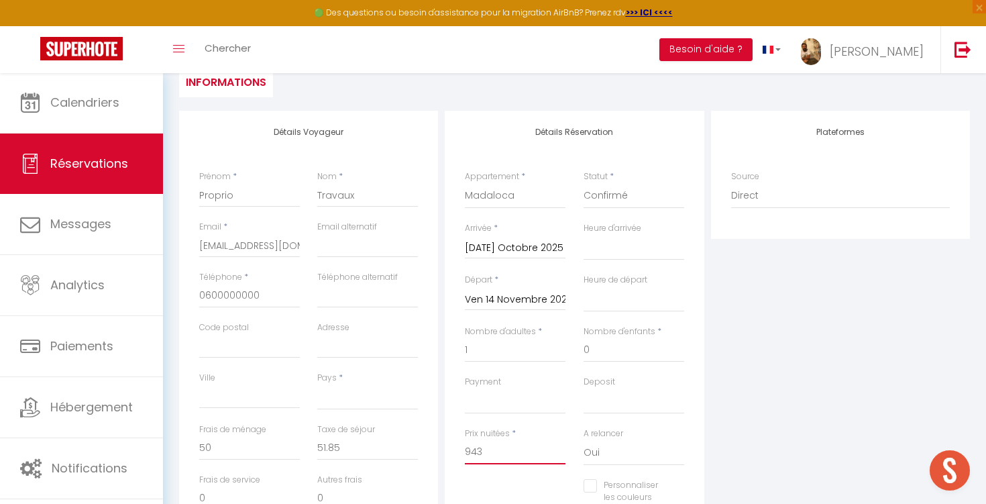
click at [514, 453] on input "943" at bounding box center [515, 452] width 101 height 24
click at [521, 485] on div "Personnaliser les couleurs des réservations #D7092E" at bounding box center [574, 511] width 237 height 64
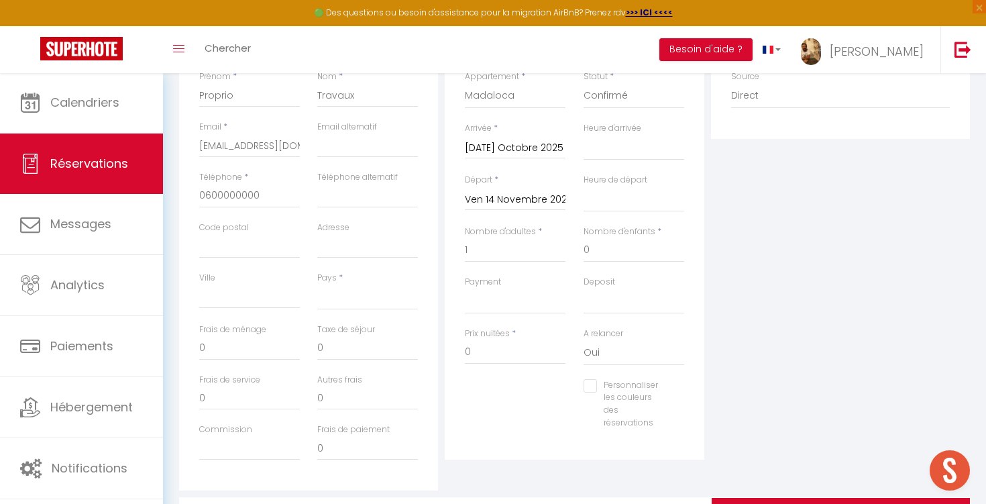
scroll to position [245, 0]
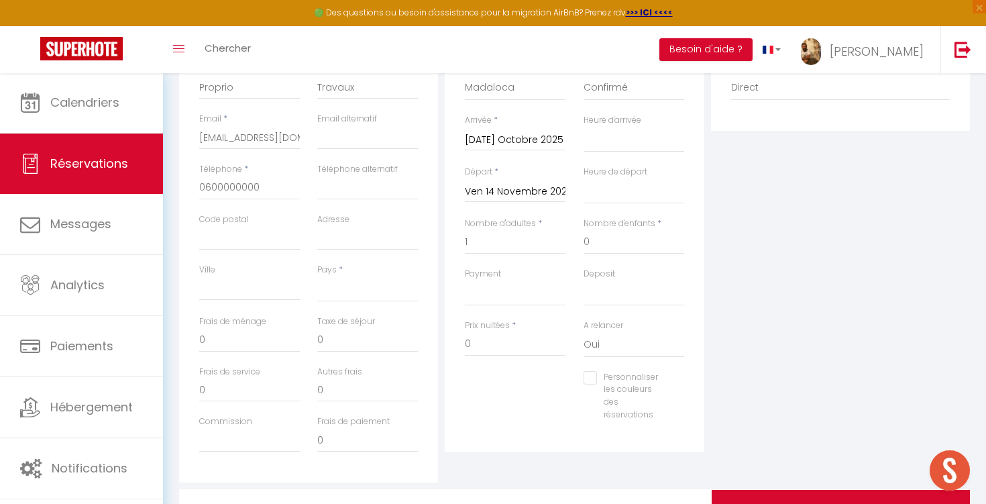
click at [493, 195] on input "Ven 14 Novembre 2025" at bounding box center [515, 191] width 101 height 17
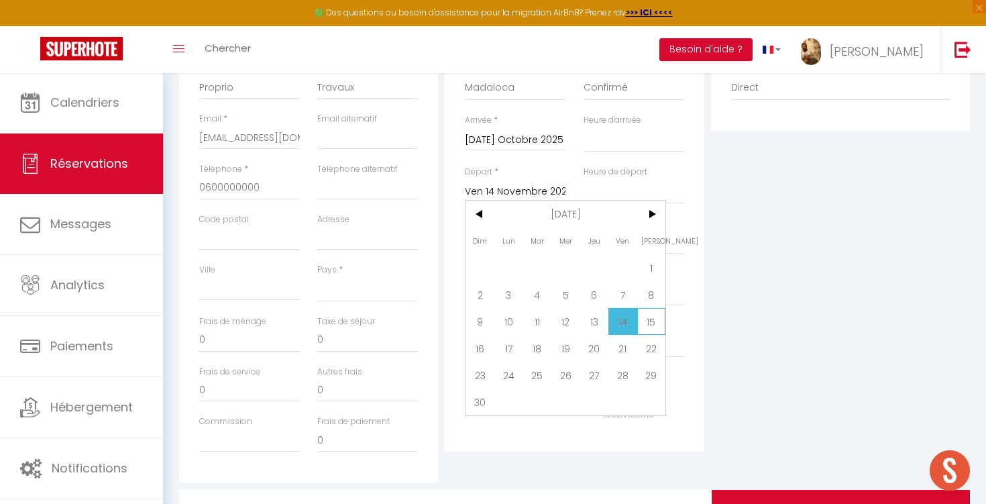
click at [641, 319] on span "15" at bounding box center [651, 321] width 29 height 27
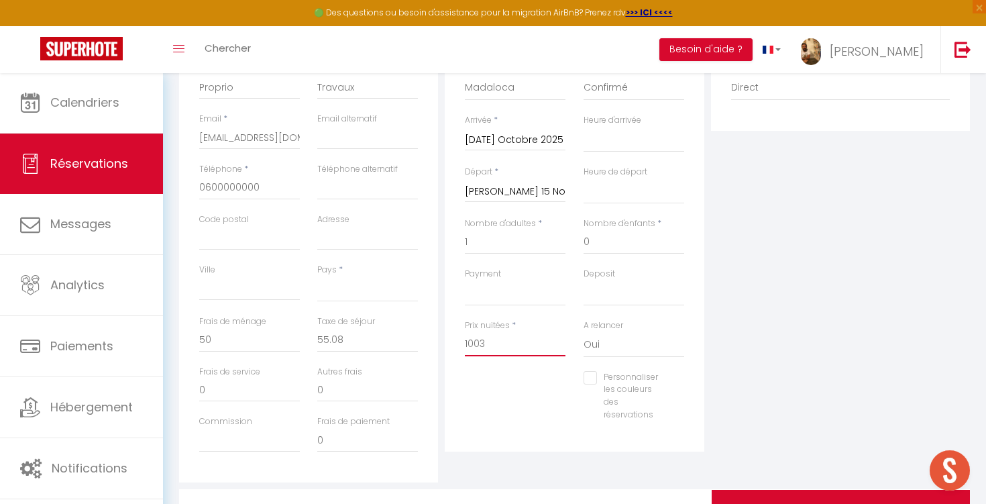
click at [491, 342] on input "1003" at bounding box center [515, 344] width 101 height 24
click at [516, 400] on div "Personnaliser les couleurs des réservations #D7092E" at bounding box center [574, 403] width 237 height 64
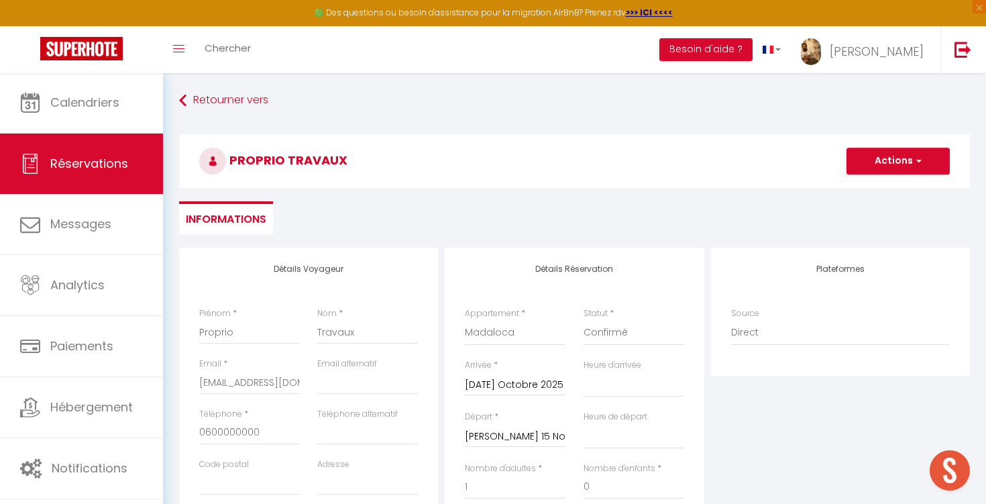
scroll to position [0, 0]
click at [883, 167] on button "Actions" at bounding box center [898, 161] width 103 height 27
click at [874, 188] on link "Enregistrer" at bounding box center [885, 190] width 106 height 17
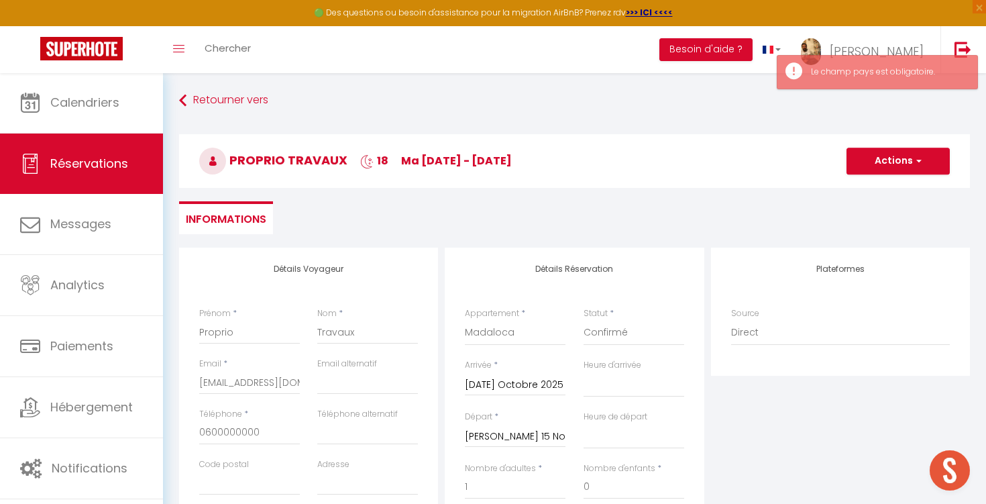
click at [881, 158] on button "Actions" at bounding box center [898, 161] width 103 height 27
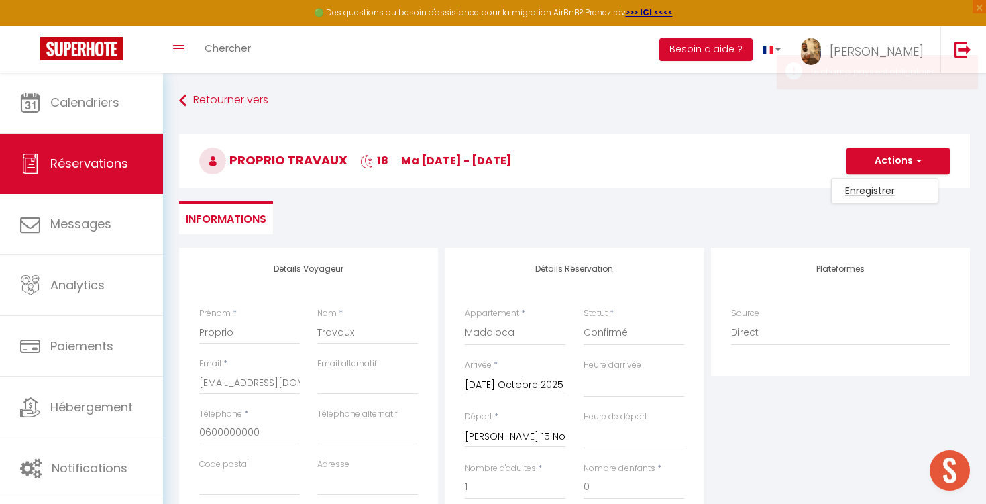
click at [865, 194] on link "Enregistrer" at bounding box center [885, 190] width 106 height 17
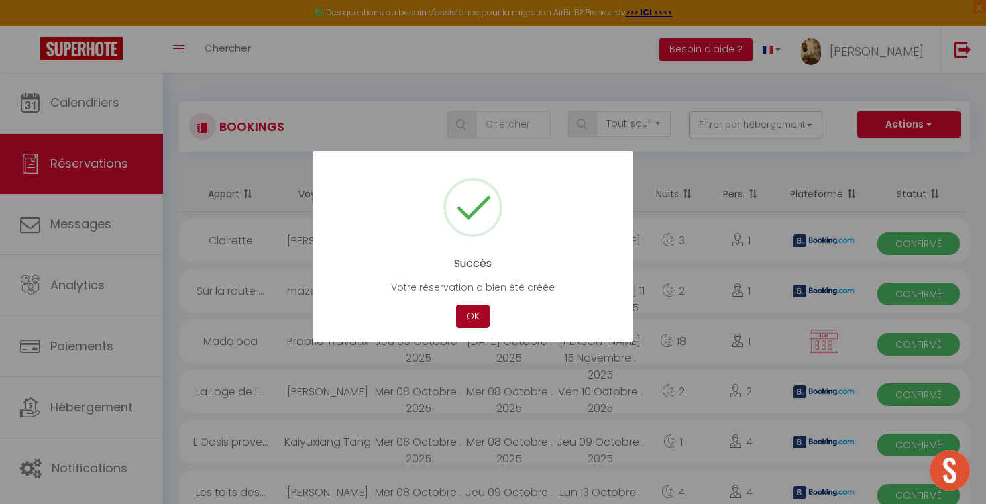
click at [468, 323] on button "OK" at bounding box center [473, 316] width 34 height 23
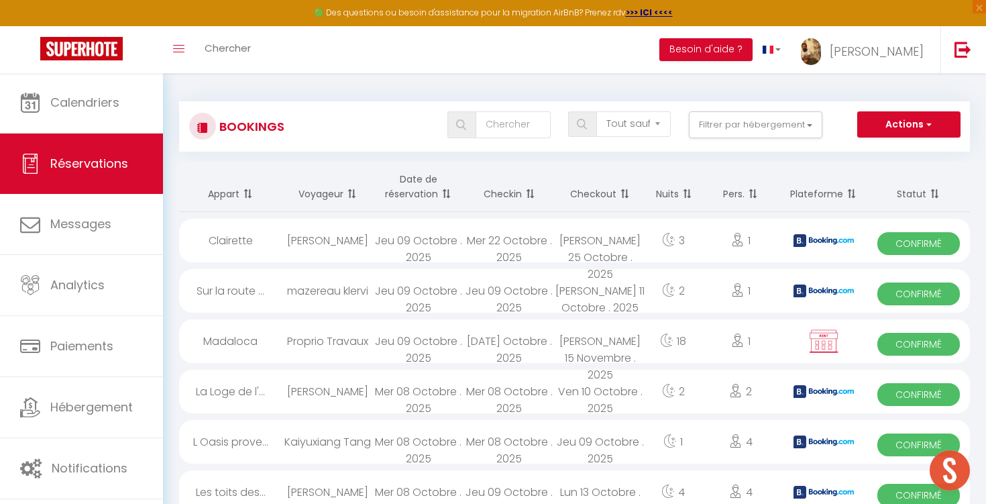
click at [103, 154] on link "Réservations" at bounding box center [81, 163] width 163 height 60
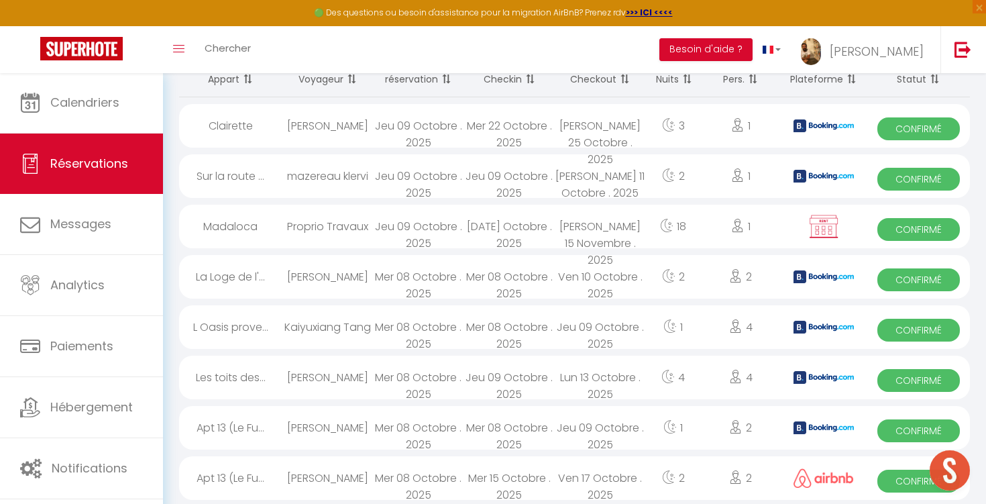
scroll to position [112, 0]
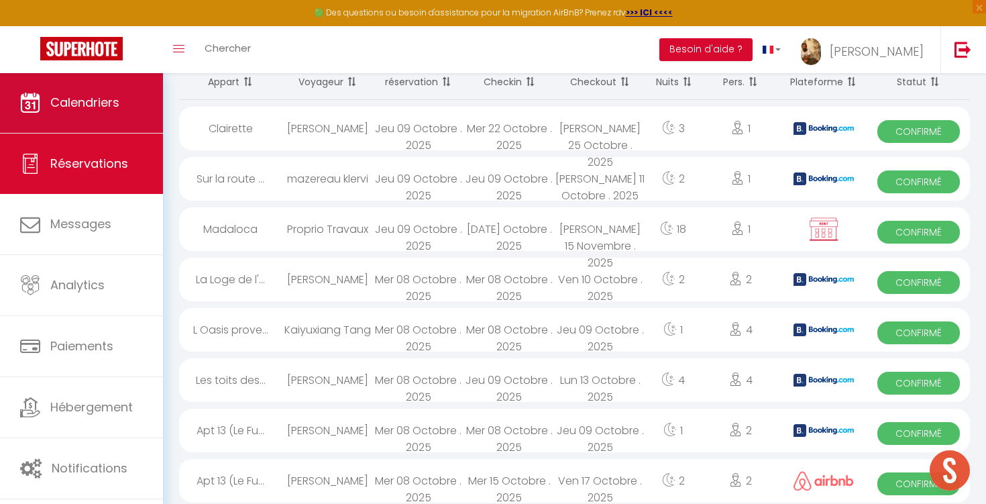
click at [87, 97] on span "Calendriers" at bounding box center [84, 102] width 69 height 17
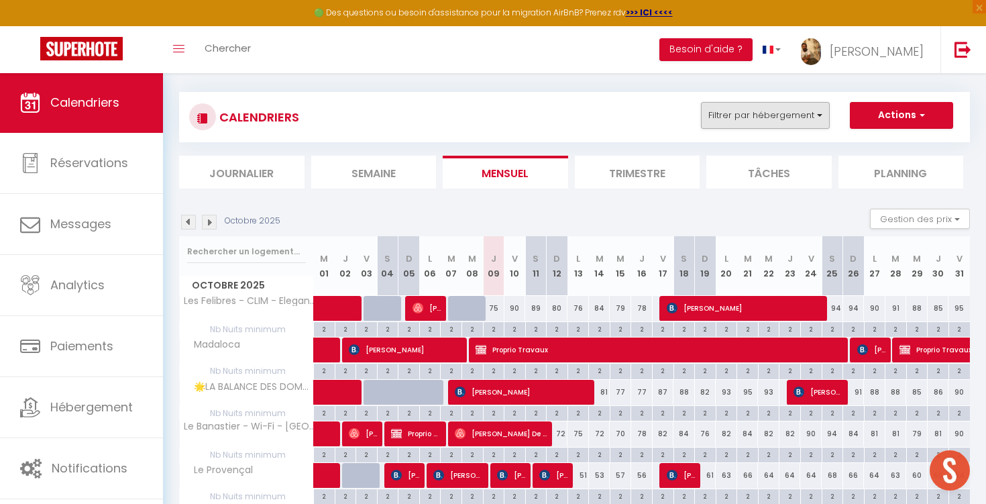
scroll to position [9, 0]
click at [741, 116] on button "Filtrer par hébergement" at bounding box center [765, 115] width 129 height 27
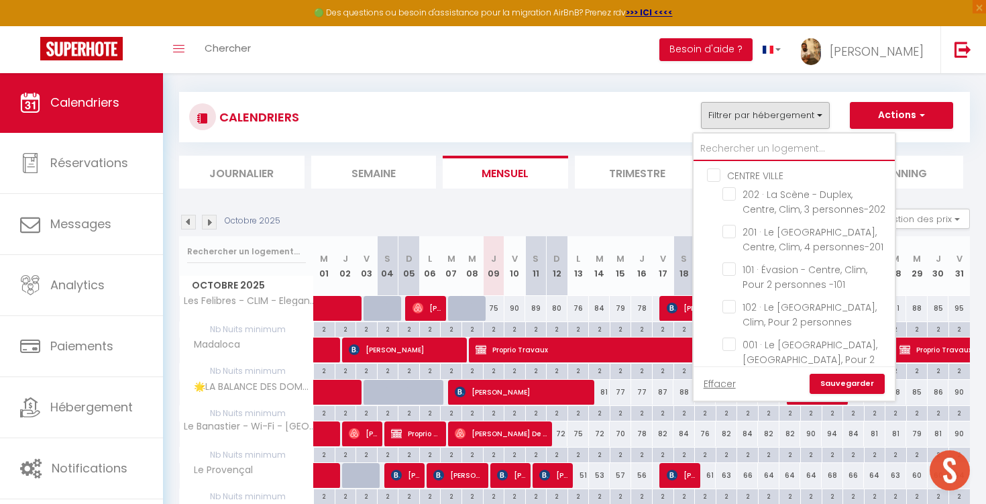
click at [733, 140] on input "text" at bounding box center [794, 149] width 201 height 24
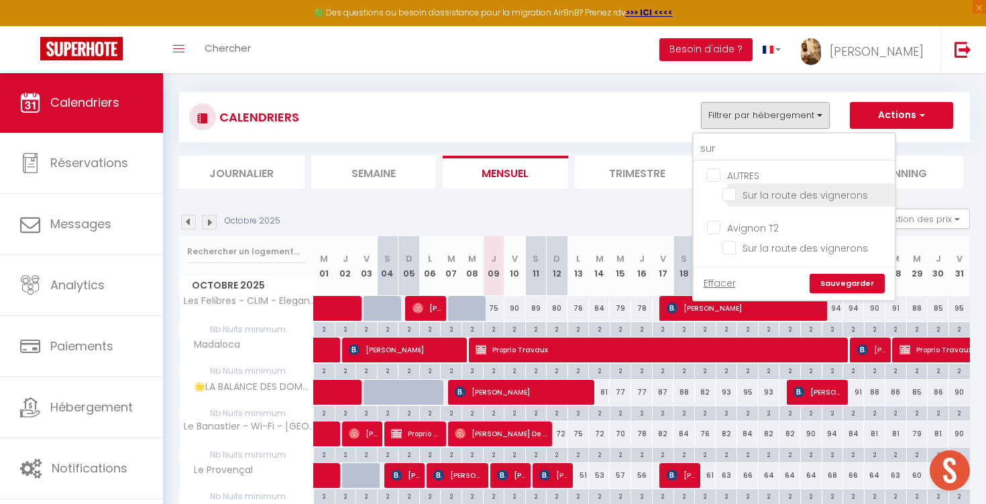
click at [769, 199] on input "Sur la route des vignerons" at bounding box center [806, 193] width 168 height 13
click at [865, 291] on link "Sauvegarder" at bounding box center [847, 284] width 75 height 20
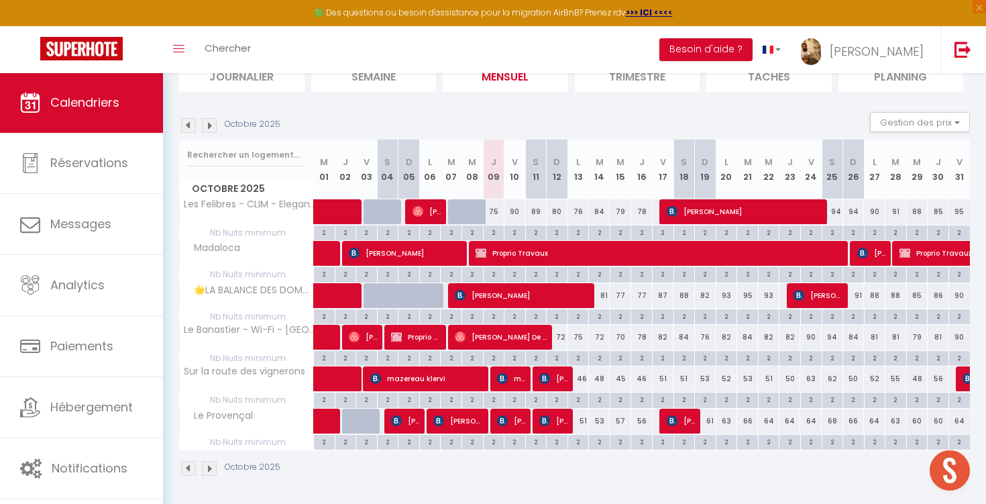
scroll to position [105, 0]
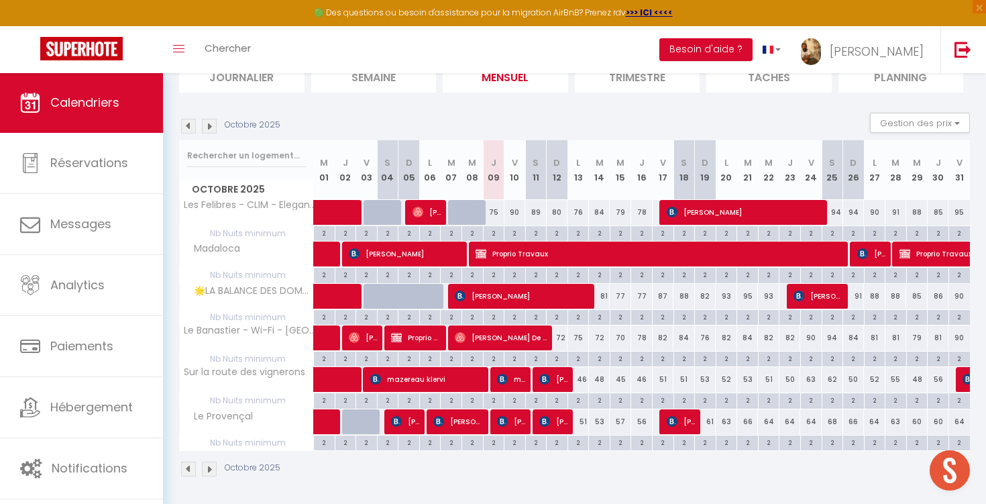
click at [209, 129] on img at bounding box center [209, 126] width 15 height 15
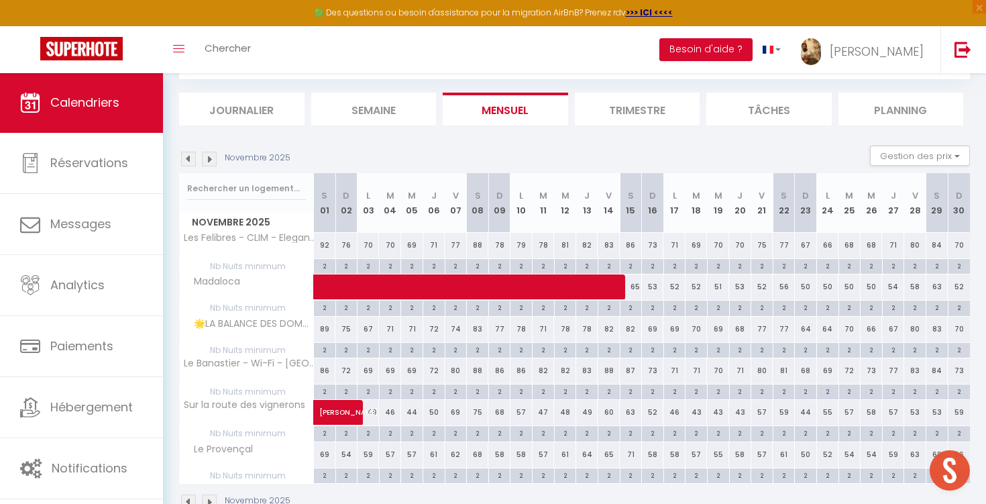
click at [187, 158] on img at bounding box center [188, 159] width 15 height 15
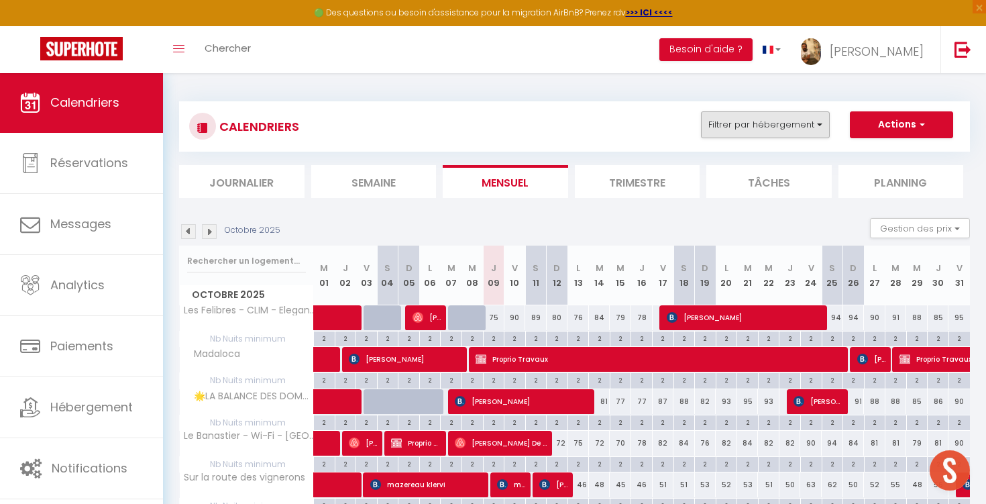
scroll to position [-1, 0]
click at [773, 128] on button "Filtrer par hébergement" at bounding box center [765, 124] width 129 height 27
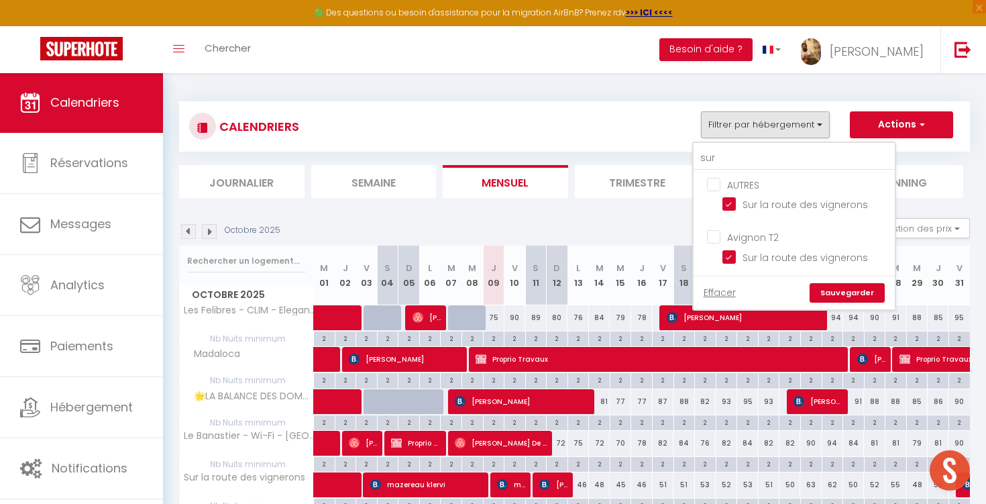
drag, startPoint x: 730, startPoint y: 290, endPoint x: 737, endPoint y: 227, distance: 62.7
click at [730, 289] on link "Effacer" at bounding box center [720, 292] width 32 height 15
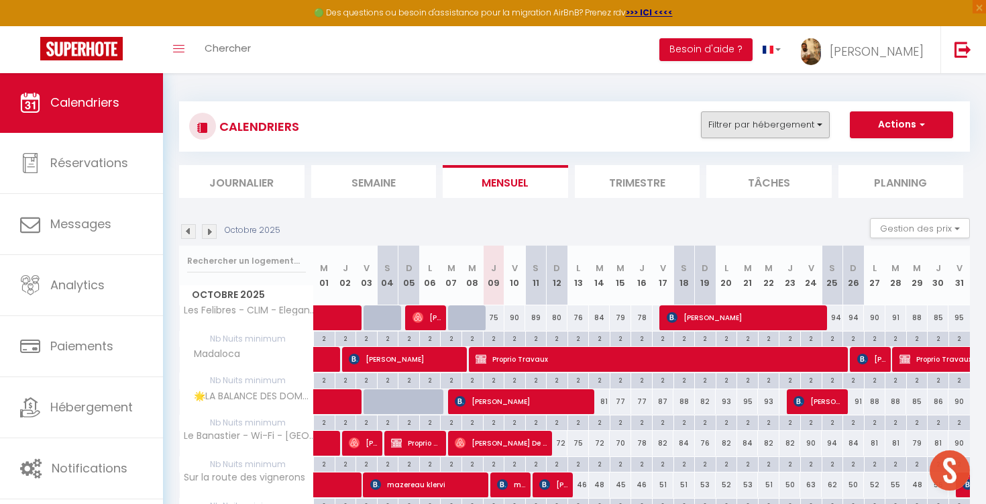
click at [752, 119] on button "Filtrer par hébergement" at bounding box center [765, 124] width 129 height 27
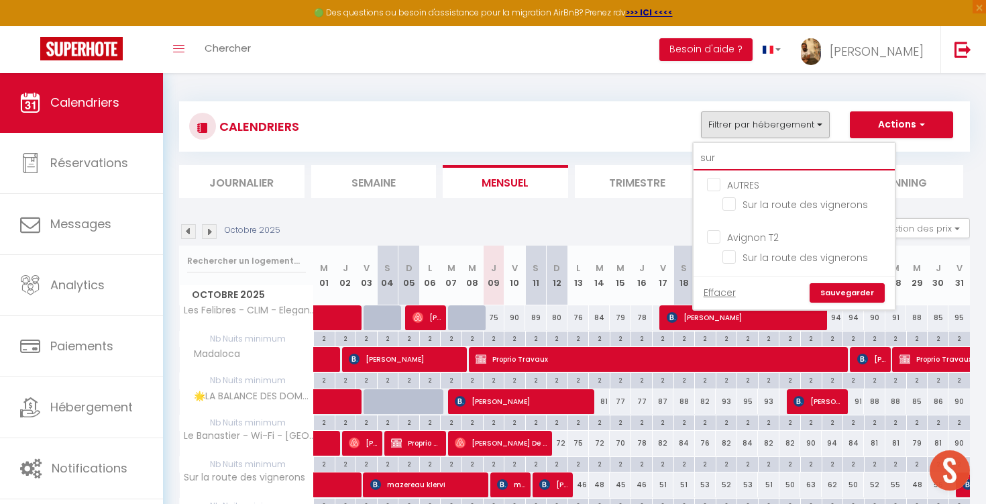
click at [740, 158] on input "sur" at bounding box center [794, 158] width 201 height 24
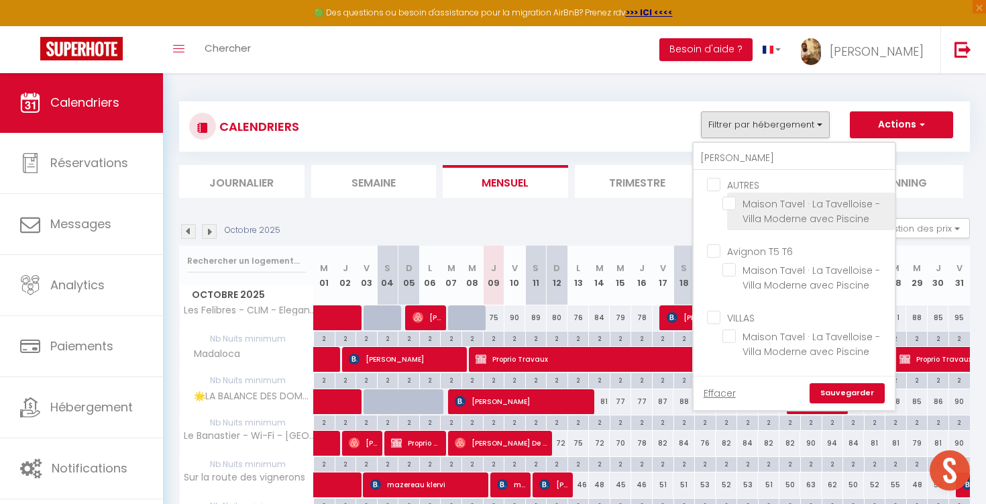
drag, startPoint x: 739, startPoint y: 158, endPoint x: 731, endPoint y: 201, distance: 43.8
click at [731, 201] on input "Maison Tavel · La Tavelloise - Villa Moderne avec Piscine" at bounding box center [806, 203] width 168 height 13
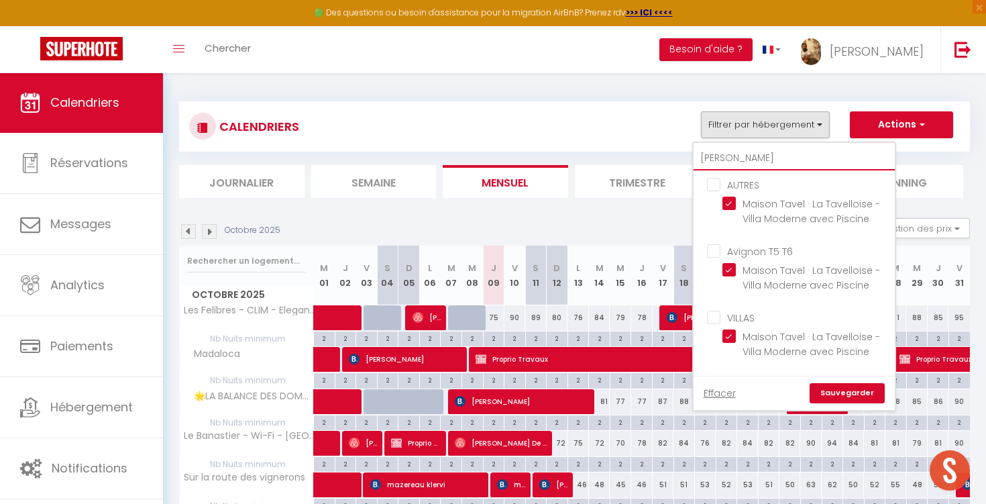
click at [739, 155] on input "[PERSON_NAME]" at bounding box center [794, 158] width 201 height 24
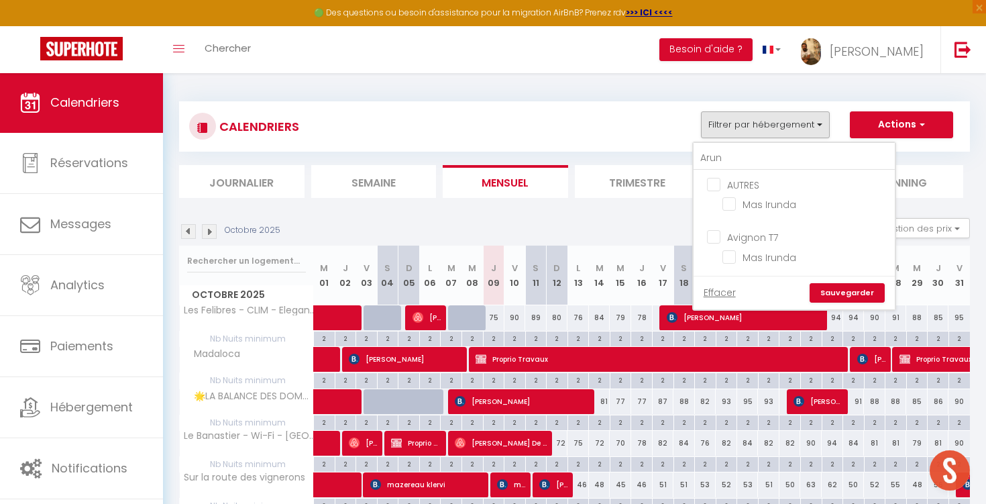
drag, startPoint x: 743, startPoint y: 176, endPoint x: 732, endPoint y: 203, distance: 28.9
click at [732, 276] on div "Effacer Sauvegarder" at bounding box center [794, 293] width 201 height 34
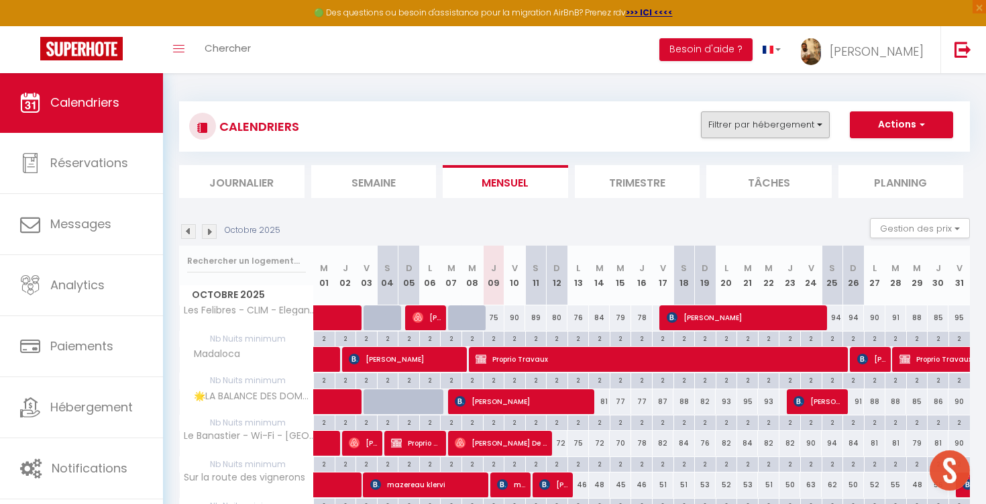
click at [747, 128] on button "Filtrer par hébergement" at bounding box center [765, 124] width 129 height 27
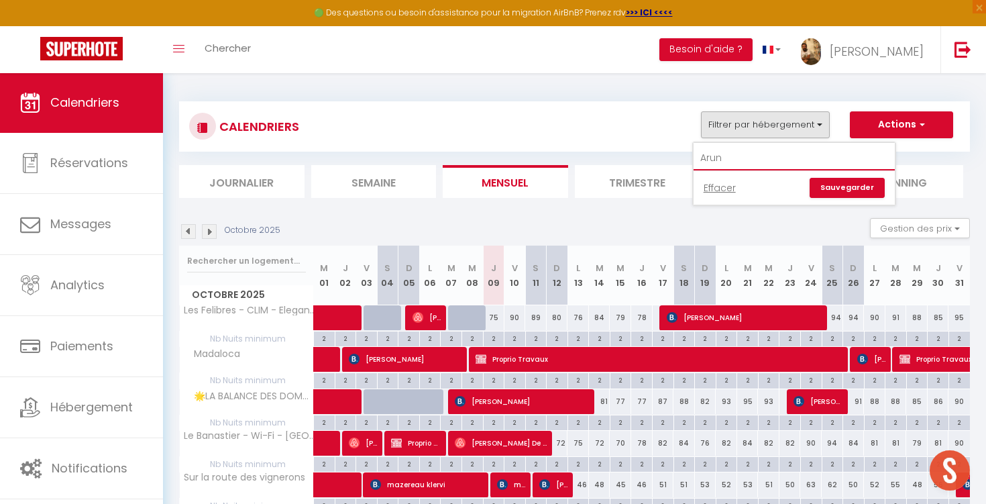
click at [735, 159] on input "Arun" at bounding box center [794, 158] width 201 height 24
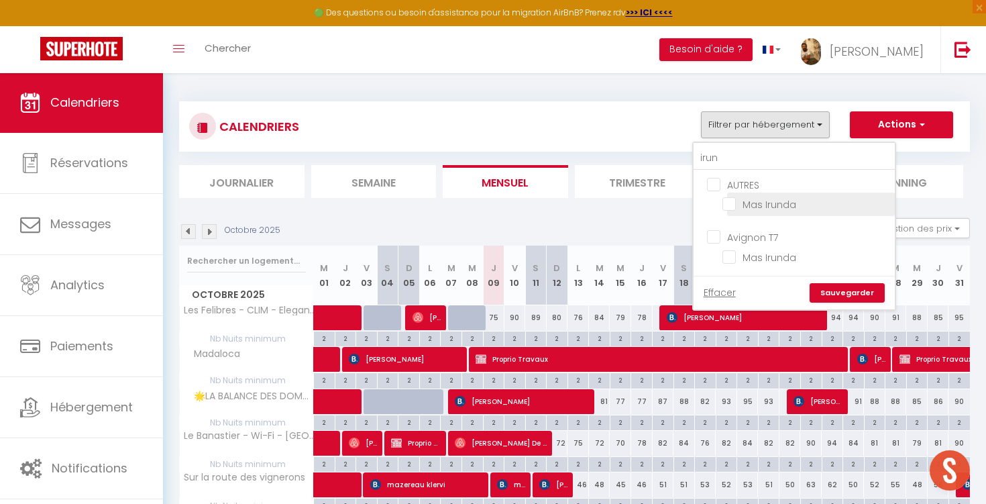
click at [731, 203] on input "Mas Irunda" at bounding box center [806, 203] width 168 height 13
click at [731, 161] on input "irun" at bounding box center [794, 158] width 201 height 24
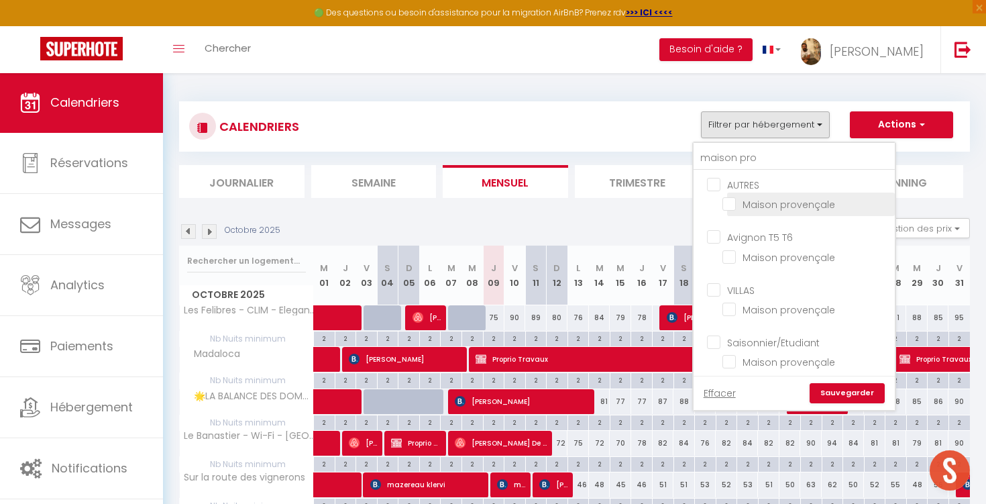
click at [754, 201] on input "Maison provençale" at bounding box center [806, 203] width 168 height 13
click at [759, 159] on input "maison pro" at bounding box center [794, 158] width 201 height 24
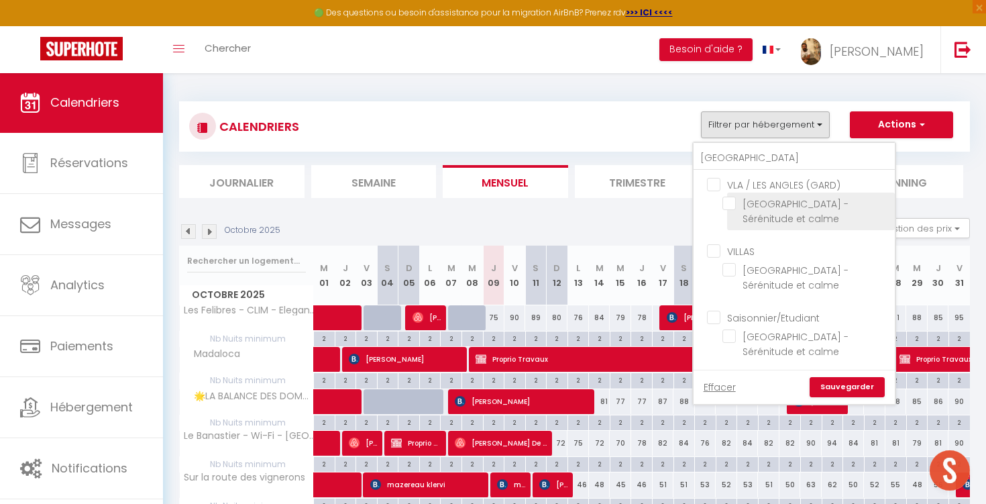
click at [770, 202] on input "[GEOGRAPHIC_DATA] - Sérénitude et calme" at bounding box center [806, 203] width 168 height 13
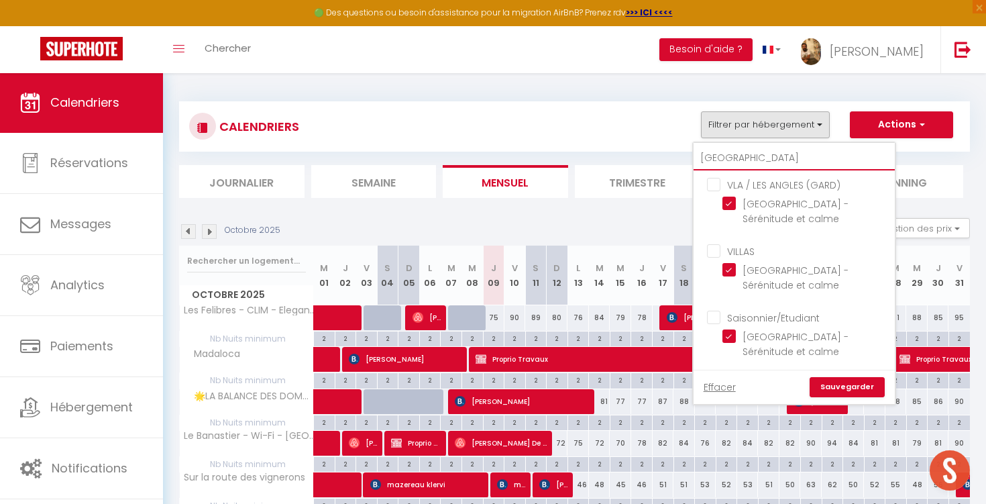
click at [773, 158] on input "[GEOGRAPHIC_DATA]" at bounding box center [794, 158] width 201 height 24
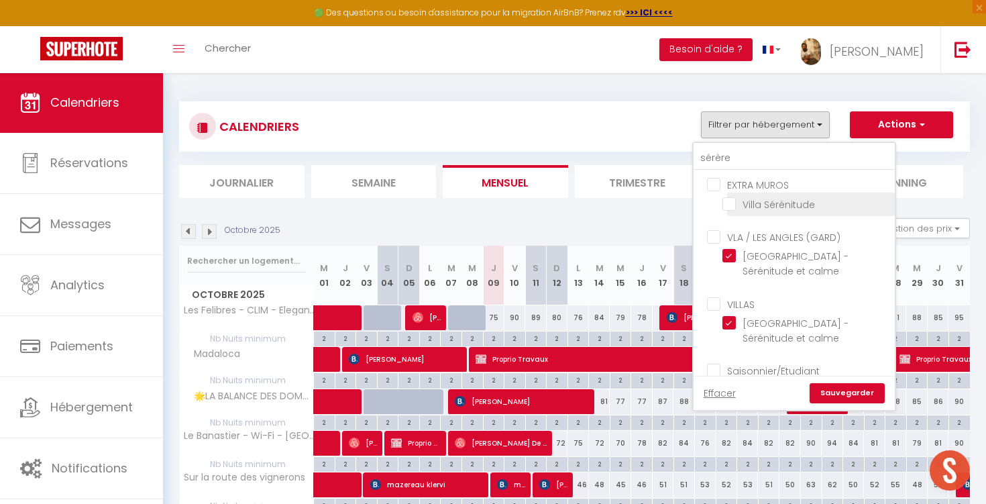
drag, startPoint x: 773, startPoint y: 158, endPoint x: 751, endPoint y: 199, distance: 46.2
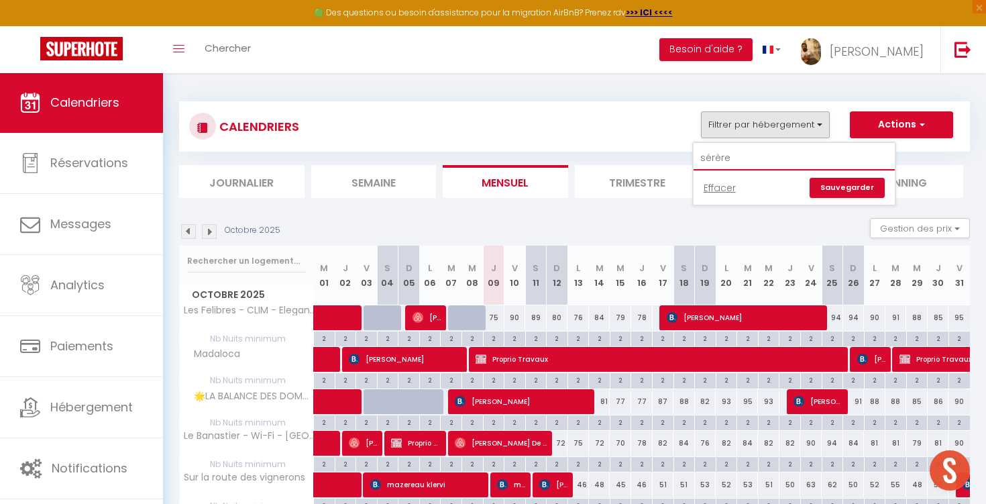
click at [749, 163] on input "sérère" at bounding box center [794, 158] width 201 height 24
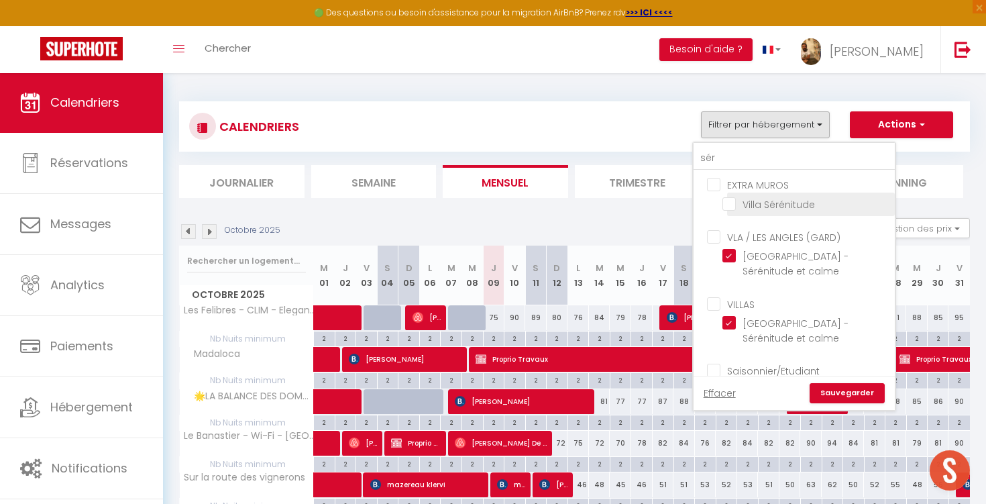
click at [752, 208] on input "Villa Sérénitude" at bounding box center [806, 203] width 168 height 13
click at [832, 395] on link "Sauvegarder" at bounding box center [847, 393] width 75 height 20
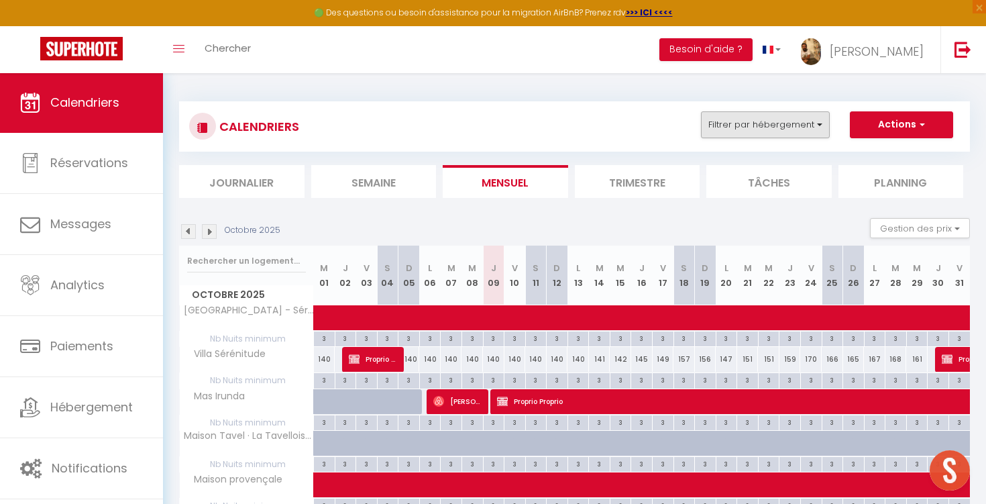
click at [798, 127] on button "Filtrer par hébergement" at bounding box center [765, 124] width 129 height 27
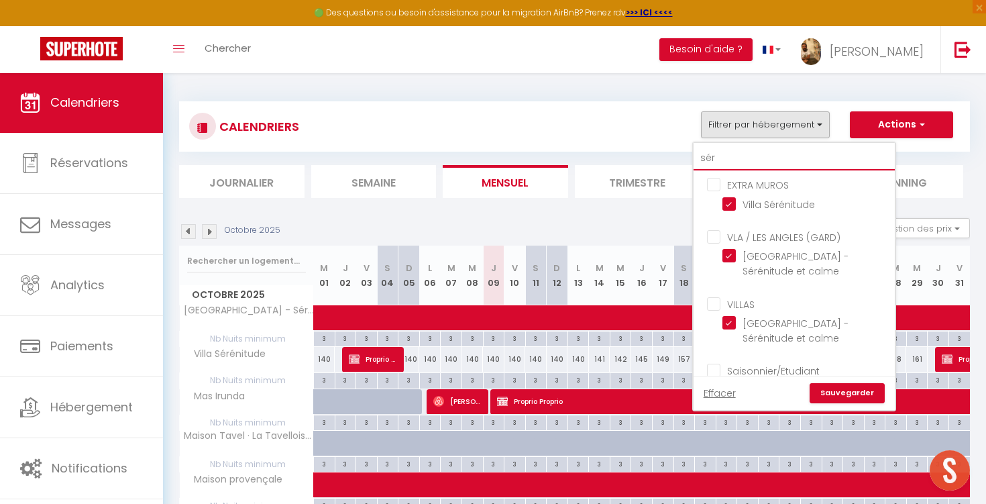
click at [777, 156] on input "sér" at bounding box center [794, 158] width 201 height 24
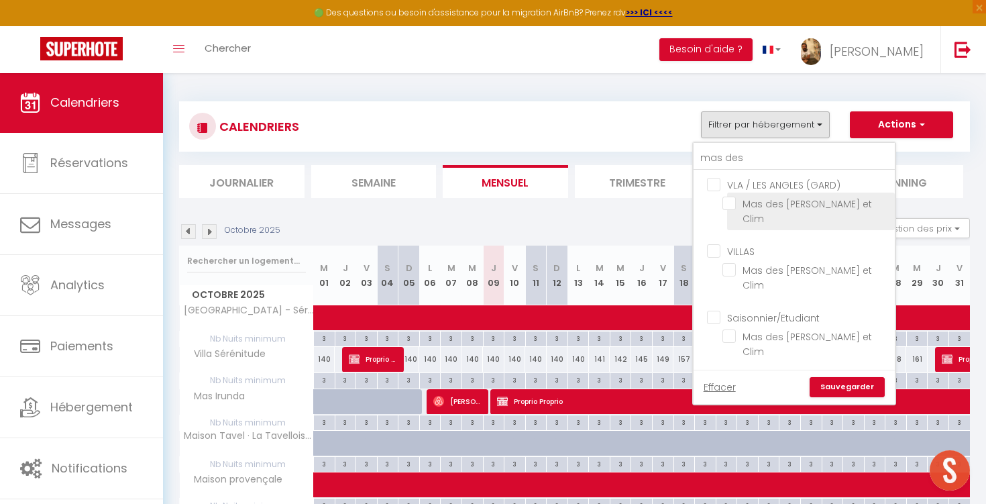
click at [804, 206] on input "Mas des [PERSON_NAME] et Clim" at bounding box center [806, 203] width 168 height 13
click at [840, 390] on link "Sauvegarder" at bounding box center [847, 387] width 75 height 20
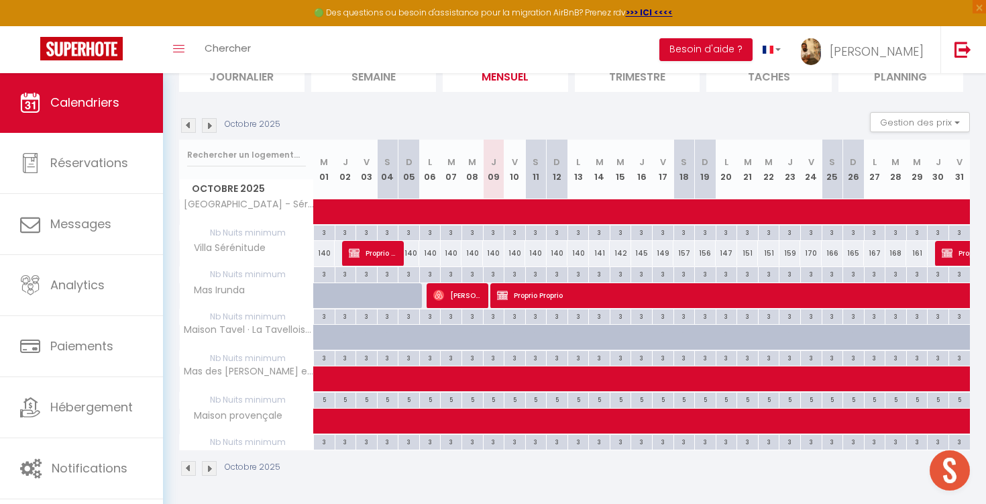
scroll to position [105, 0]
